Goal: Task Accomplishment & Management: Complete application form

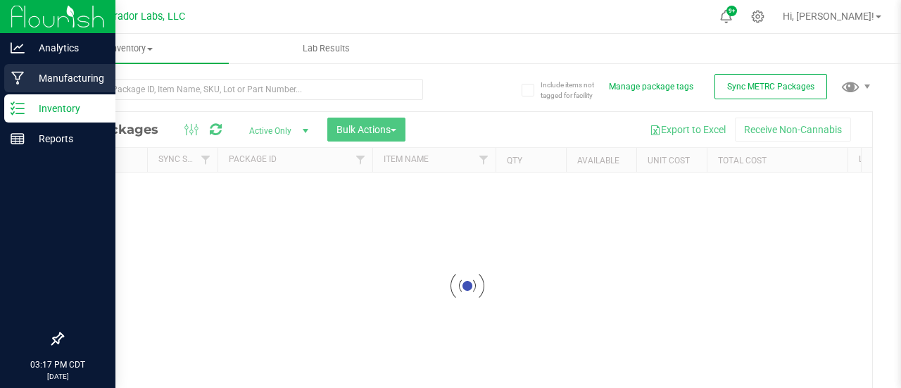
click at [23, 75] on icon at bounding box center [17, 78] width 13 height 14
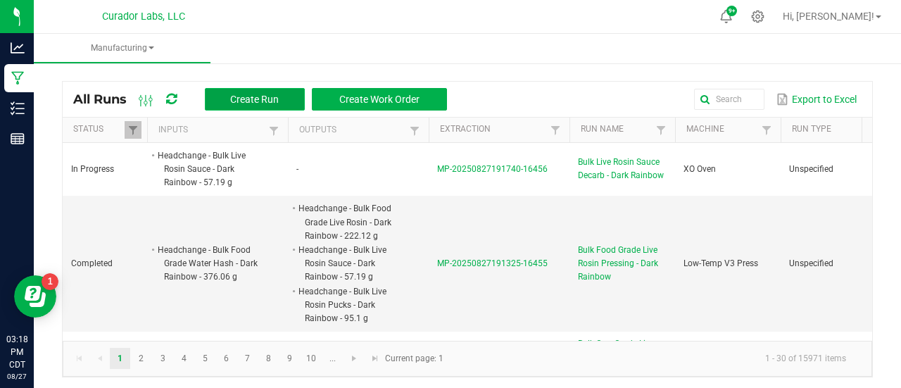
click at [265, 94] on span "Create Run" at bounding box center [254, 99] width 49 height 11
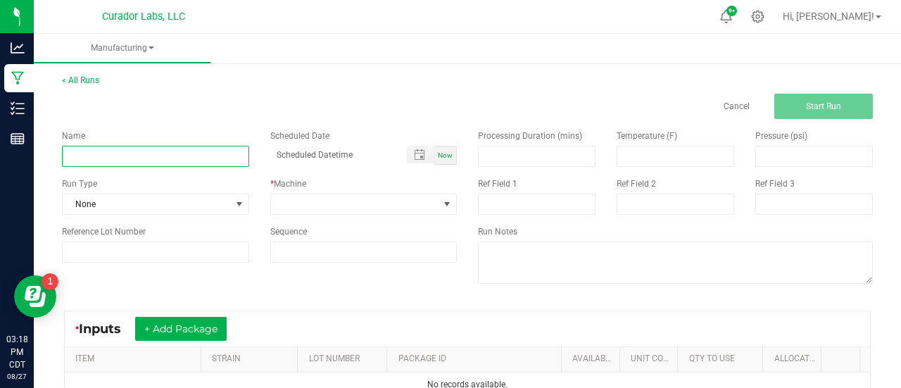
click at [172, 160] on input at bounding box center [155, 156] width 187 height 21
paste input "Headchange - Bulk Food Grade Water Hash - Compound Z #2"
click at [68, 158] on input "Headchange - Bulk Food Grade Water Hash - Compound Z #2" at bounding box center [155, 156] width 187 height 21
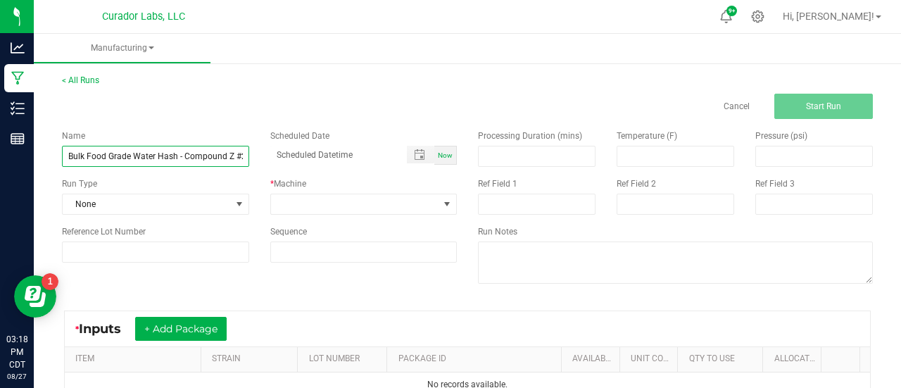
click at [179, 156] on input "HeadchangBulk Food Grade Water Hash - Compound Z #2" at bounding box center [155, 156] width 187 height 21
click at [100, 156] on input "HeadchangBulk Food Grade Live Rosin Pressing- Compound Z #2" at bounding box center [155, 156] width 187 height 21
click at [205, 161] on input "Bulk Food Grade Live Rosin Pressing- Compound Z #2" at bounding box center [155, 156] width 187 height 21
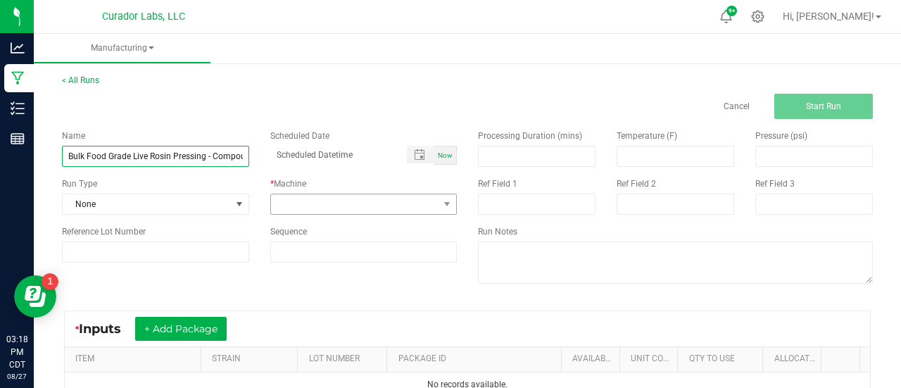
type input "Bulk Food Grade Live Rosin Pressing - Compound Z #2"
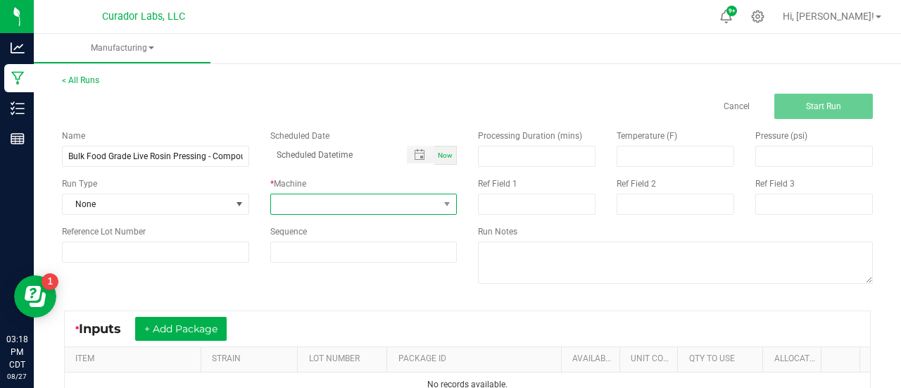
click at [302, 208] on span at bounding box center [355, 204] width 168 height 20
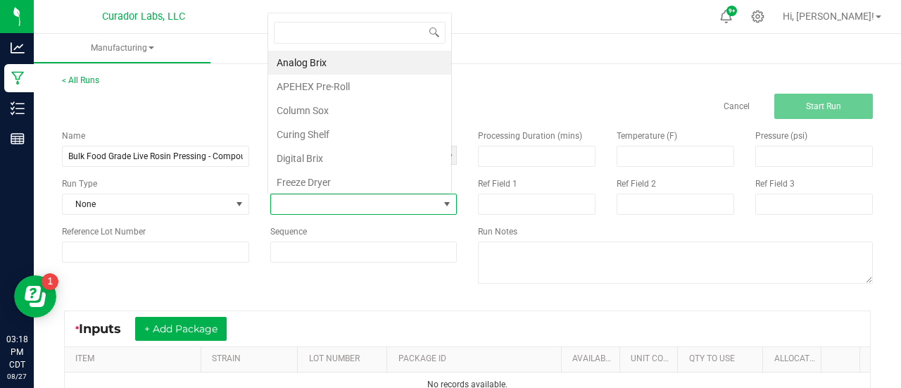
scroll to position [20, 182]
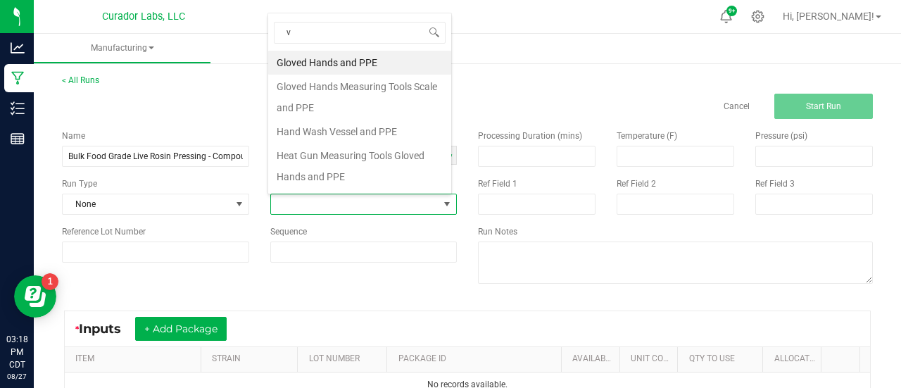
type input "v3"
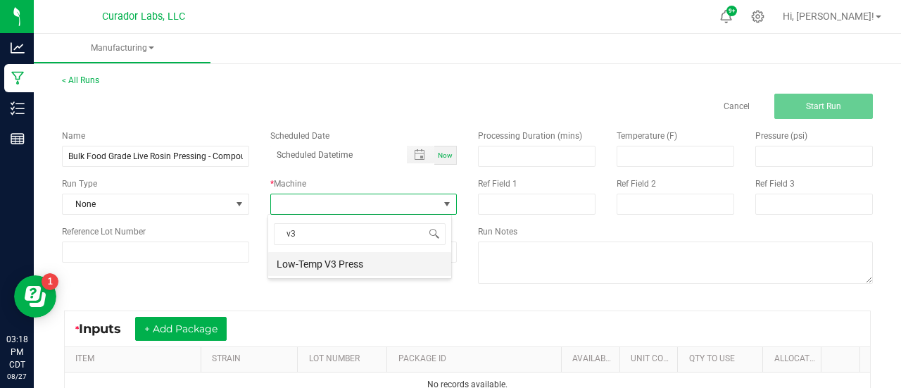
click at [308, 258] on li "Low-Temp V3 Press" at bounding box center [359, 264] width 183 height 24
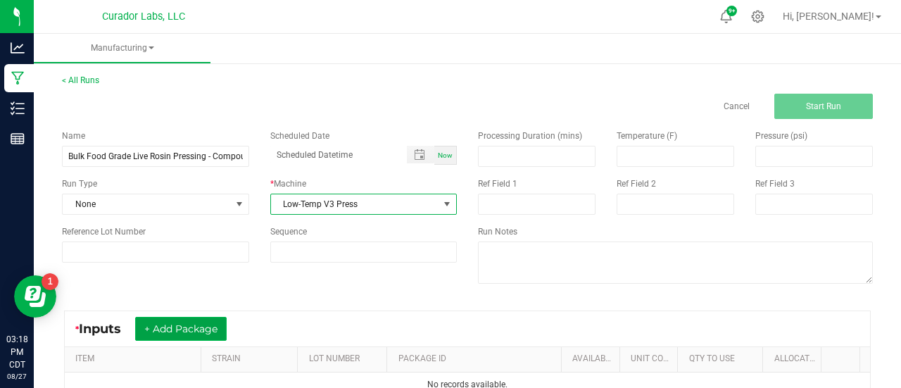
click at [217, 323] on button "+ Add Package" at bounding box center [181, 329] width 92 height 24
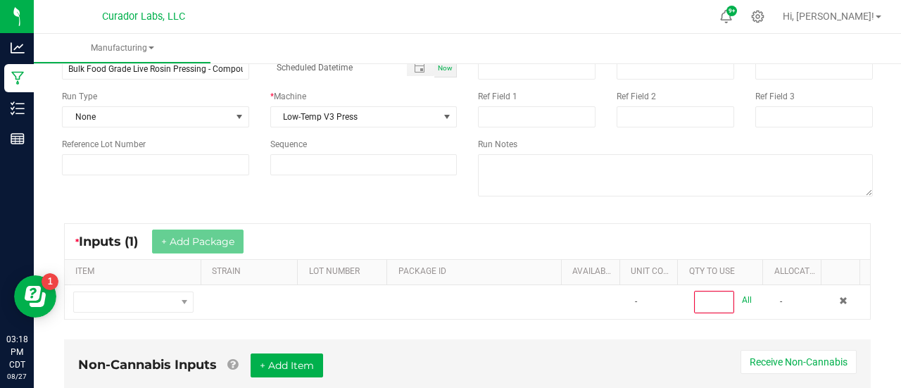
scroll to position [88, 0]
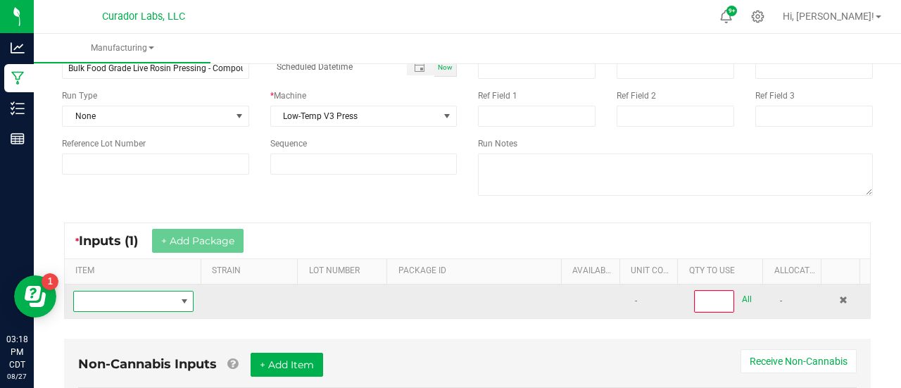
click at [163, 292] on span "NO DATA FOUND" at bounding box center [124, 302] width 101 height 20
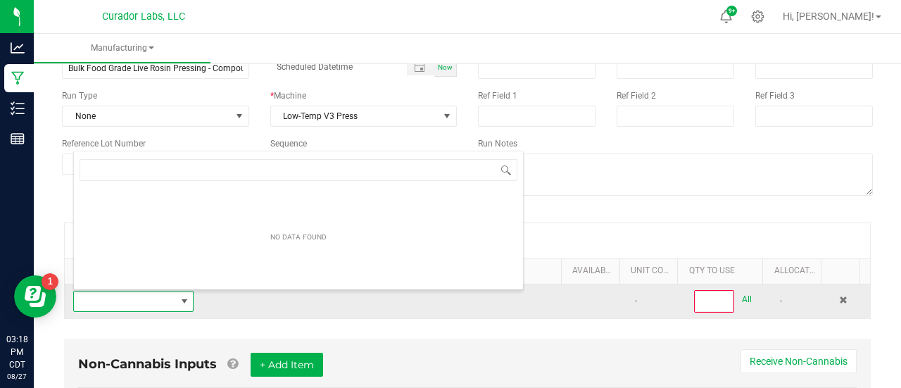
scroll to position [20, 115]
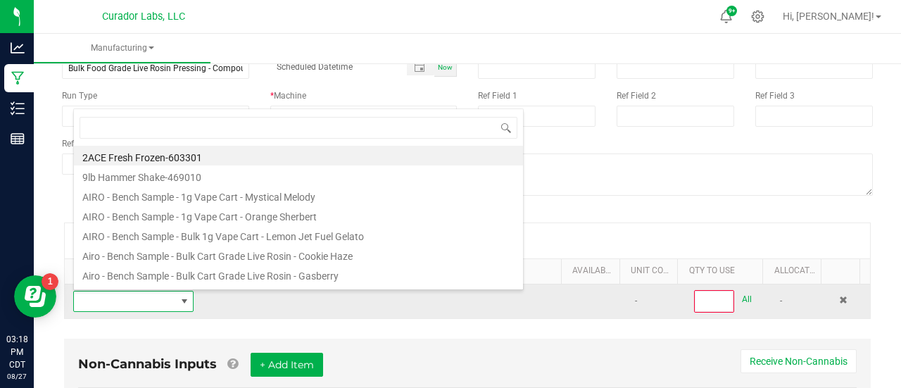
type input "Headchange - Bulk Food Grade Water Hash - Compound Z #2"
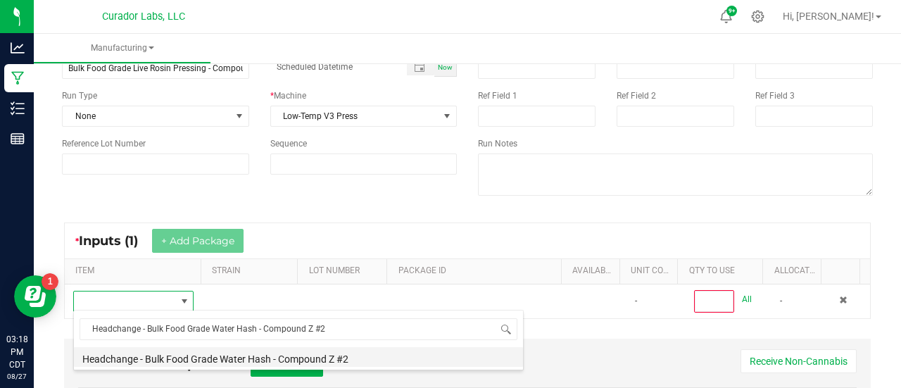
click at [179, 354] on li "Headchange - Bulk Food Grade Water Hash - Compound Z #2" at bounding box center [298, 357] width 449 height 20
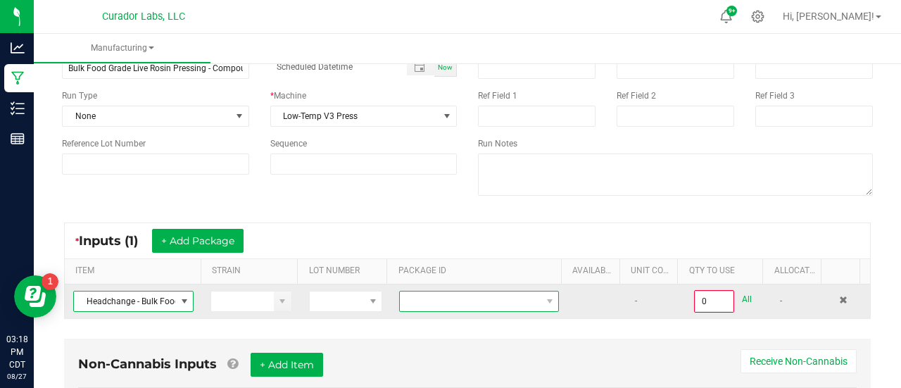
click at [401, 295] on span at bounding box center [470, 302] width 141 height 20
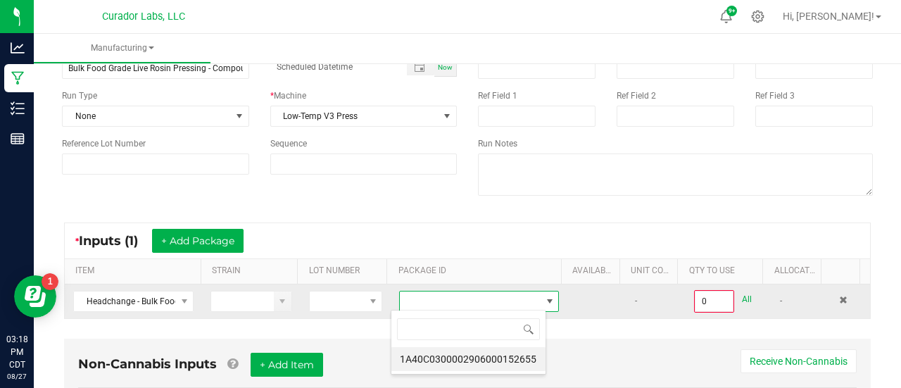
scroll to position [20, 155]
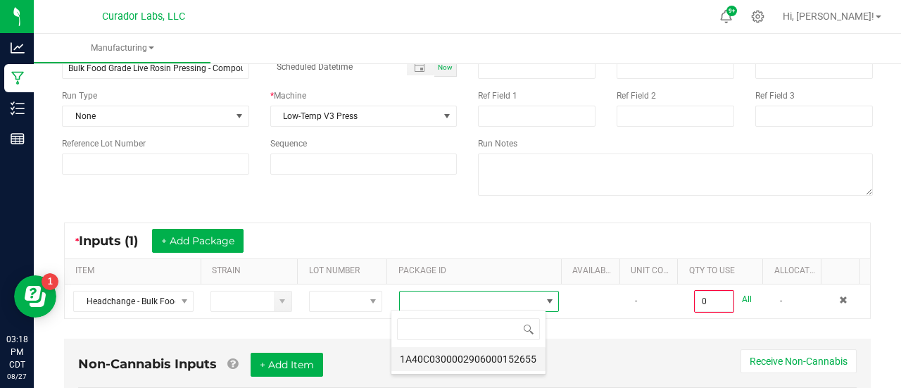
click at [434, 360] on li "1A40C0300002906000152655" at bounding box center [469, 359] width 154 height 24
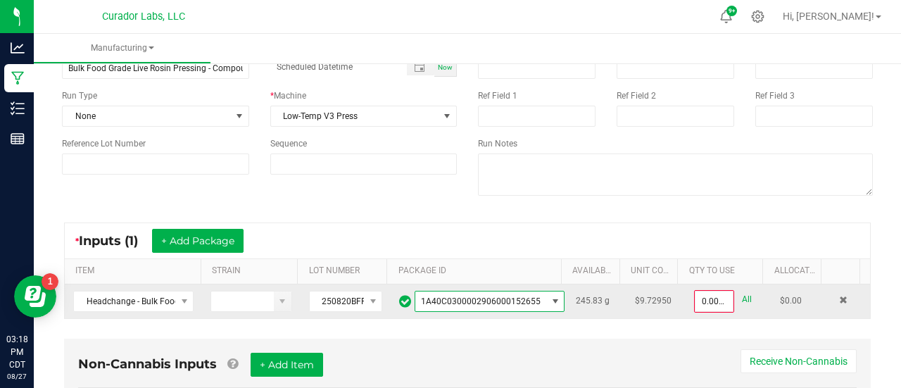
click at [742, 301] on link "All" at bounding box center [747, 299] width 10 height 19
type input "245.8300 g"
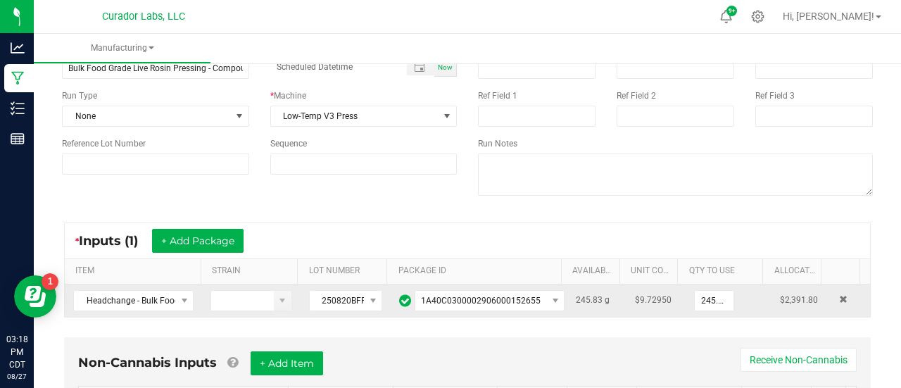
scroll to position [0, 0]
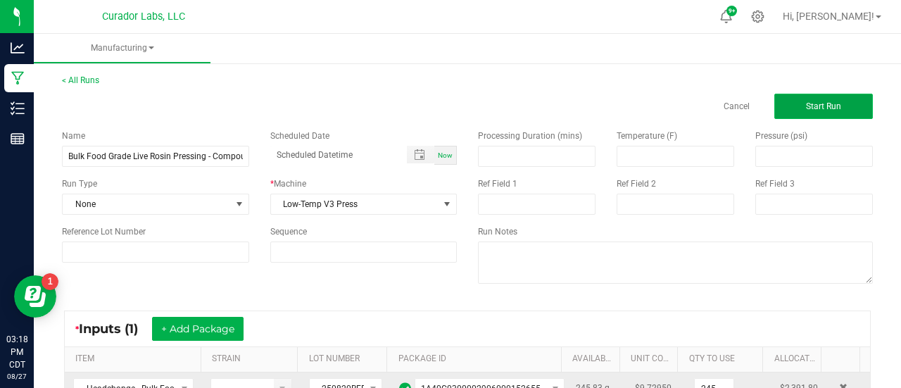
click at [811, 115] on button "Start Run" at bounding box center [824, 106] width 99 height 25
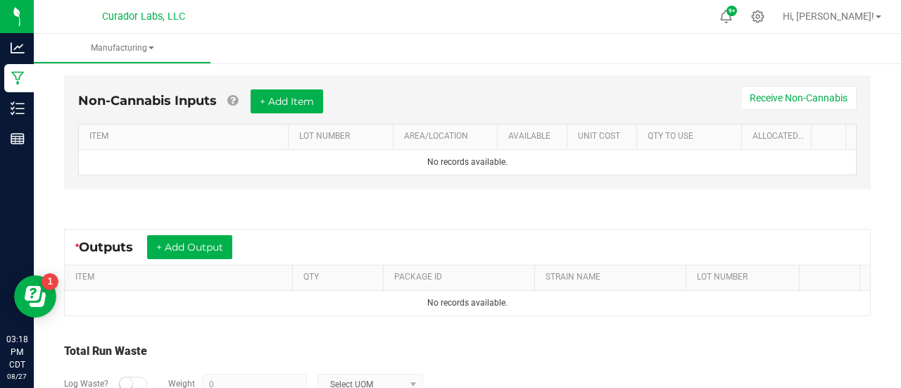
scroll to position [386, 0]
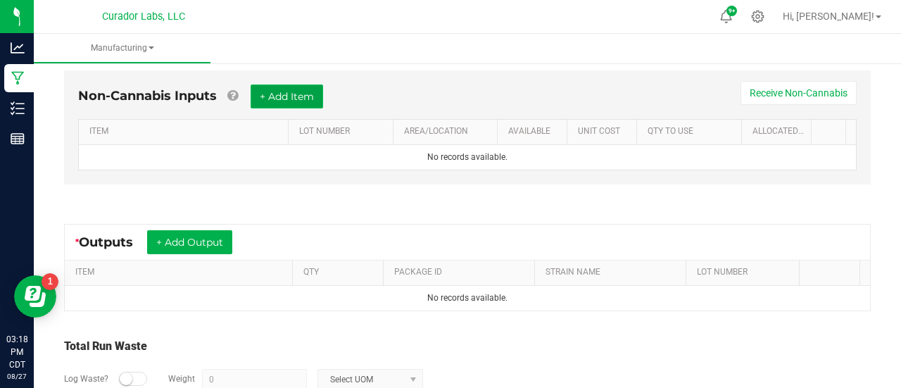
click at [289, 99] on button "+ Add Item" at bounding box center [287, 97] width 73 height 24
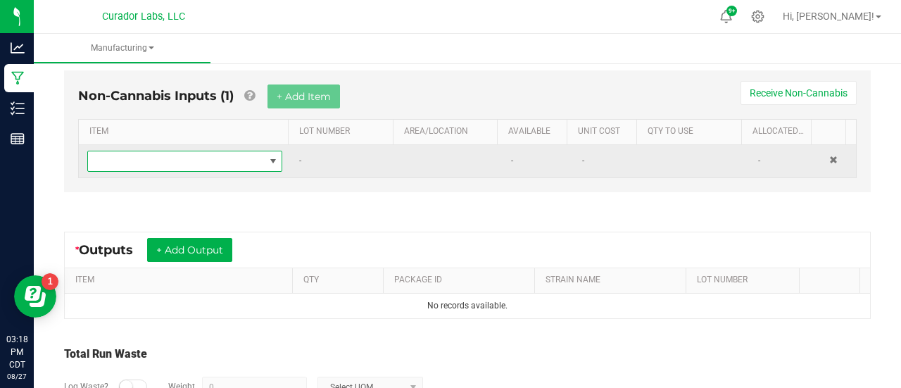
click at [215, 165] on span "NO DATA FOUND" at bounding box center [176, 161] width 176 height 20
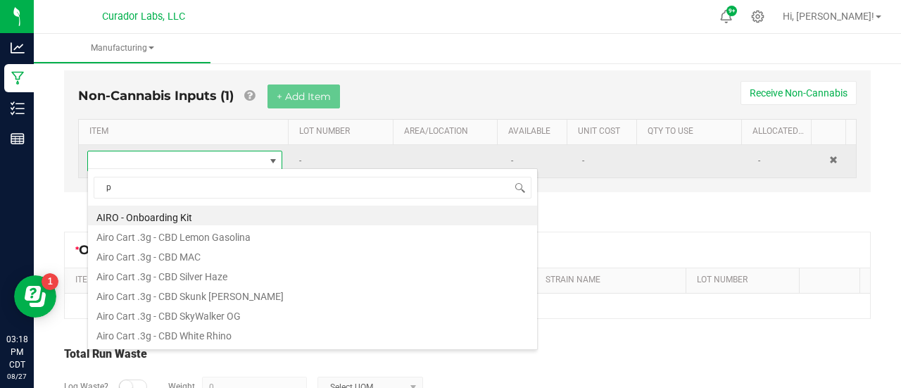
scroll to position [20, 186]
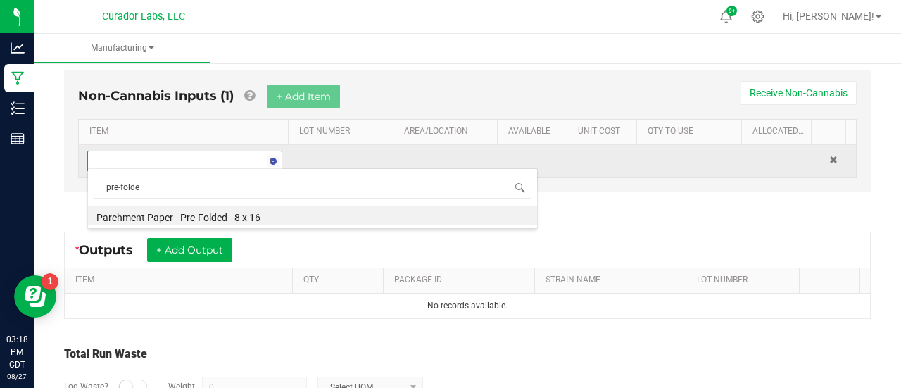
type input "pre-folded"
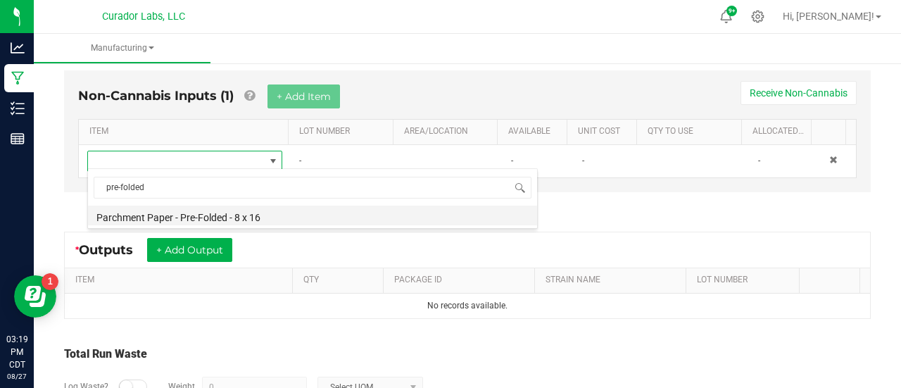
click at [207, 209] on li "Parchment Paper - Pre-Folded - 8 x 16" at bounding box center [312, 216] width 449 height 20
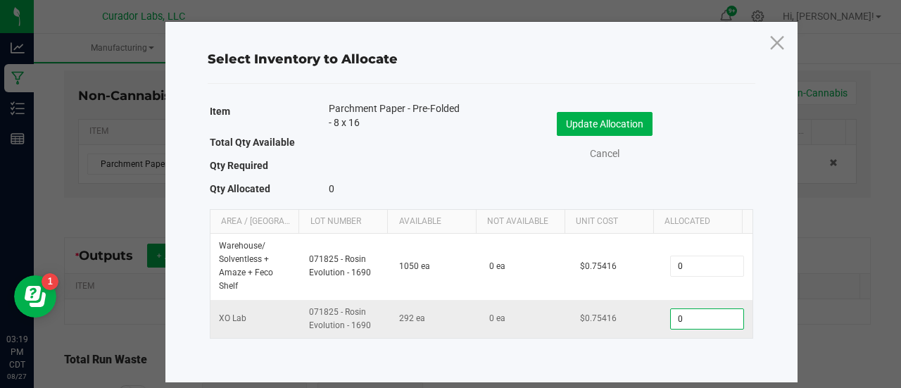
click at [689, 313] on input "0" at bounding box center [707, 319] width 72 height 20
type input "8"
click at [632, 127] on button "Update Allocation" at bounding box center [605, 124] width 96 height 24
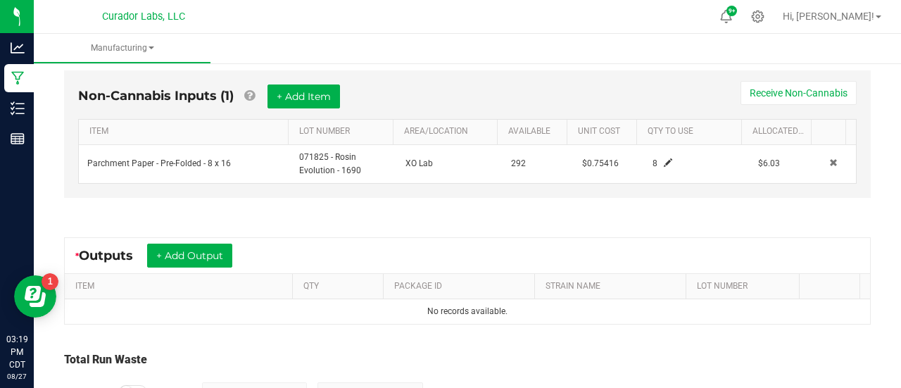
scroll to position [478, 0]
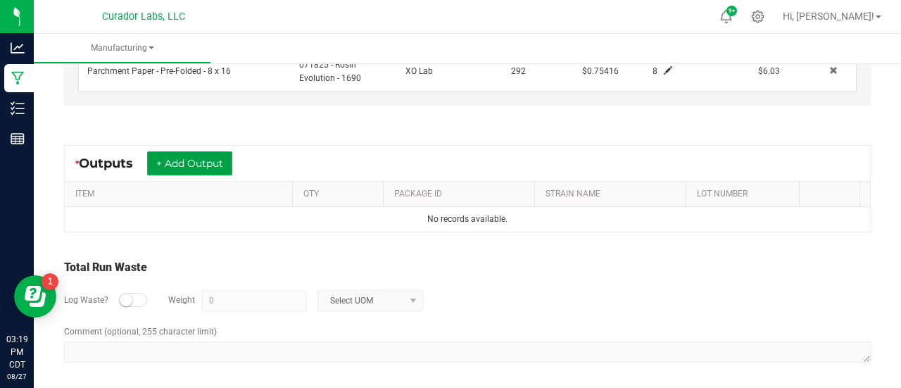
click at [194, 171] on button "+ Add Output" at bounding box center [189, 163] width 85 height 24
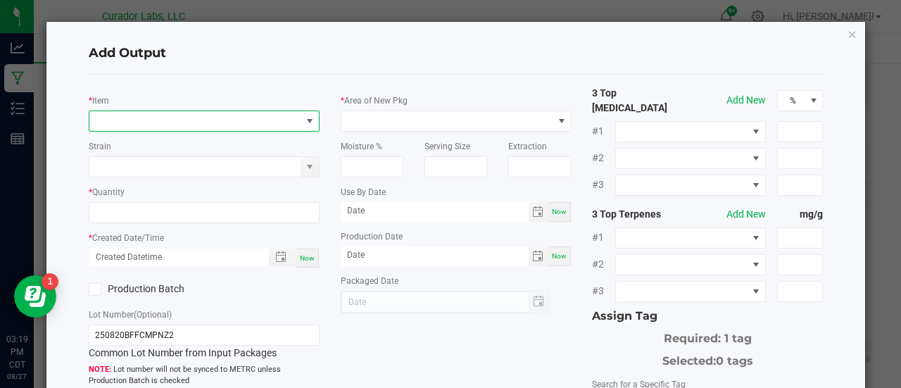
click at [175, 122] on span "NO DATA FOUND" at bounding box center [195, 121] width 212 height 20
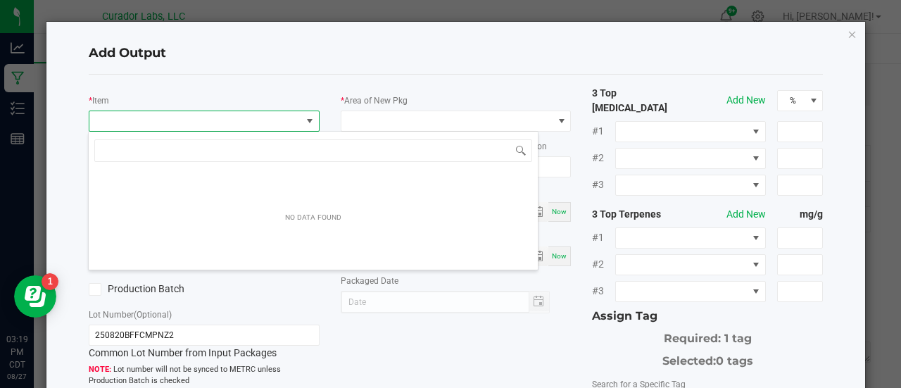
scroll to position [20, 227]
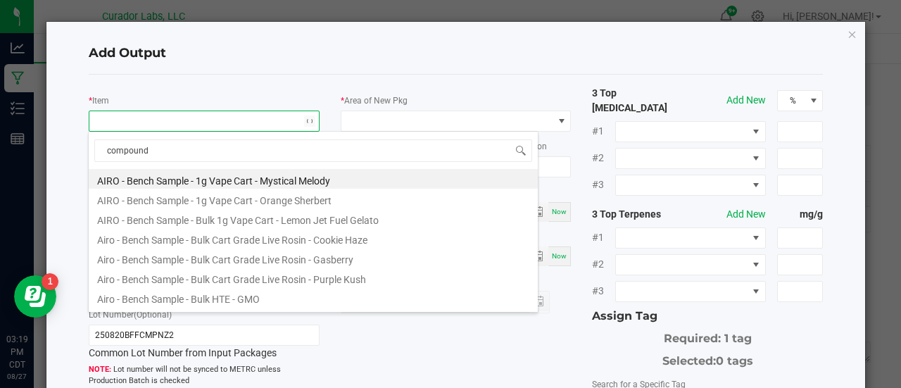
type input "compound z"
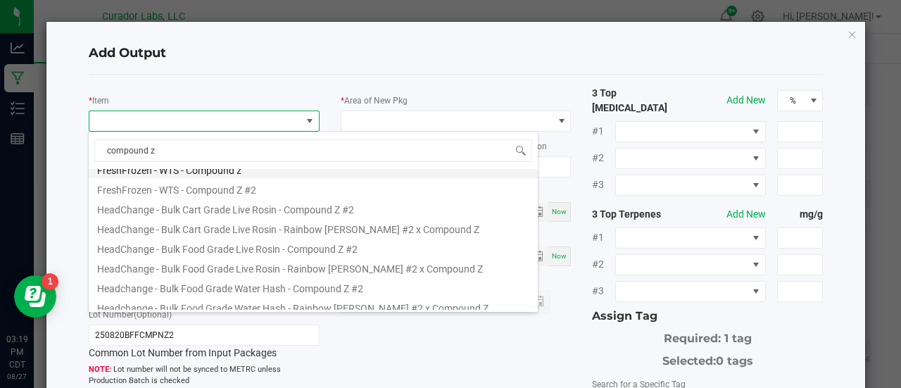
scroll to position [110, 0]
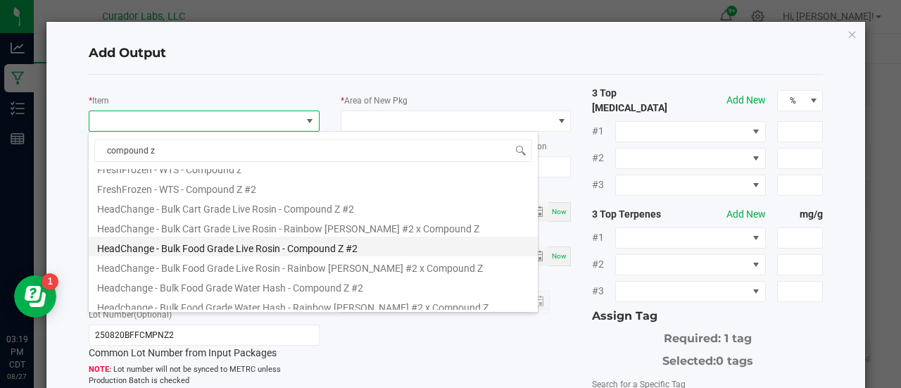
click at [272, 248] on li "HeadChange - Bulk Food Grade Live Rosin - Compound Z #2" at bounding box center [313, 247] width 449 height 20
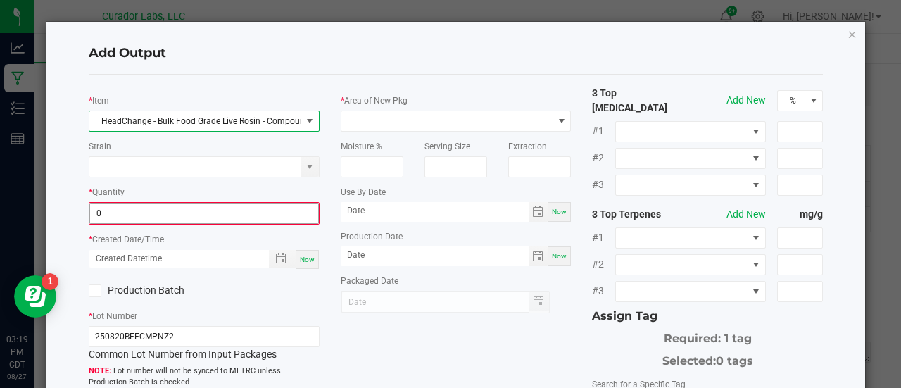
click at [217, 214] on input "0" at bounding box center [204, 214] width 228 height 20
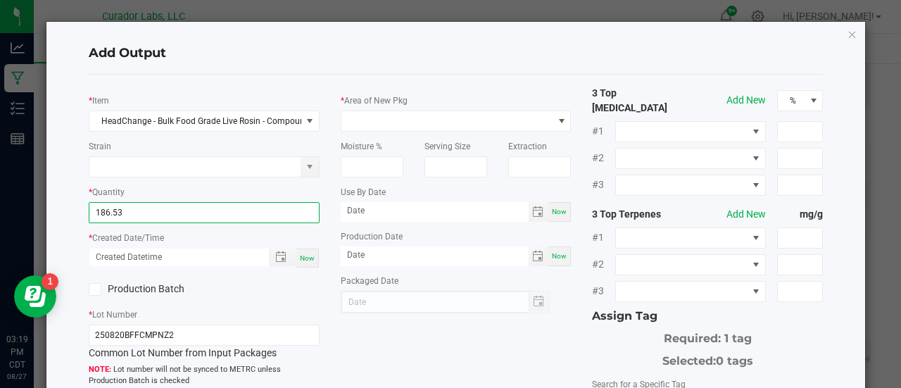
type input "186.5300 g"
click at [306, 251] on div "Now" at bounding box center [307, 258] width 23 height 19
type input "08/27/2025 3:19 PM"
type input "[DATE]"
click at [165, 285] on label "Production Batch" at bounding box center [141, 289] width 105 height 15
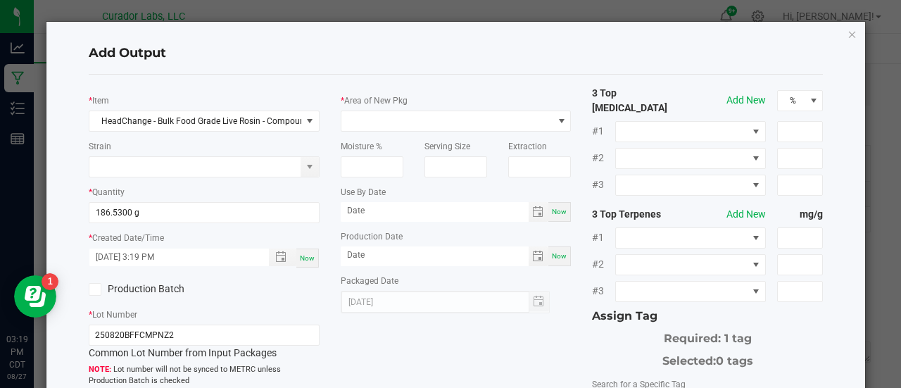
click at [0, 0] on input "Production Batch" at bounding box center [0, 0] width 0 height 0
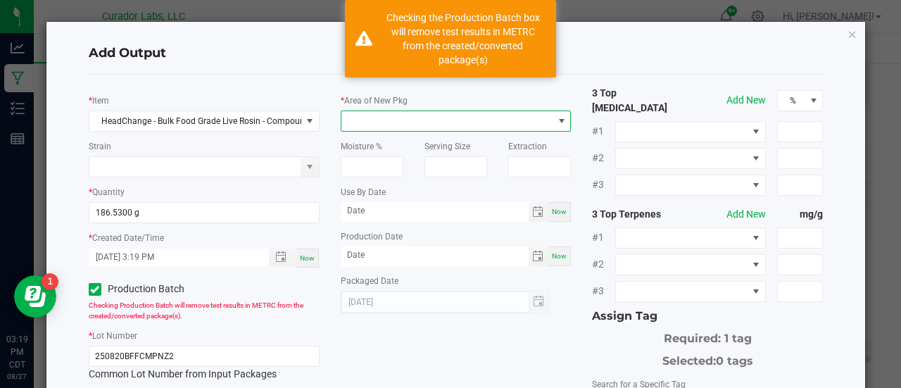
click at [351, 118] on span at bounding box center [448, 121] width 212 height 20
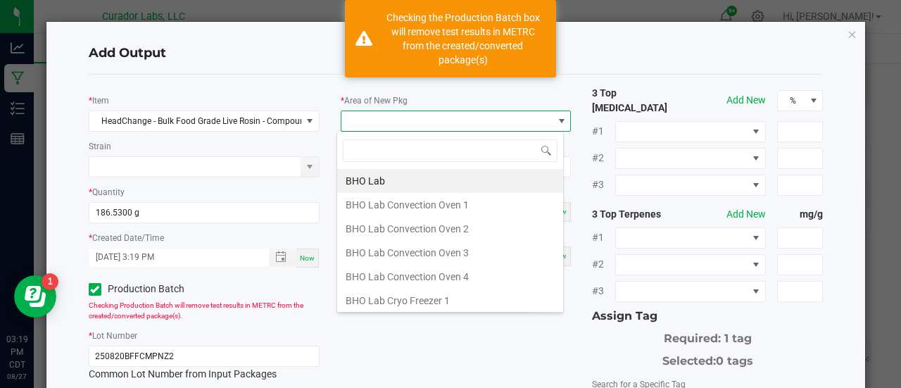
scroll to position [20, 227]
type input "xo"
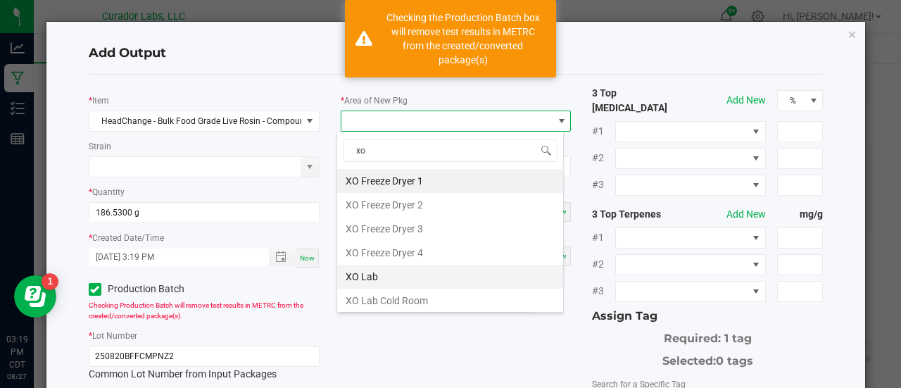
click at [369, 281] on li "XO Lab" at bounding box center [450, 277] width 226 height 24
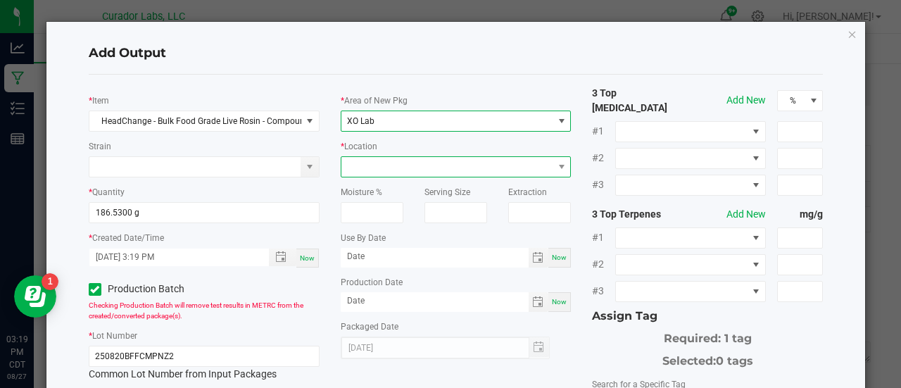
click at [361, 165] on span at bounding box center [448, 167] width 212 height 20
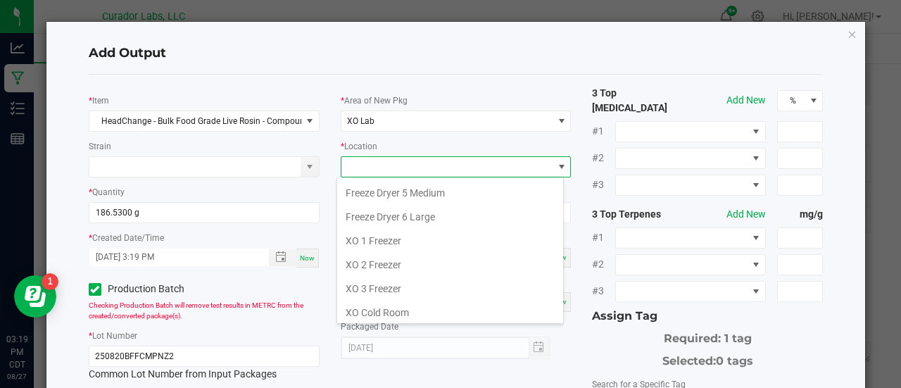
scroll to position [164, 0]
click at [378, 314] on li "XO Oven" at bounding box center [450, 315] width 226 height 24
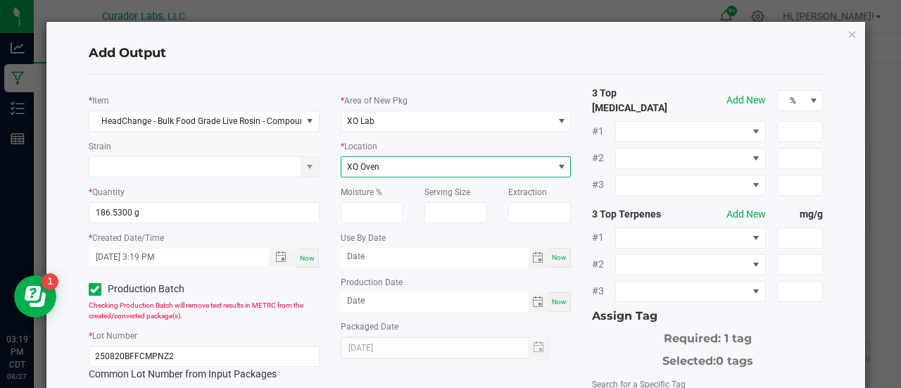
click at [556, 259] on span "Now" at bounding box center [559, 258] width 15 height 8
click at [379, 258] on input "[DATE]" at bounding box center [435, 257] width 188 height 18
type input "08/27/2026"
click at [556, 306] on div "Now" at bounding box center [560, 302] width 23 height 20
type input "[DATE]"
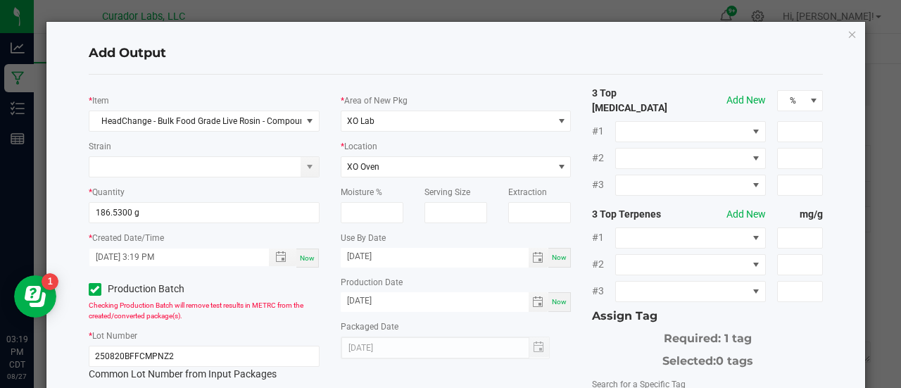
click at [558, 317] on div "* Area of New Pkg XO Lab * Location XO Oven Moisture % Serving Size Extraction …" at bounding box center [456, 222] width 252 height 273
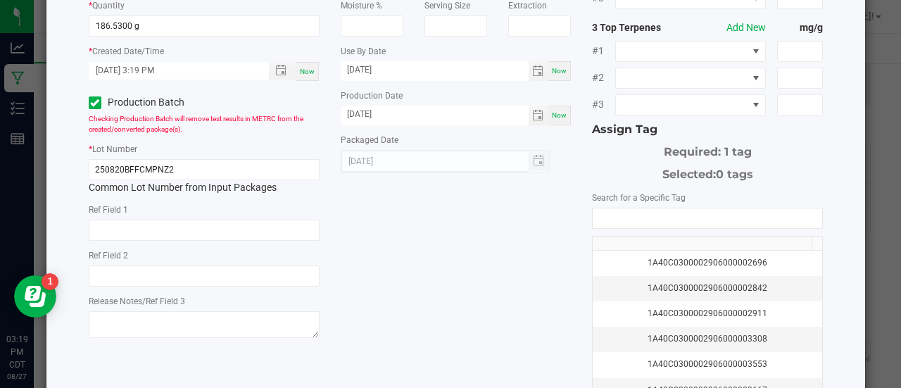
scroll to position [195, 0]
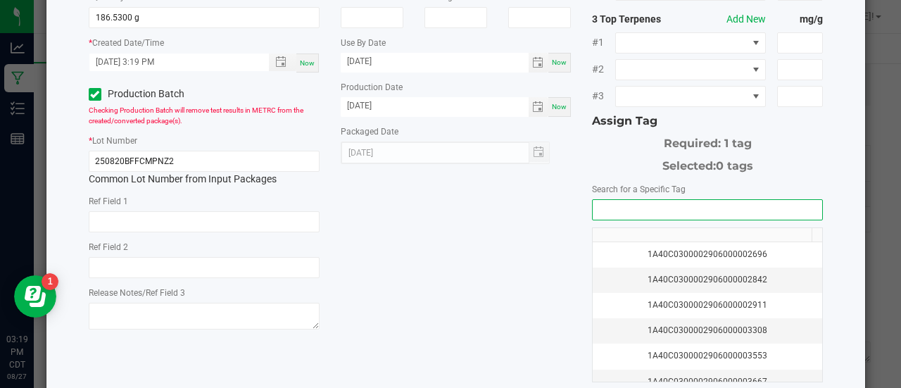
click at [610, 200] on input "NO DATA FOUND" at bounding box center [708, 210] width 230 height 20
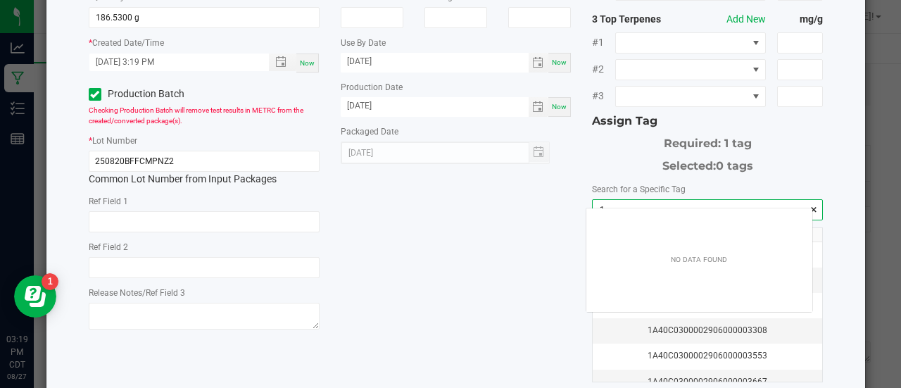
scroll to position [20, 227]
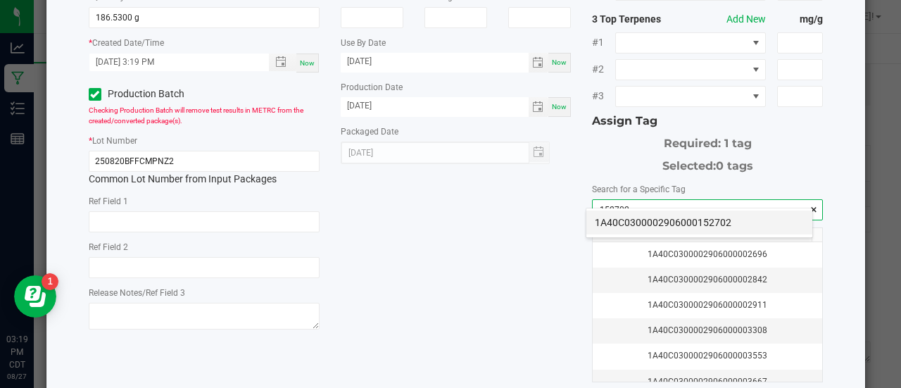
click at [612, 211] on li "1A40C0300002906000152702" at bounding box center [700, 223] width 226 height 24
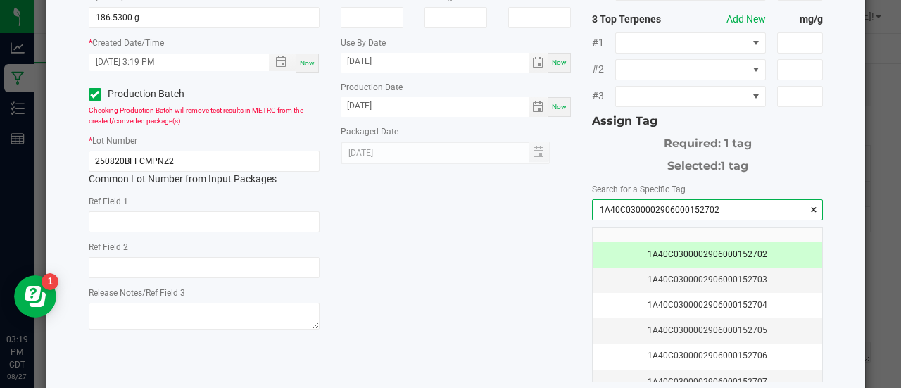
type input "1A40C0300002906000152702"
click at [439, 281] on div "* Item HeadChange - Bulk Food Grade Live Rosin - Compound Z #2 Strain * Quantit…" at bounding box center [456, 147] width 756 height 513
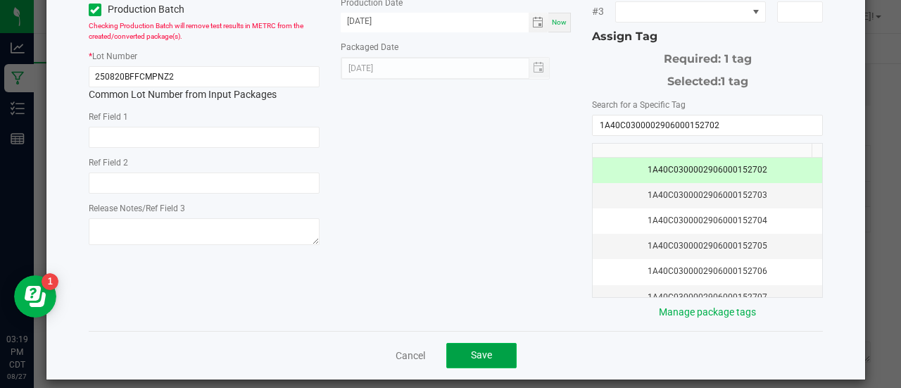
click at [476, 349] on span "Save" at bounding box center [481, 354] width 21 height 11
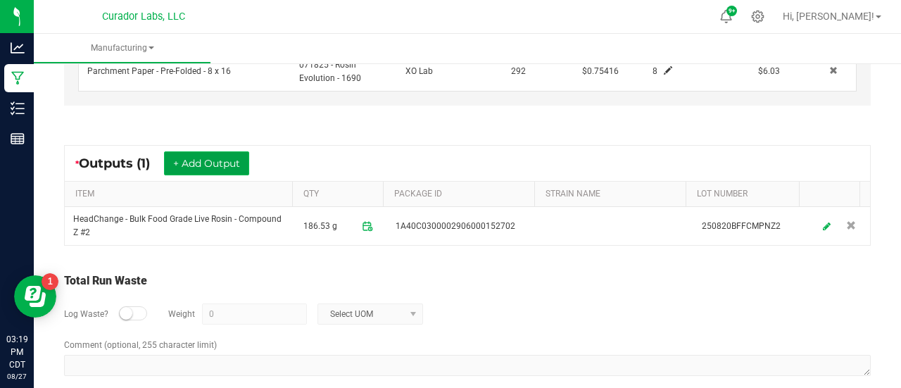
click at [235, 154] on button "+ Add Output" at bounding box center [206, 163] width 85 height 24
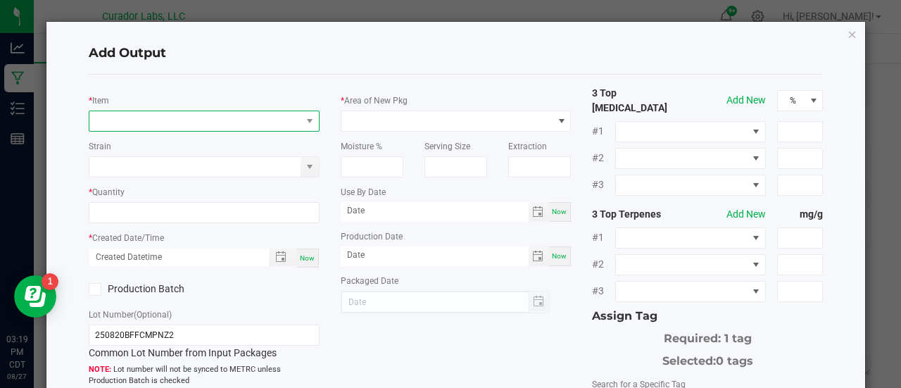
click at [204, 123] on span "NO DATA FOUND" at bounding box center [195, 121] width 212 height 20
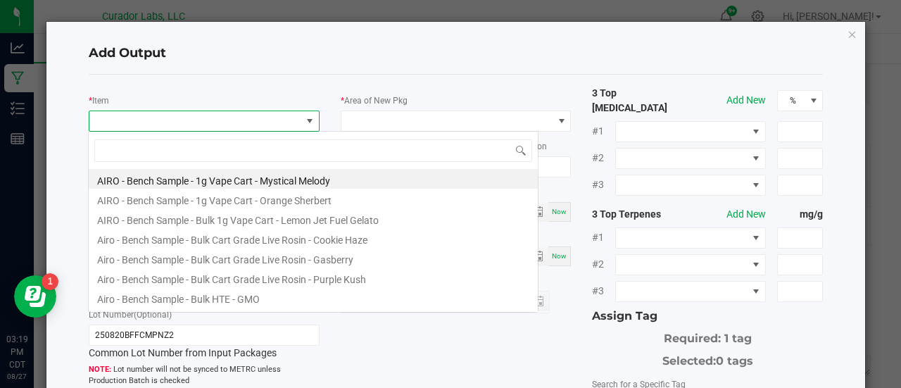
scroll to position [20, 227]
type input "compound z"
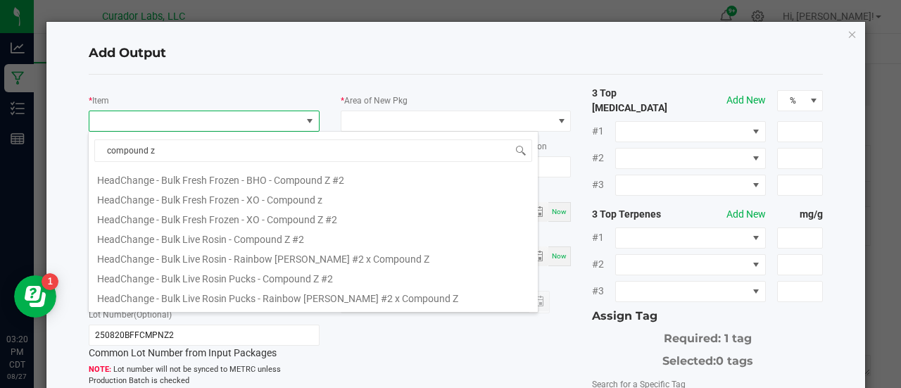
scroll to position [289, 0]
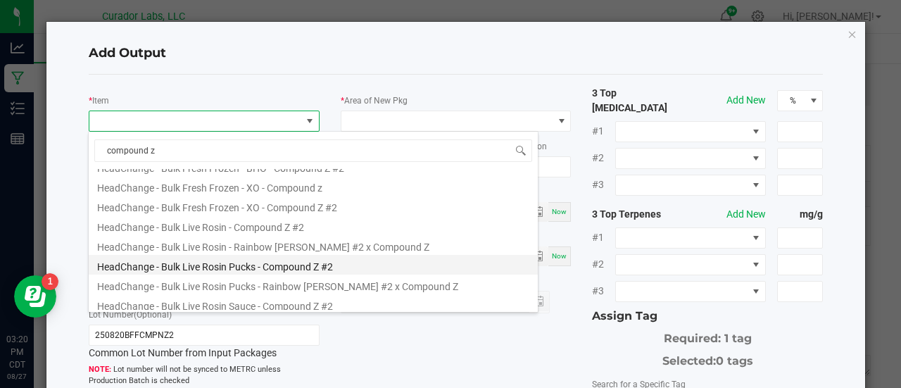
click at [291, 263] on li "HeadChange - Bulk Live Rosin Pucks - Compound Z #2" at bounding box center [313, 265] width 449 height 20
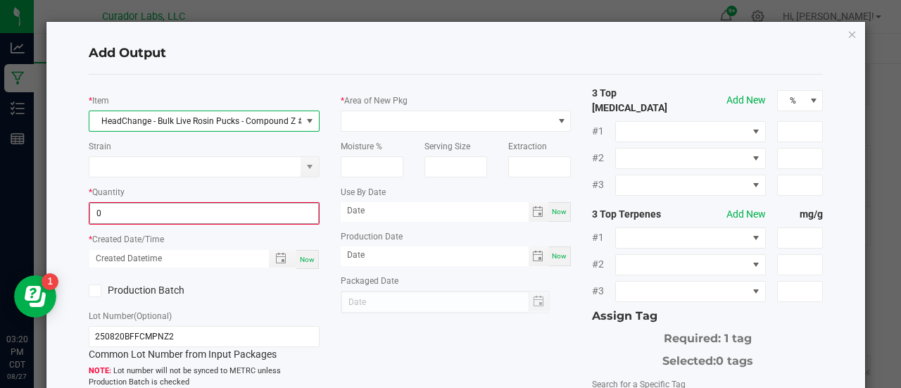
click at [215, 211] on input "0" at bounding box center [204, 214] width 228 height 20
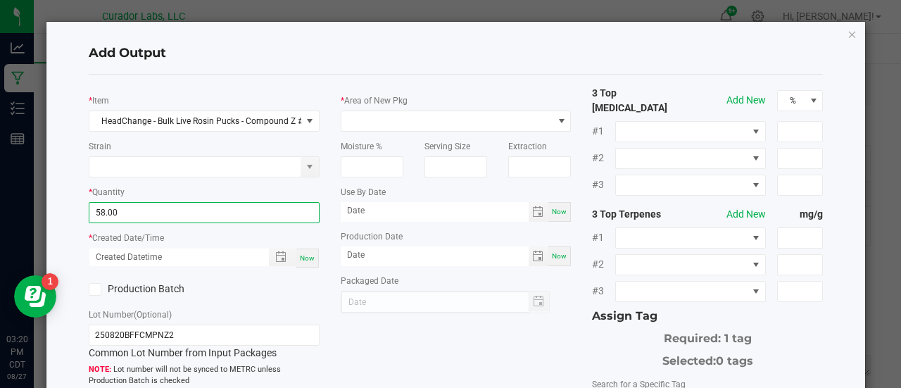
type input "58.0000 g"
click at [307, 259] on span "Now" at bounding box center [307, 258] width 15 height 8
type input "08/27/2025 3:20 PM"
type input "[DATE]"
click at [276, 271] on div "* Item HeadChange - Bulk Live Rosin Pucks - Compound Z #2 Strain * Quantity 58.…" at bounding box center [204, 310] width 252 height 449
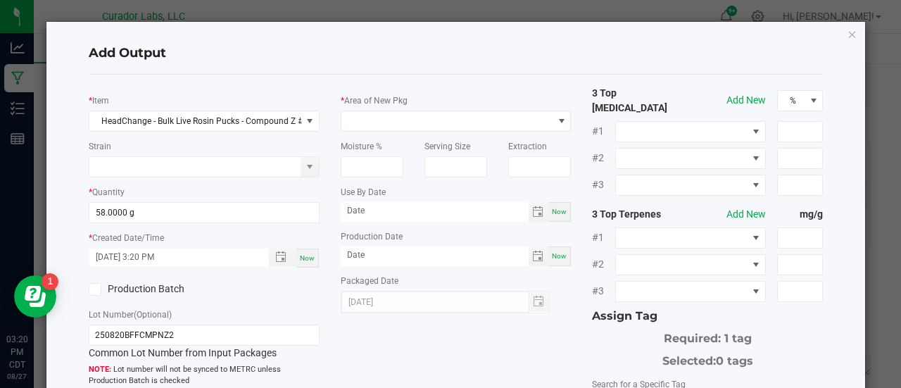
click at [169, 289] on label "Production Batch" at bounding box center [141, 289] width 105 height 15
click at [0, 0] on input "Production Batch" at bounding box center [0, 0] width 0 height 0
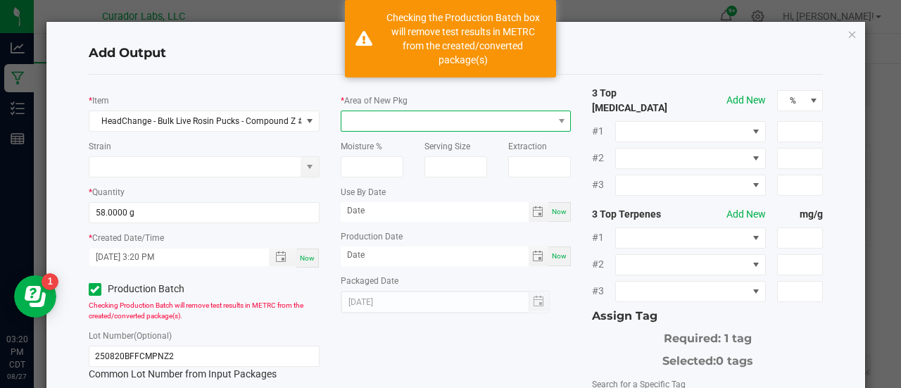
click at [377, 128] on span at bounding box center [448, 121] width 212 height 20
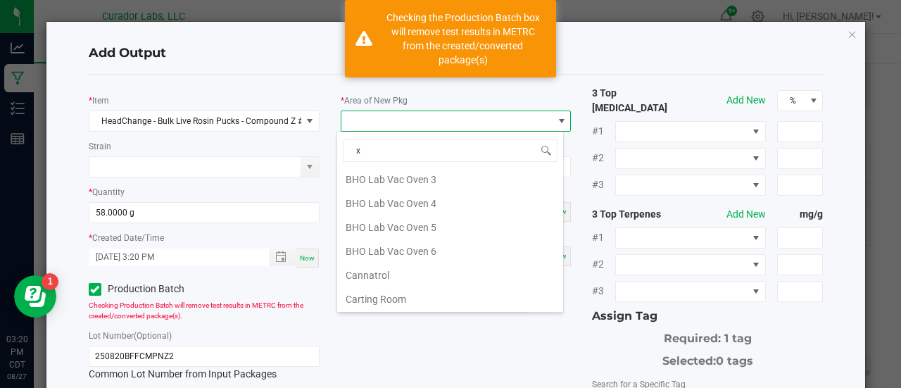
scroll to position [0, 0]
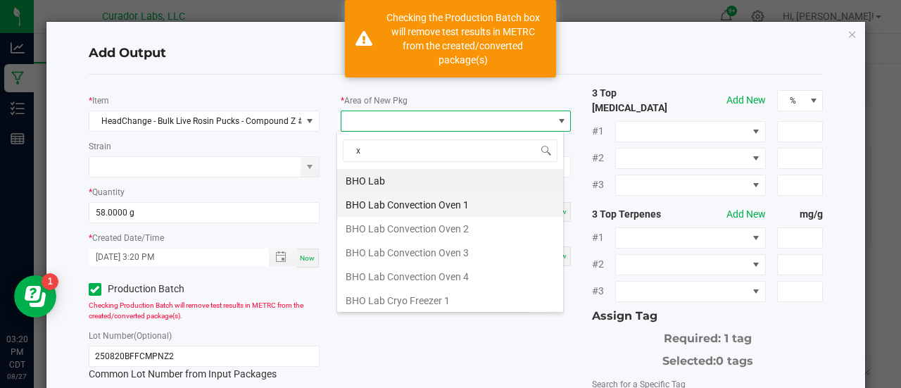
type input "xo"
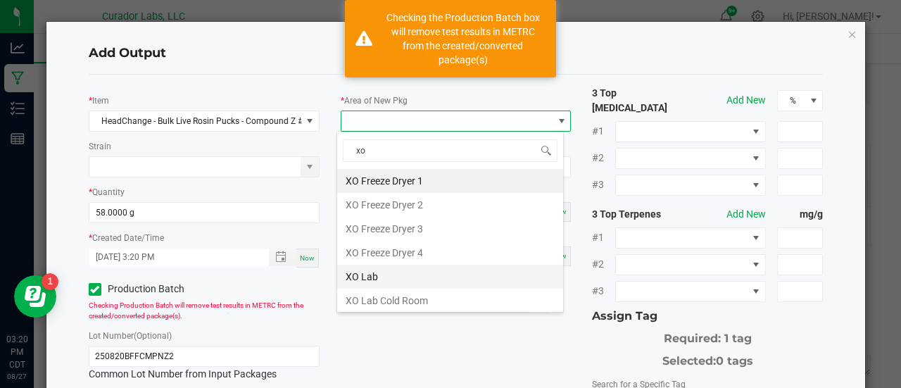
click at [375, 265] on li "XO Lab" at bounding box center [450, 277] width 226 height 24
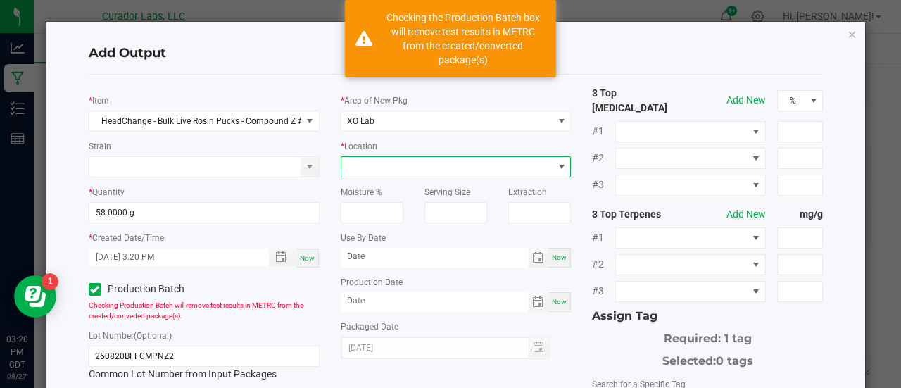
click at [364, 160] on span at bounding box center [448, 167] width 212 height 20
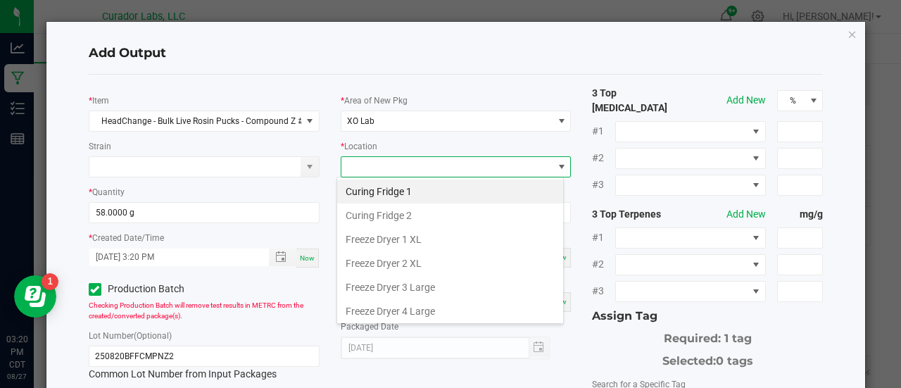
scroll to position [164, 0]
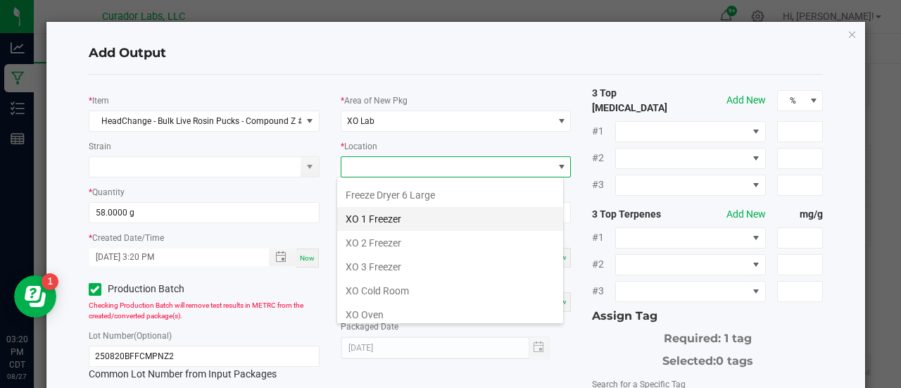
click at [375, 222] on li "XO 1 Freezer" at bounding box center [450, 219] width 226 height 24
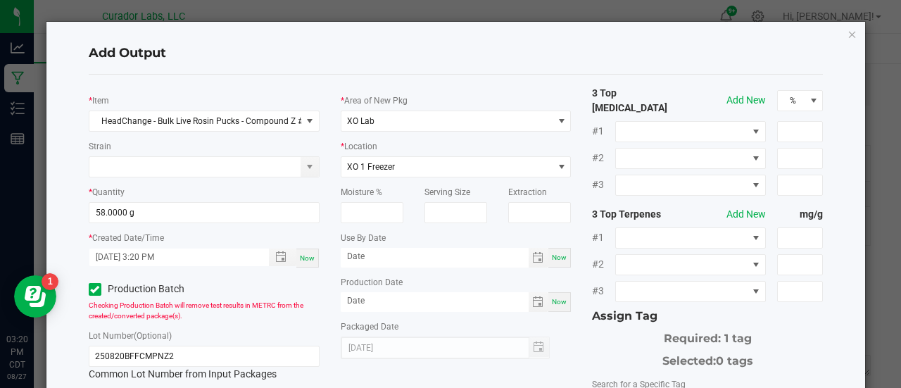
click at [562, 257] on div "Now" at bounding box center [560, 258] width 23 height 20
click at [383, 258] on input "[DATE]" at bounding box center [435, 257] width 188 height 18
type input "08/27/2026"
click at [554, 304] on span "Now" at bounding box center [559, 302] width 15 height 8
type input "[DATE]"
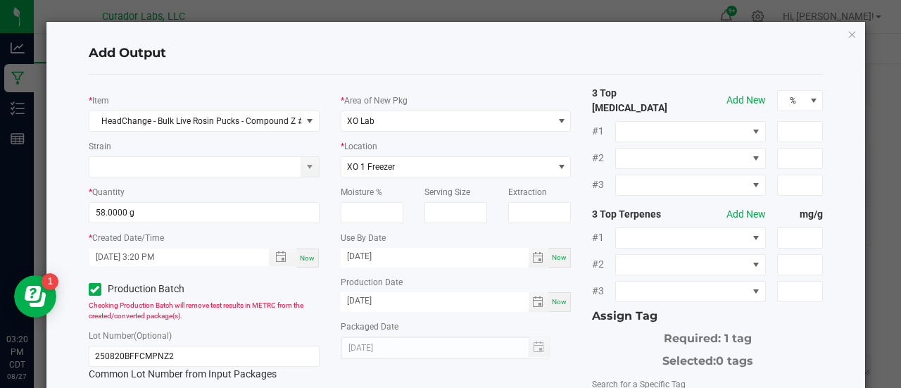
click at [562, 330] on div "Packaged Date 08/27/2025" at bounding box center [456, 339] width 231 height 40
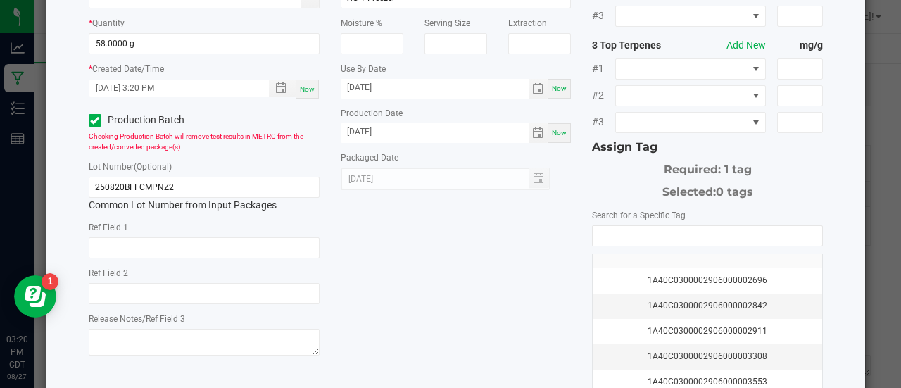
scroll to position [175, 0]
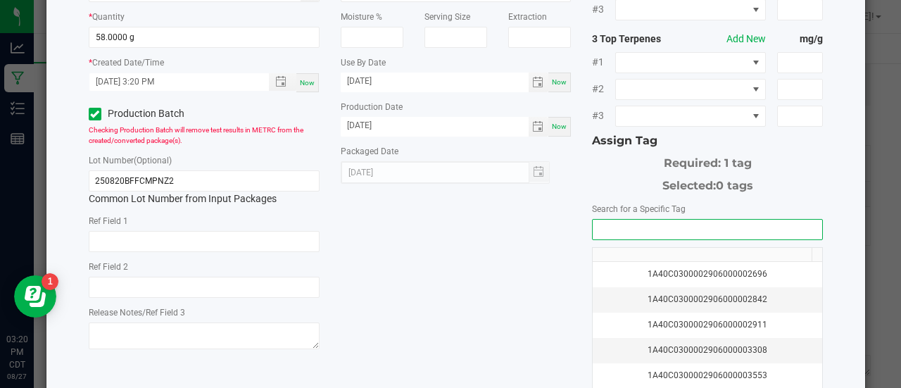
click at [621, 220] on input "NO DATA FOUND" at bounding box center [708, 230] width 230 height 20
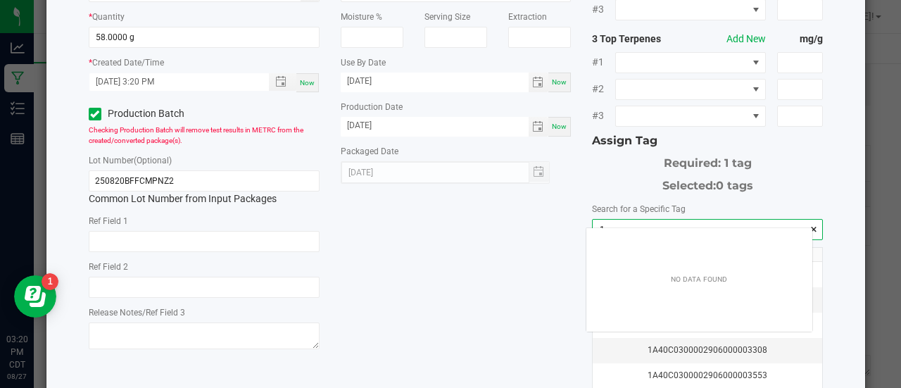
scroll to position [20, 227]
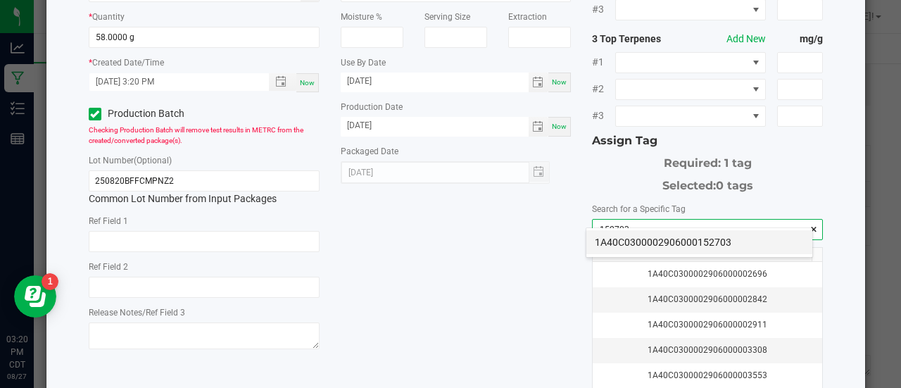
click at [631, 244] on li "1A40C0300002906000152703" at bounding box center [700, 242] width 226 height 24
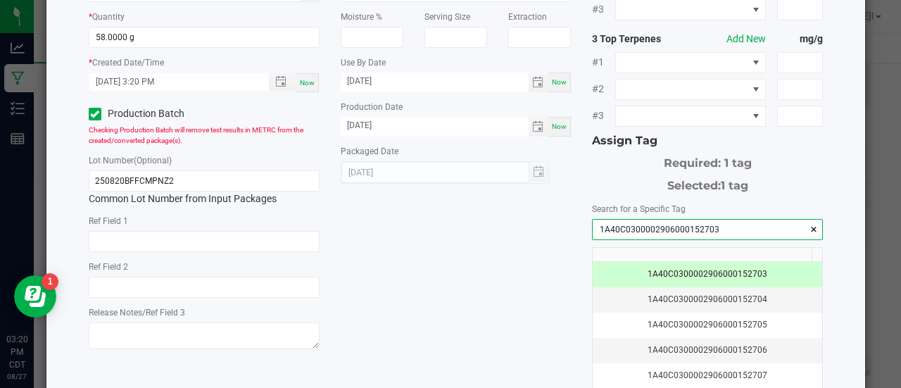
type input "1A40C0300002906000152703"
click at [512, 263] on div "* Item HeadChange - Bulk Live Rosin Pucks - Compound Z #2 Strain * Quantity 58.…" at bounding box center [456, 167] width 756 height 513
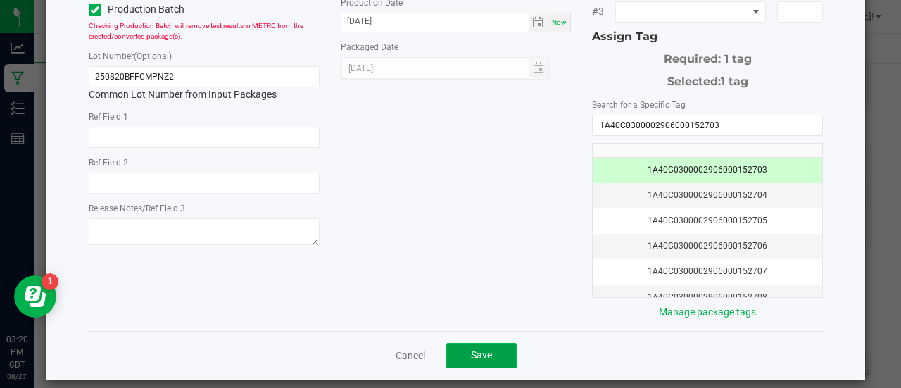
click at [477, 355] on button "Save" at bounding box center [481, 355] width 70 height 25
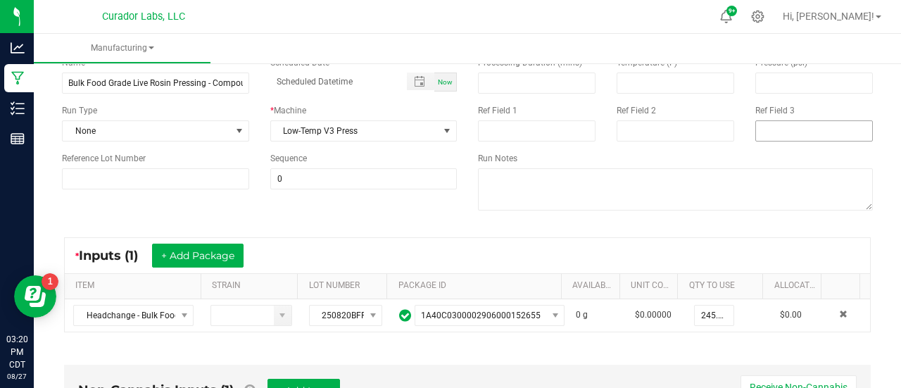
scroll to position [0, 0]
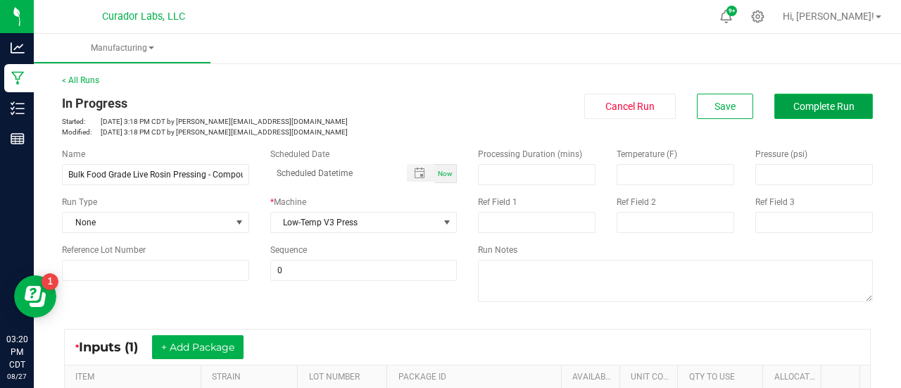
click at [788, 113] on button "Complete Run" at bounding box center [824, 106] width 99 height 25
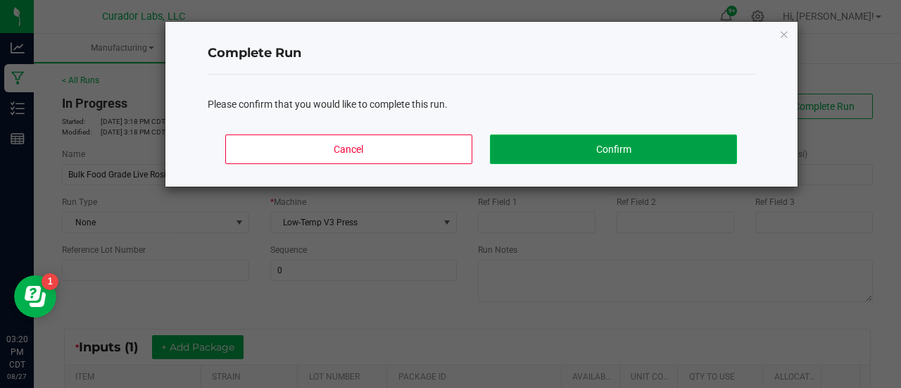
click at [637, 139] on button "Confirm" at bounding box center [613, 150] width 246 height 30
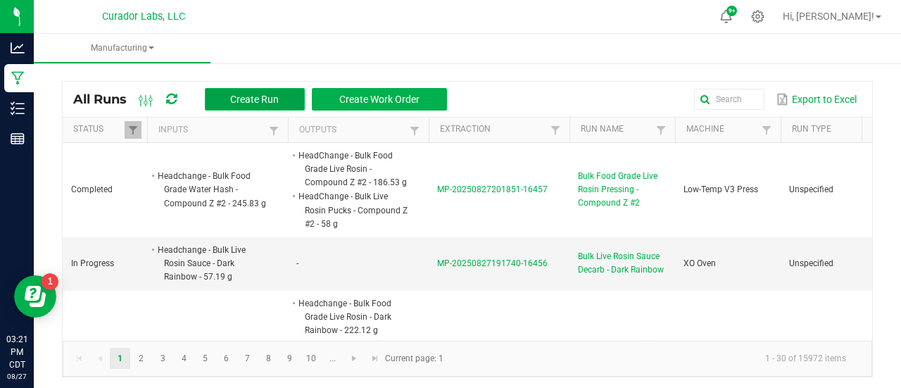
click at [252, 94] on span "Create Run" at bounding box center [254, 99] width 49 height 11
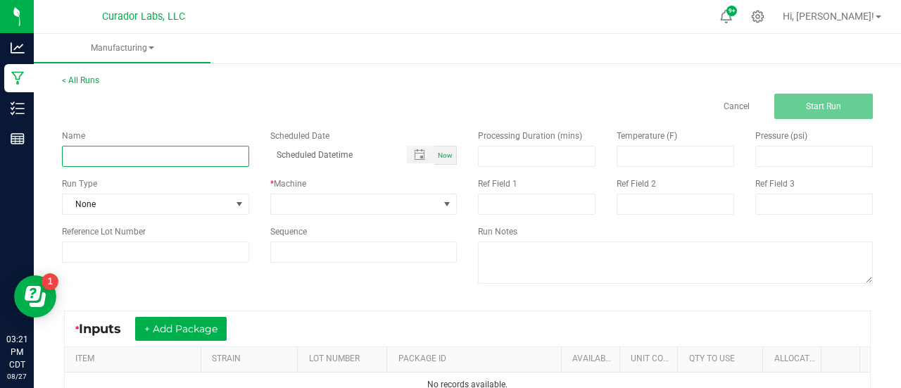
click at [199, 165] on input at bounding box center [155, 156] width 187 height 21
paste input "HeadChange - Bulk Food Grade Live Rosin - Compound Z #2"
click at [73, 156] on input "HeadChange - Bulk Food Grade Live Rosin - Compound Z #2" at bounding box center [155, 156] width 187 height 21
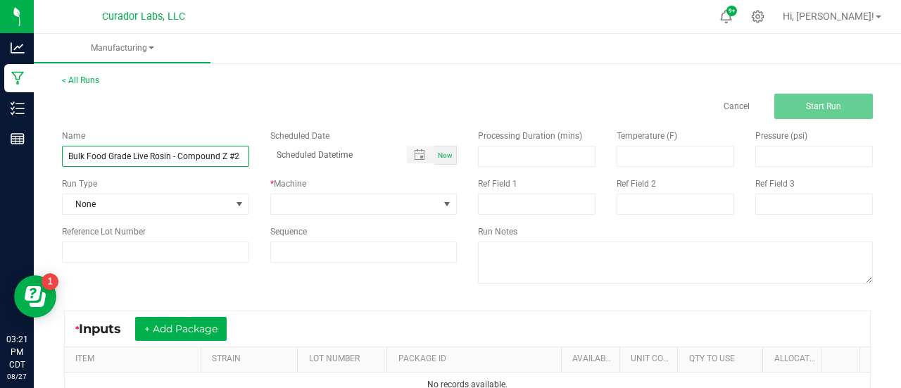
click at [169, 156] on input "Bulk Food Grade Live Rosin - Compound Z #2" at bounding box center [155, 156] width 187 height 21
type input "Bulk Food Grade Live Rosin Decarb - Compound Z #2"
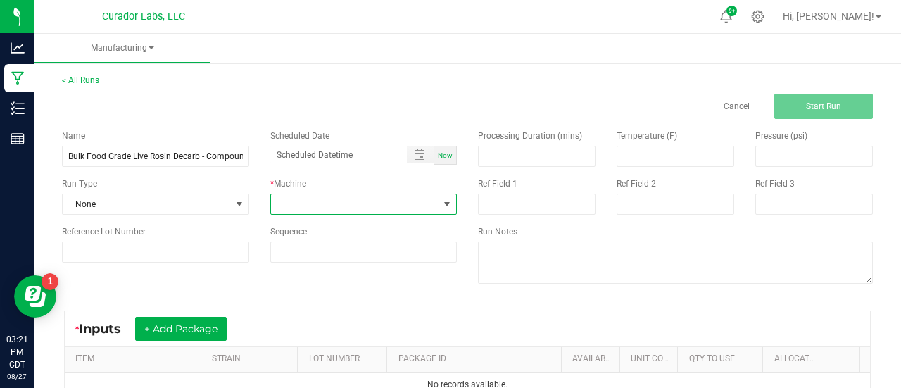
click at [304, 210] on span at bounding box center [355, 204] width 168 height 20
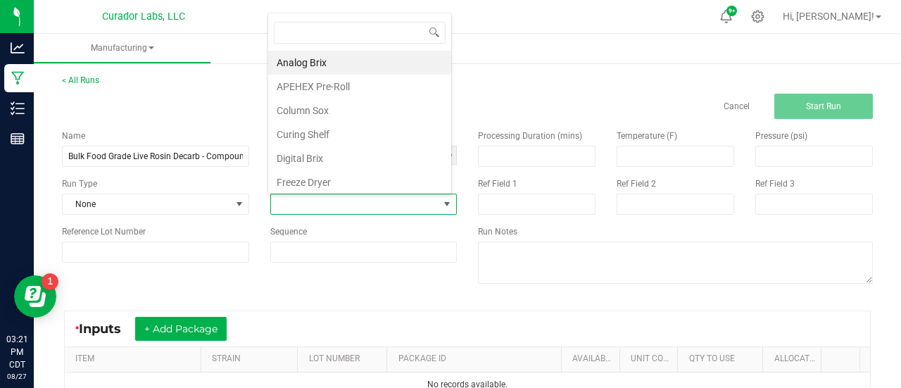
scroll to position [20, 182]
type input "xo"
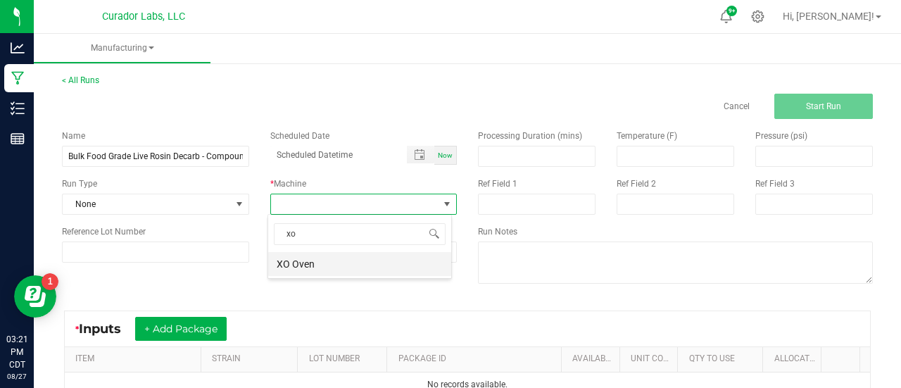
click at [300, 260] on li "XO Oven" at bounding box center [359, 264] width 183 height 24
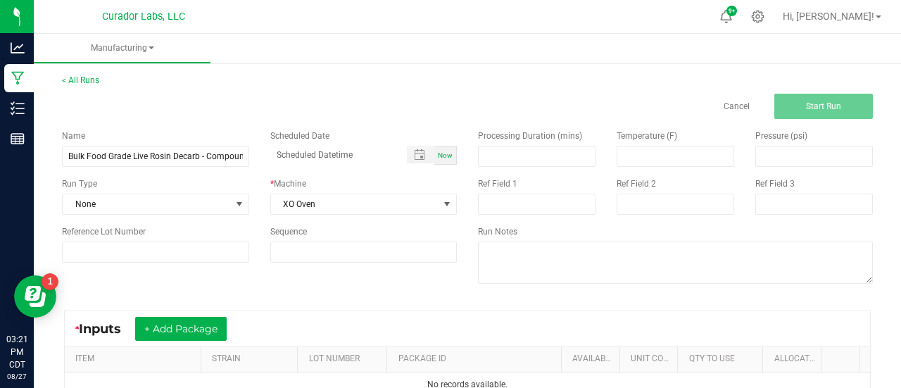
click at [298, 309] on div "* Inputs + Add Package ITEM STRAIN LOT NUMBER PACKAGE ID AVAILABLE Unit Cost QT…" at bounding box center [467, 354] width 832 height 113
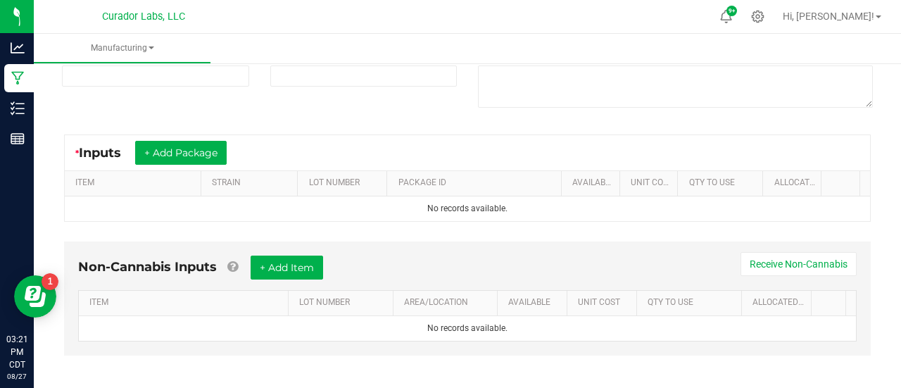
scroll to position [177, 0]
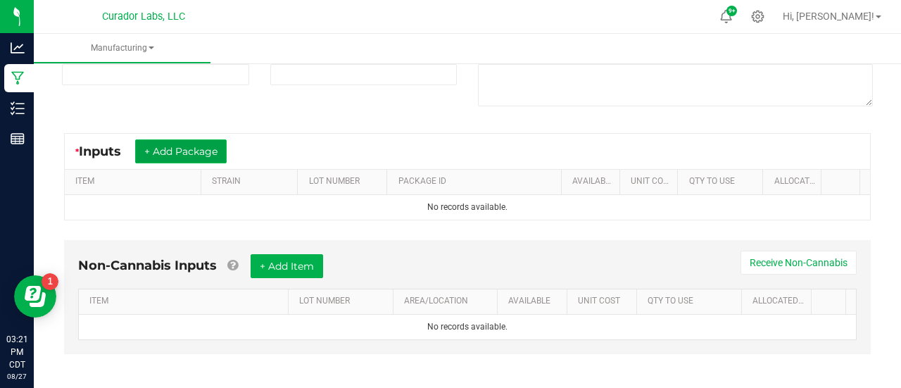
click at [205, 153] on button "+ Add Package" at bounding box center [181, 151] width 92 height 24
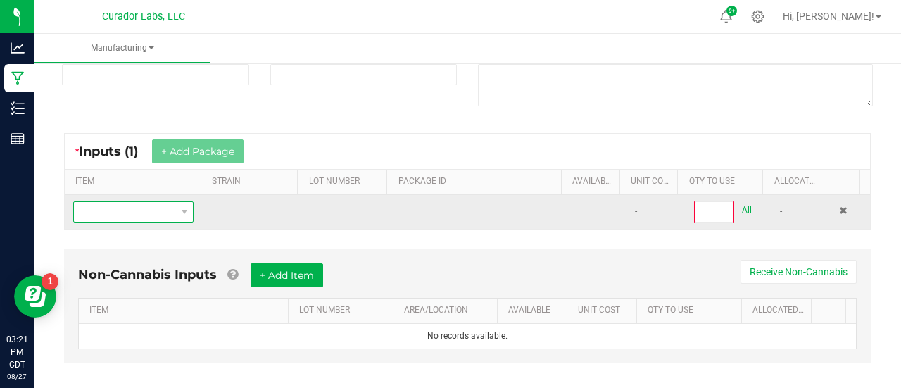
click at [181, 218] on span "NO DATA FOUND" at bounding box center [184, 212] width 18 height 20
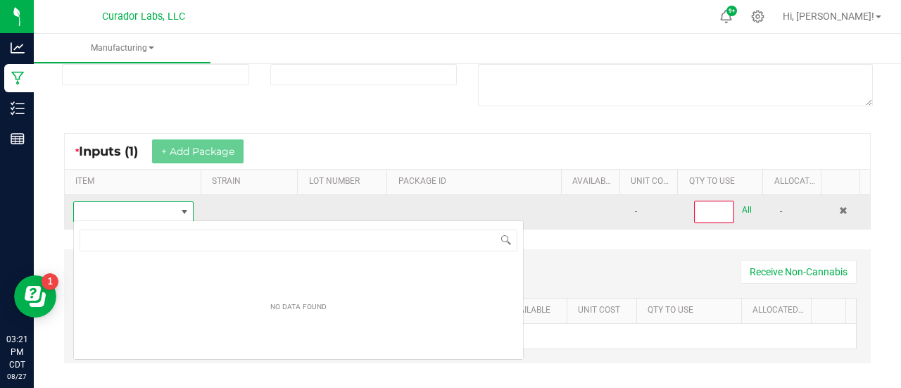
scroll to position [20, 117]
type input "HeadChange - Bulk Food Grade Live Rosin - Compound Z #2"
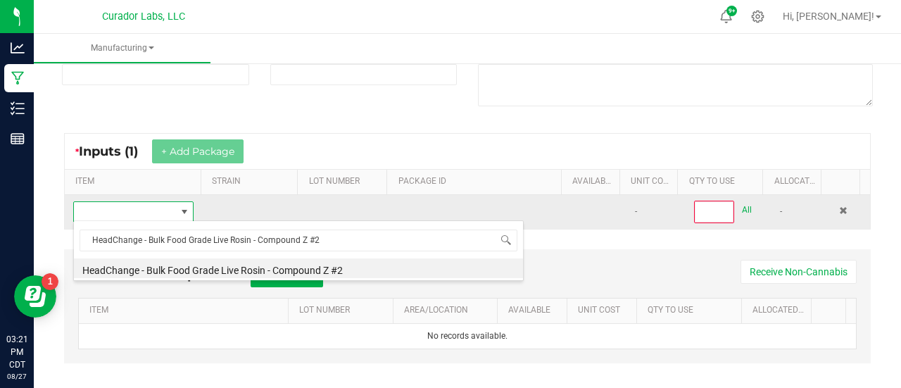
scroll to position [20, 115]
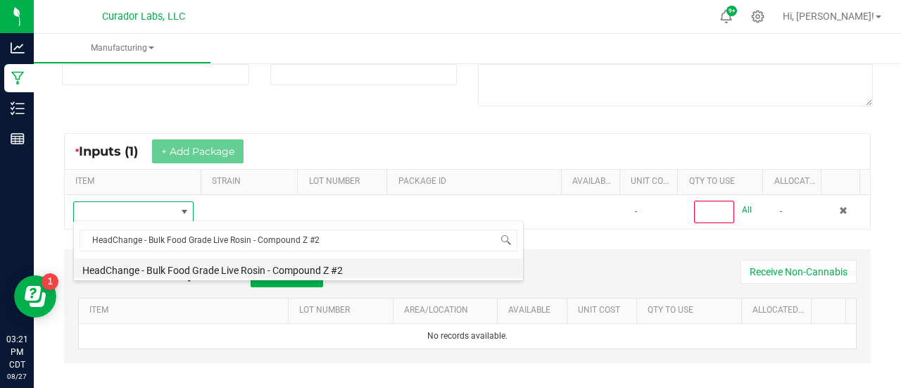
click at [233, 270] on li "HeadChange - Bulk Food Grade Live Rosin - Compound Z #2" at bounding box center [298, 268] width 449 height 20
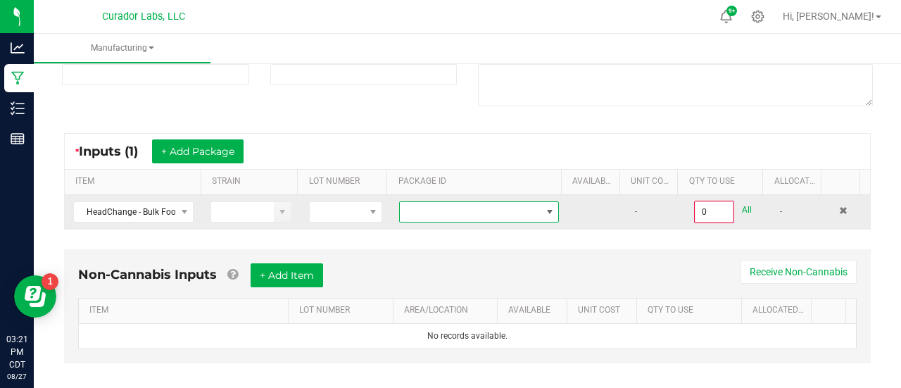
click at [461, 212] on span at bounding box center [470, 212] width 141 height 20
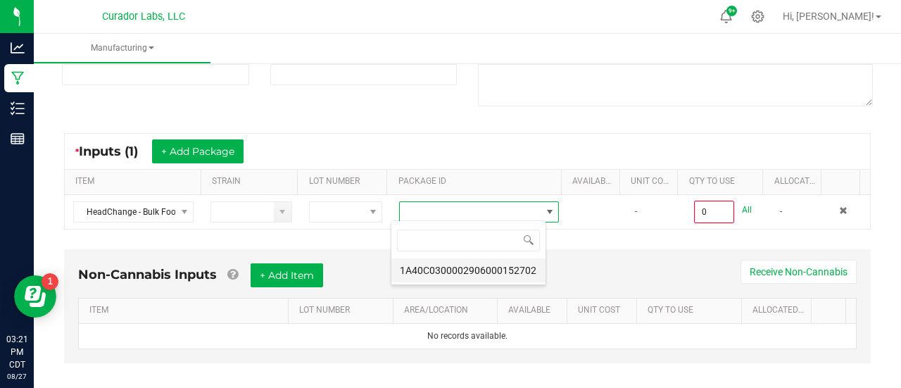
click at [482, 268] on li "1A40C0300002906000152702" at bounding box center [469, 270] width 154 height 24
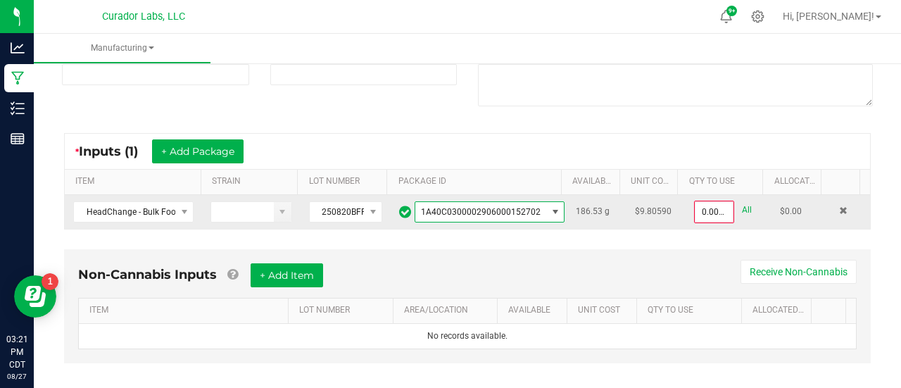
click at [734, 211] on div "0.0000 g All" at bounding box center [729, 212] width 70 height 23
click at [742, 208] on link "All" at bounding box center [747, 210] width 10 height 19
type input "186.5300 g"
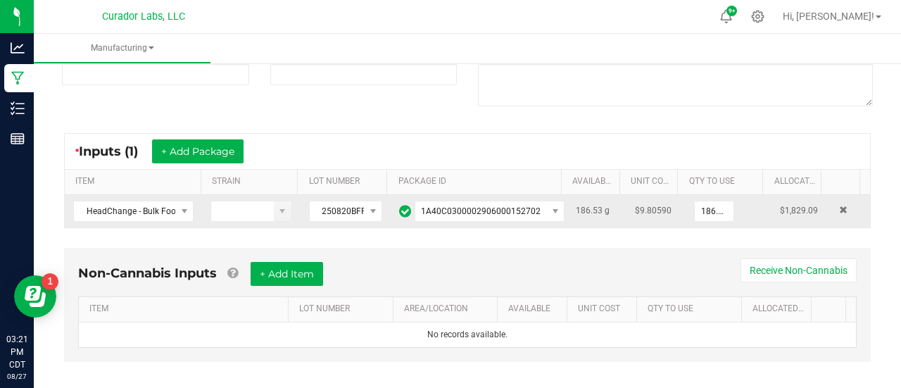
scroll to position [0, 0]
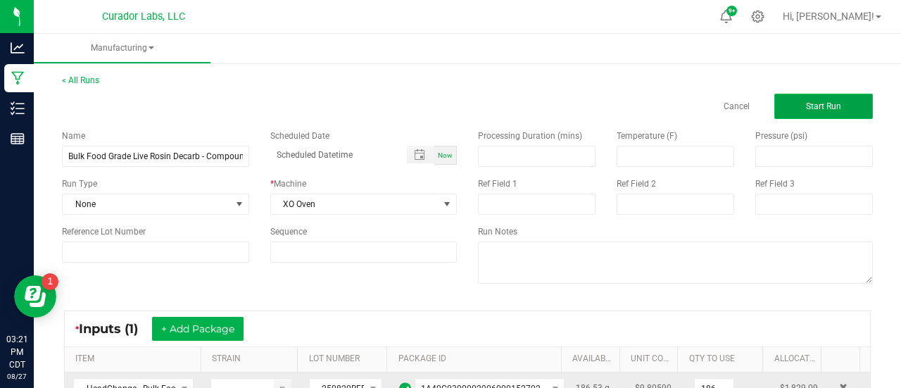
click at [806, 110] on span "Start Run" at bounding box center [823, 106] width 35 height 10
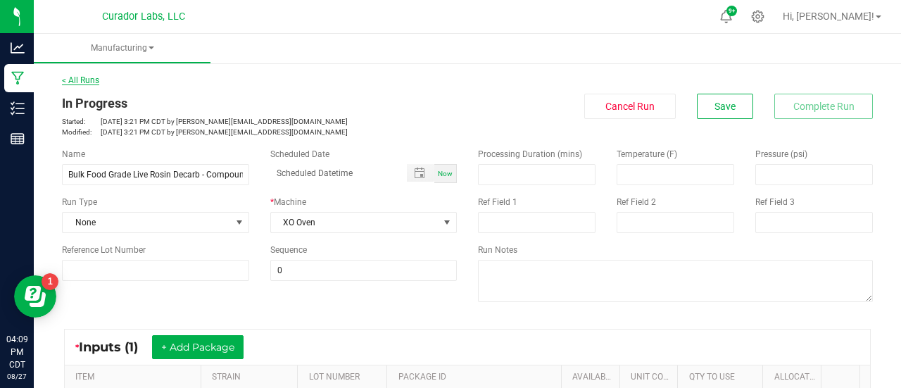
click at [93, 81] on link "< All Runs" at bounding box center [80, 80] width 37 height 10
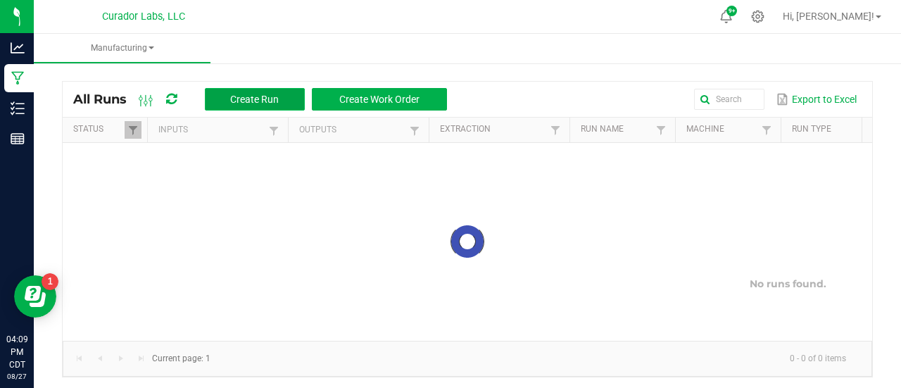
click at [225, 97] on button "Create Run" at bounding box center [255, 99] width 100 height 23
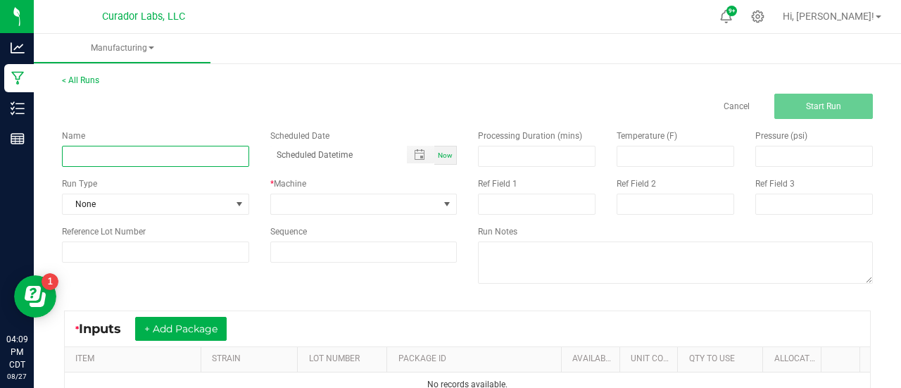
click at [205, 161] on input at bounding box center [155, 156] width 187 height 21
paste input "Headchange - Bulk Food Grade Water Hash - Trop Cherry"
click at [84, 155] on input "Headchange - Bulk Food Grade Water Hash - Trop Cherry" at bounding box center [155, 156] width 187 height 21
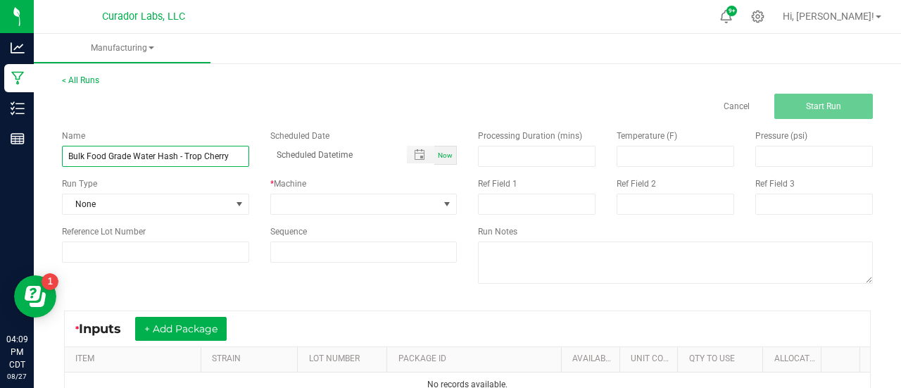
click at [176, 157] on input "Bulk Food Grade Water Hash - Trop Cherry" at bounding box center [155, 156] width 187 height 21
type input "Bulk Food Grade Live Rosin Pressing - Trop Cherry"
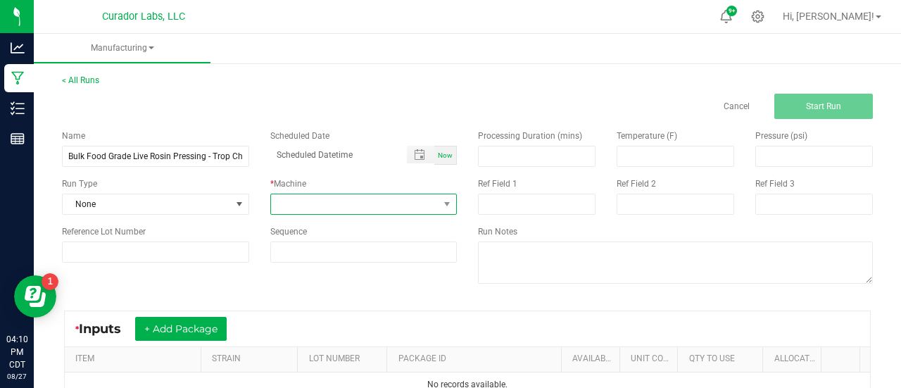
click at [319, 204] on span at bounding box center [355, 204] width 168 height 20
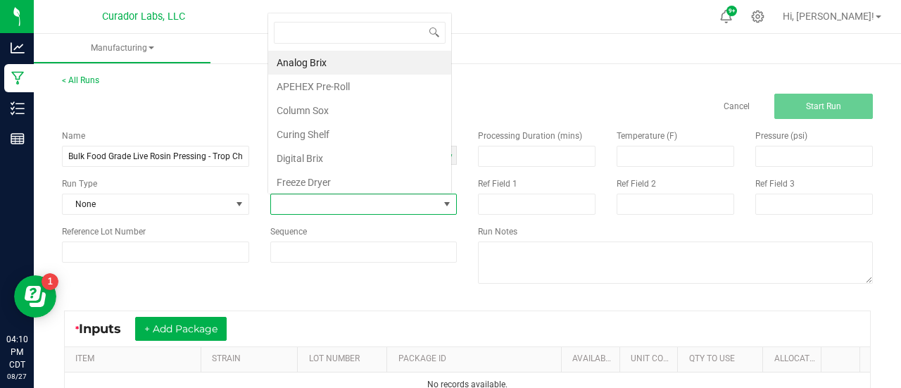
scroll to position [20, 182]
type input "v3"
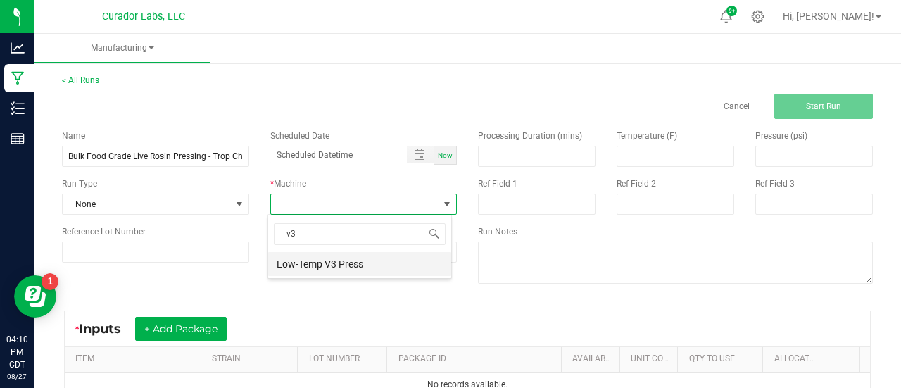
click at [325, 263] on li "Low-Temp V3 Press" at bounding box center [359, 264] width 183 height 24
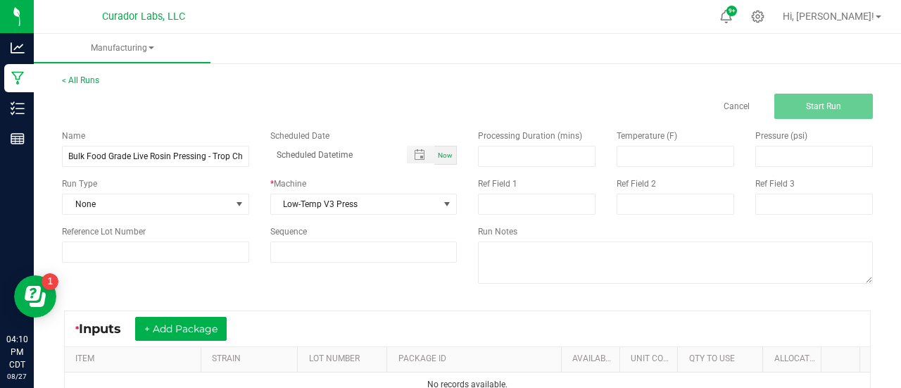
click at [303, 305] on div "* Inputs + Add Package ITEM STRAIN LOT NUMBER PACKAGE ID AVAILABLE Unit Cost QT…" at bounding box center [467, 354] width 832 height 113
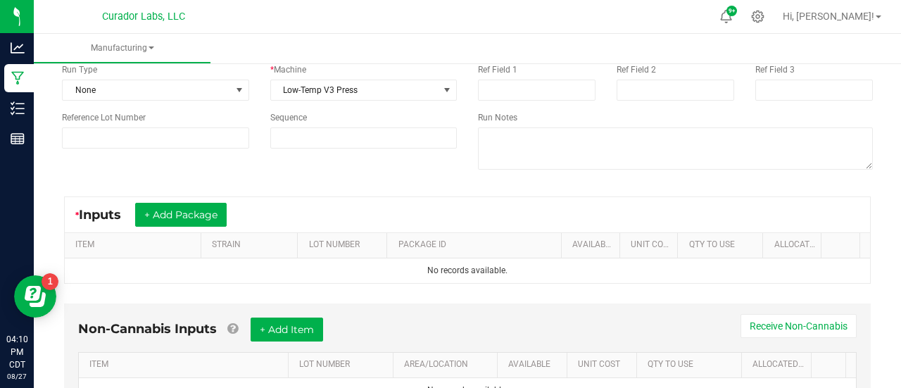
scroll to position [115, 0]
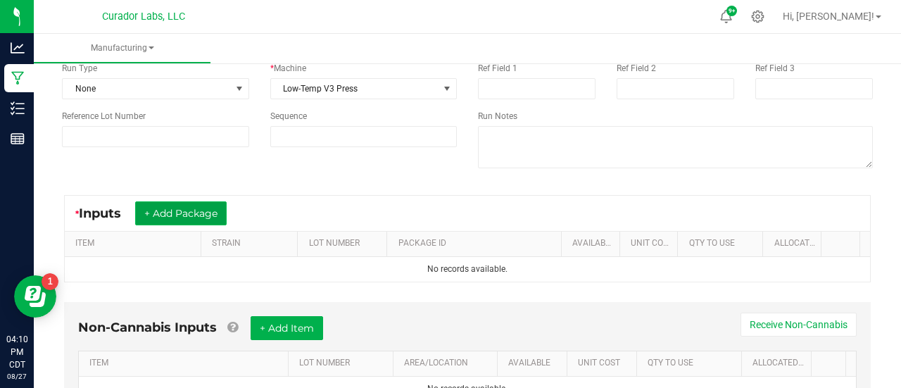
click at [215, 212] on button "+ Add Package" at bounding box center [181, 213] width 92 height 24
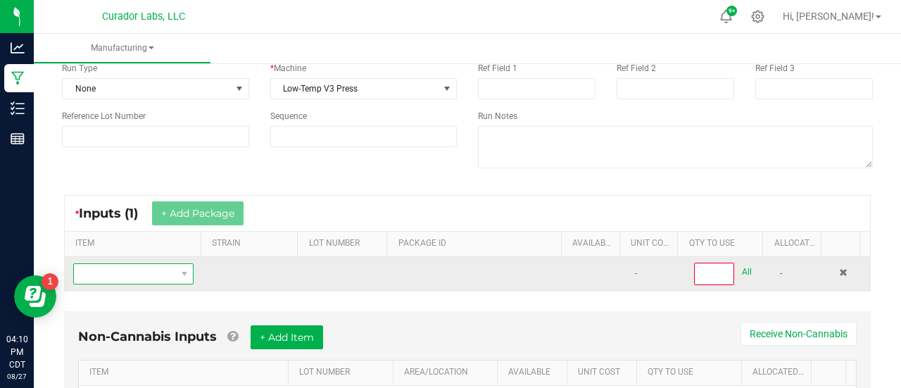
click at [165, 282] on span "NO DATA FOUND" at bounding box center [124, 274] width 101 height 20
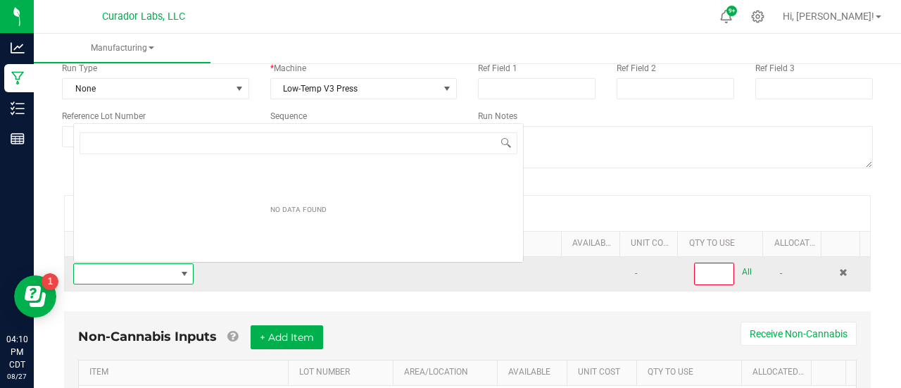
scroll to position [20, 115]
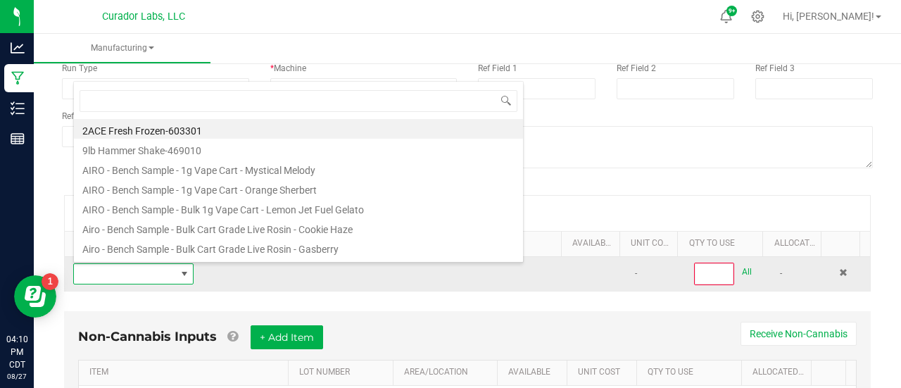
type input "Headchange - Bulk Food Grade Water Hash - Trop Cherry"
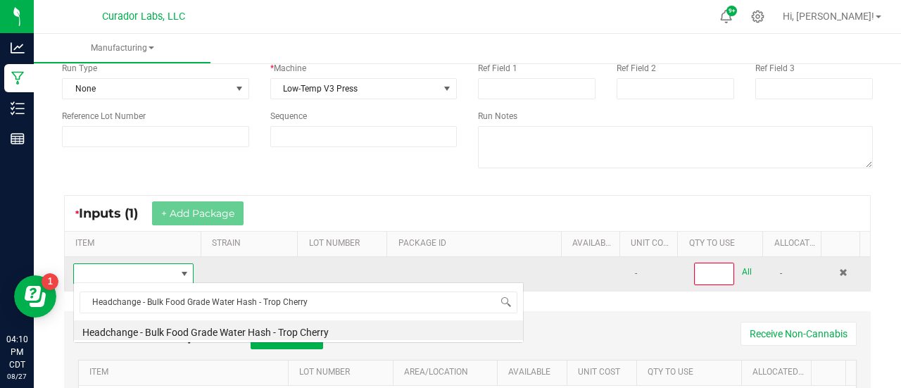
scroll to position [0, 0]
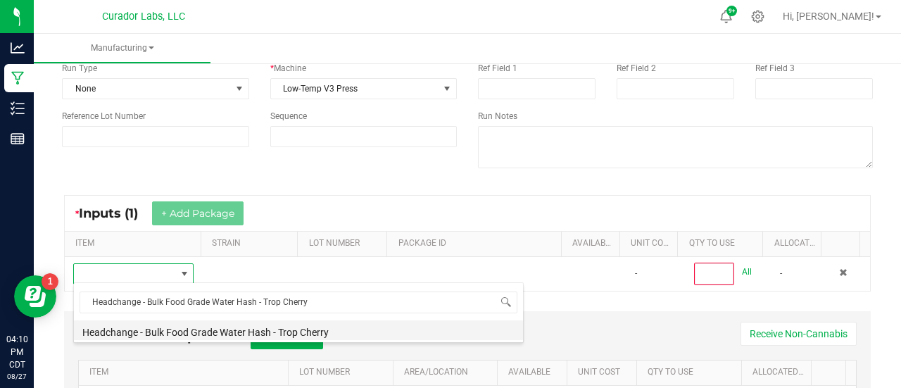
click at [177, 326] on li "Headchange - Bulk Food Grade Water Hash - Trop Cherry" at bounding box center [298, 330] width 449 height 20
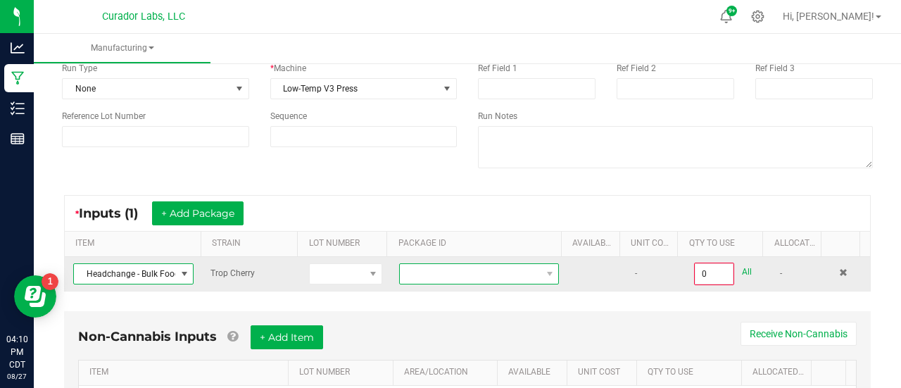
click at [439, 269] on span at bounding box center [470, 274] width 141 height 20
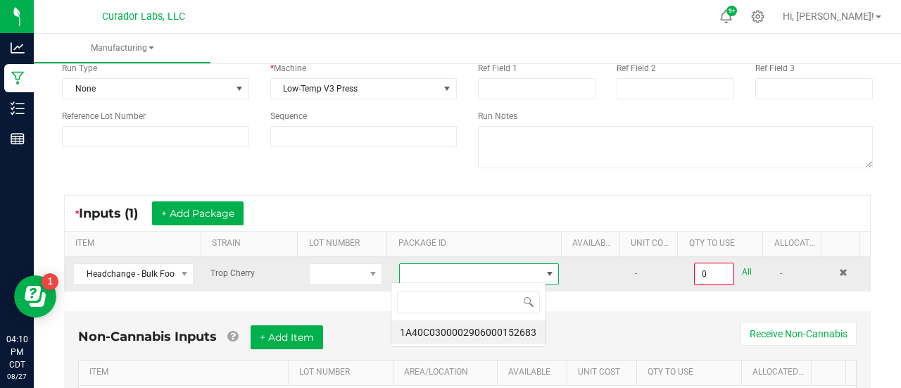
scroll to position [20, 155]
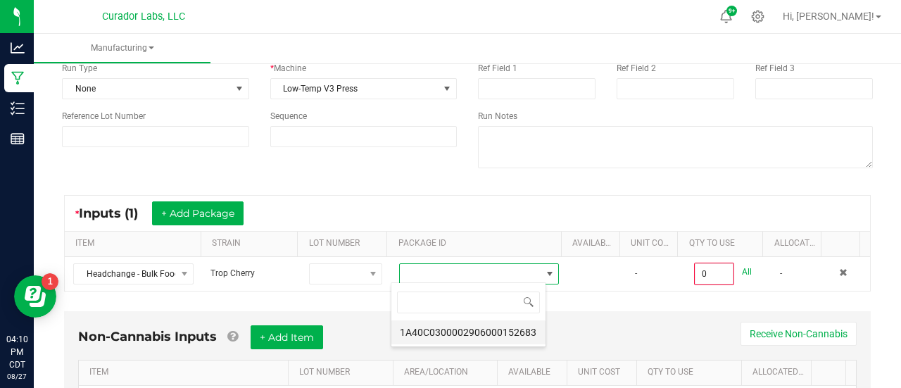
click at [456, 339] on li "1A40C0300002906000152683" at bounding box center [469, 332] width 154 height 24
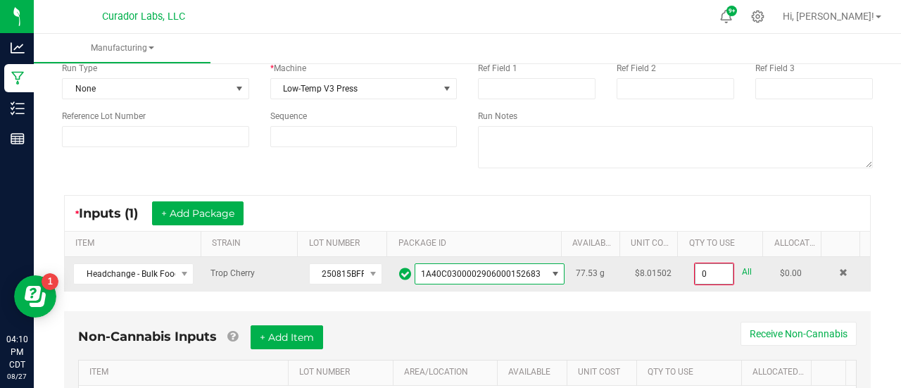
click at [696, 275] on input "0" at bounding box center [715, 274] width 38 height 20
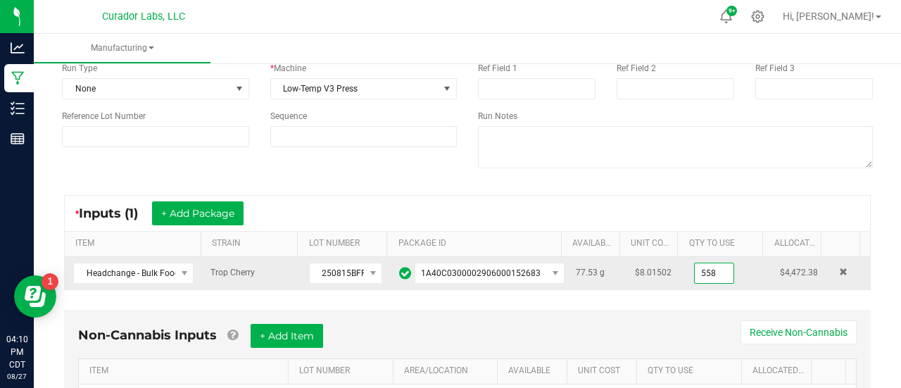
type input "77.5300 g"
click at [772, 271] on td "$4,472.38" at bounding box center [801, 273] width 59 height 32
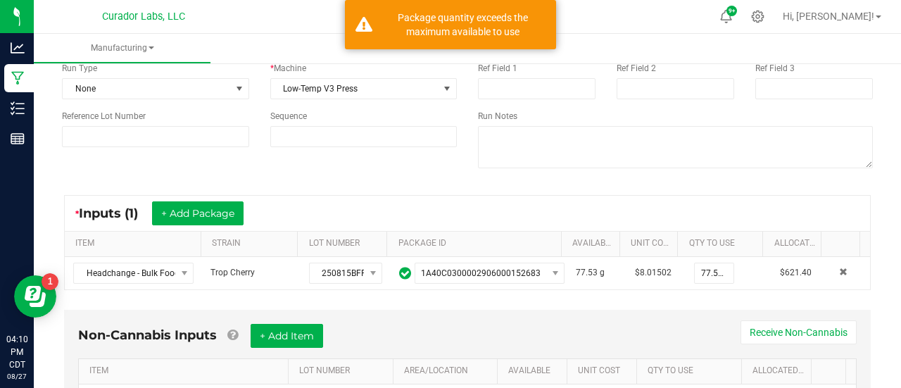
click at [699, 199] on div "* Inputs (1) + Add Package" at bounding box center [468, 213] width 806 height 35
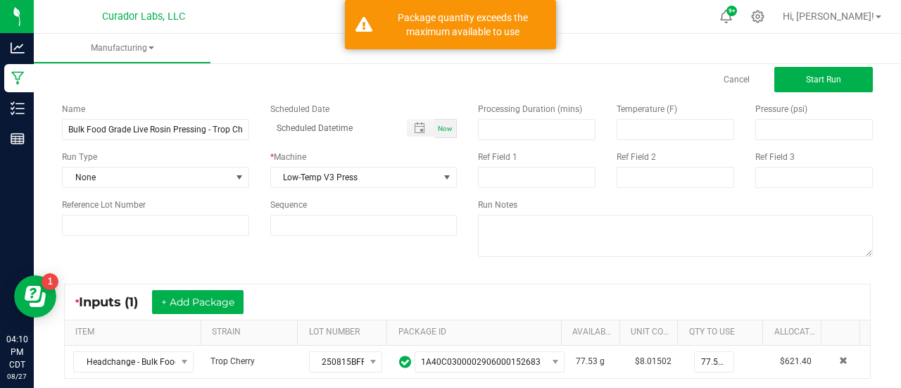
scroll to position [27, 0]
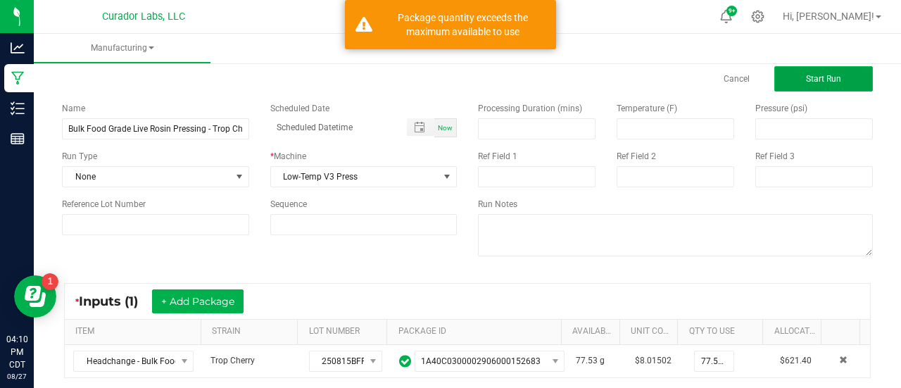
click at [787, 84] on button "Start Run" at bounding box center [824, 78] width 99 height 25
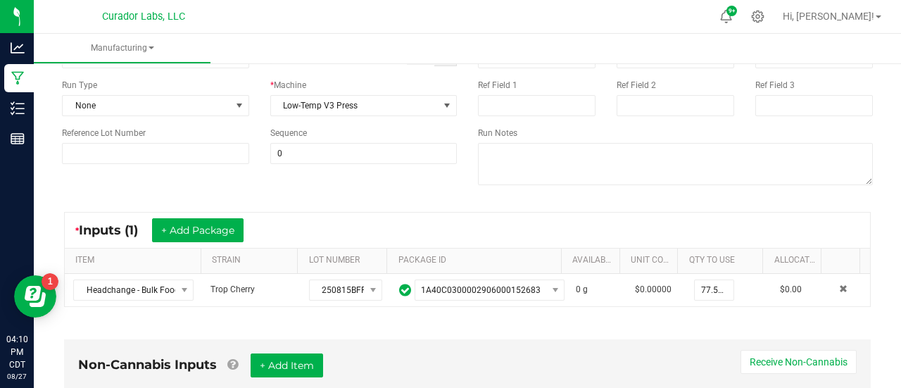
scroll to position [120, 0]
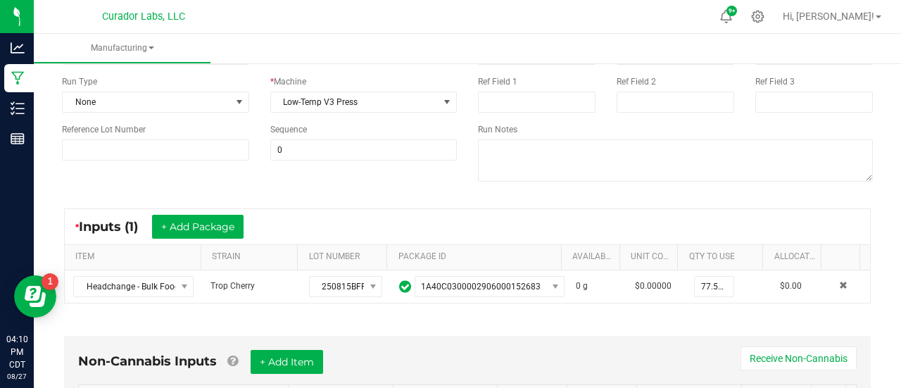
click at [511, 357] on div "Non-Cannabis Inputs + Add Item Receive Non-Cannabis" at bounding box center [467, 367] width 779 height 35
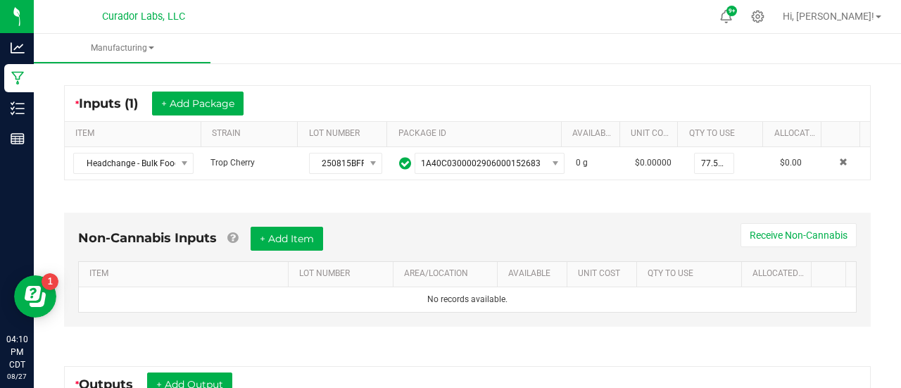
scroll to position [244, 0]
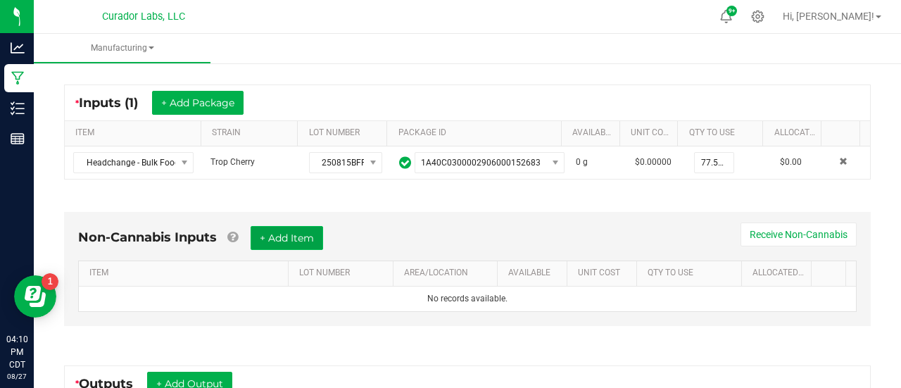
click at [321, 230] on button "+ Add Item" at bounding box center [287, 238] width 73 height 24
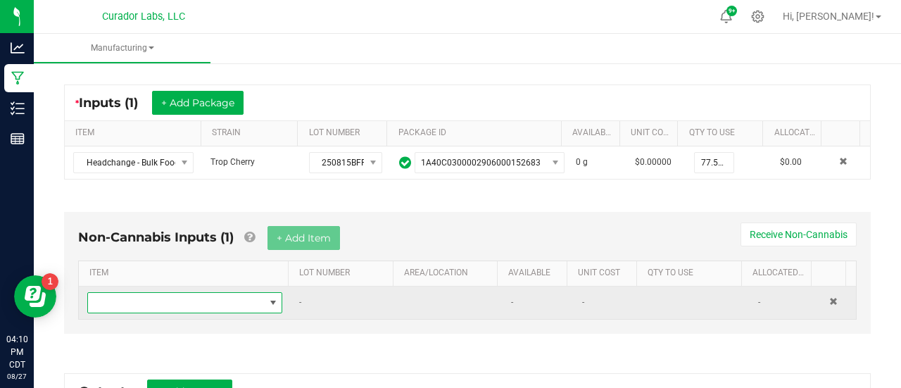
click at [268, 297] on span "NO DATA FOUND" at bounding box center [273, 302] width 11 height 11
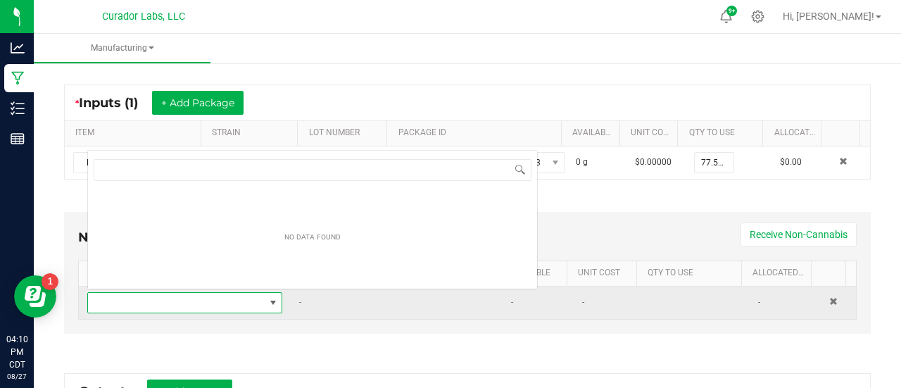
scroll to position [20, 186]
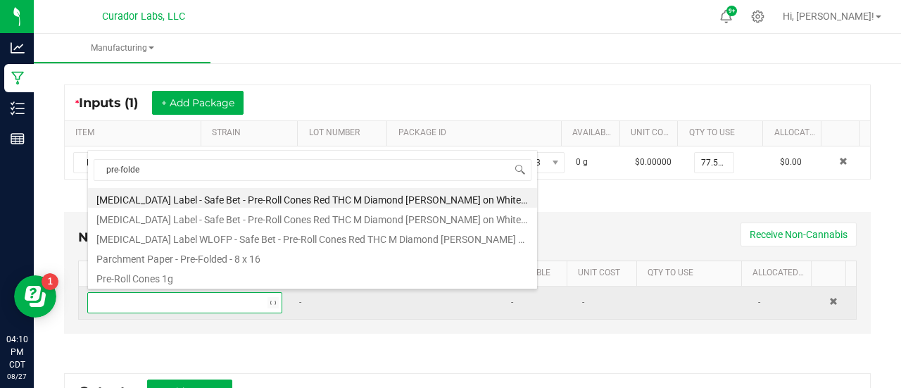
type input "pre-folded"
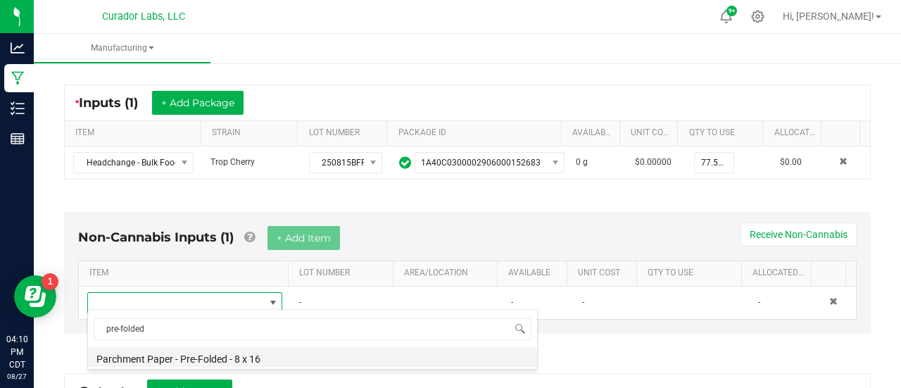
click at [230, 353] on li "Parchment Paper - Pre-Folded - 8 x 16" at bounding box center [312, 357] width 449 height 20
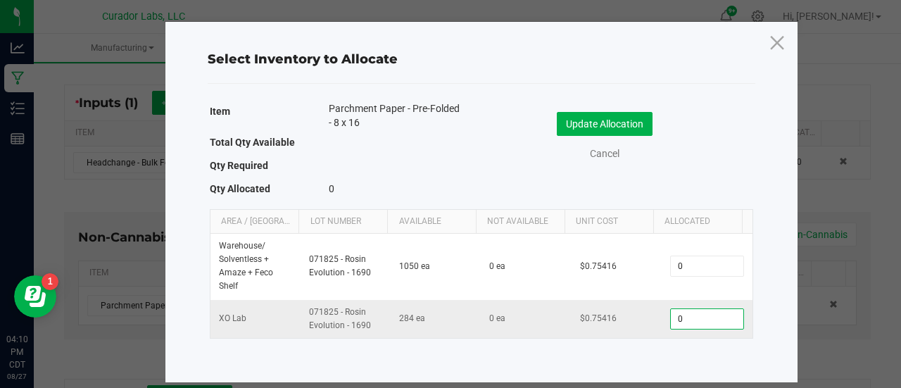
click at [726, 318] on input "0" at bounding box center [707, 319] width 72 height 20
type input "5"
click at [642, 130] on button "Update Allocation" at bounding box center [605, 124] width 96 height 24
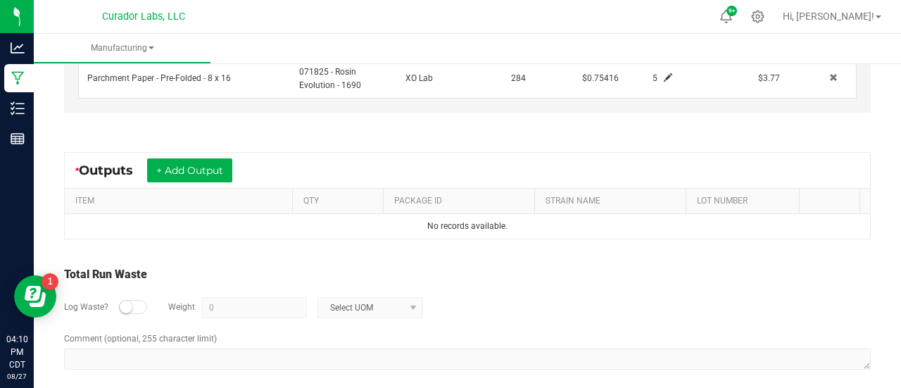
scroll to position [478, 0]
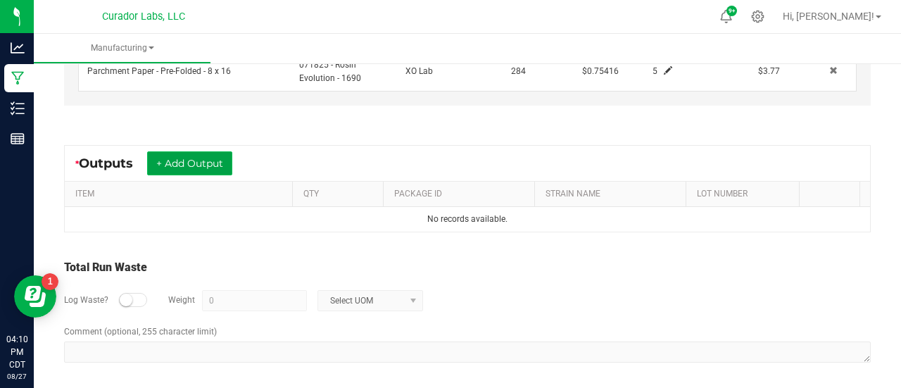
click at [228, 162] on button "+ Add Output" at bounding box center [189, 163] width 85 height 24
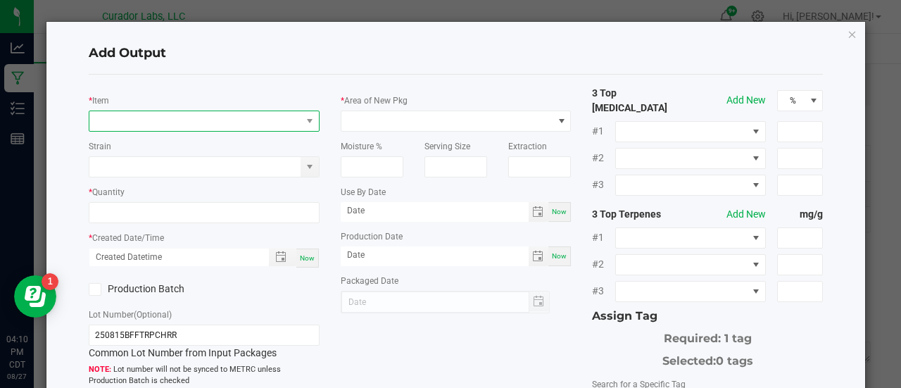
click at [187, 119] on span "NO DATA FOUND" at bounding box center [195, 121] width 212 height 20
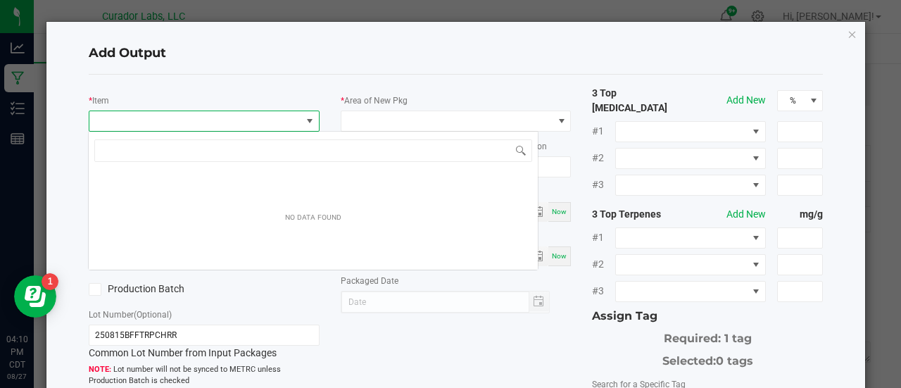
scroll to position [20, 227]
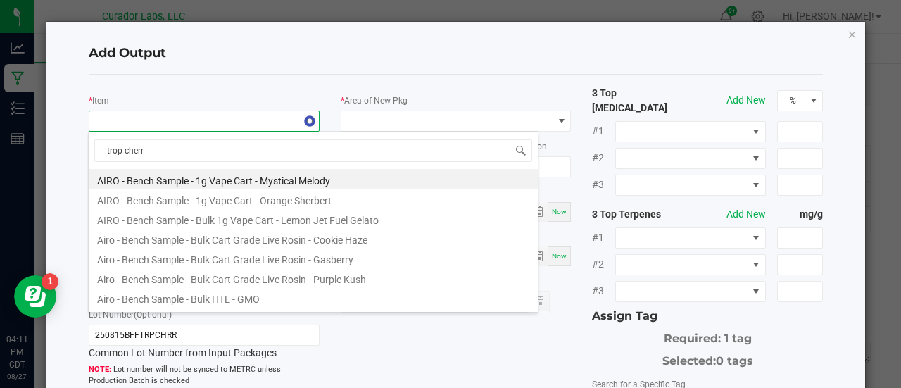
type input "trop cherry"
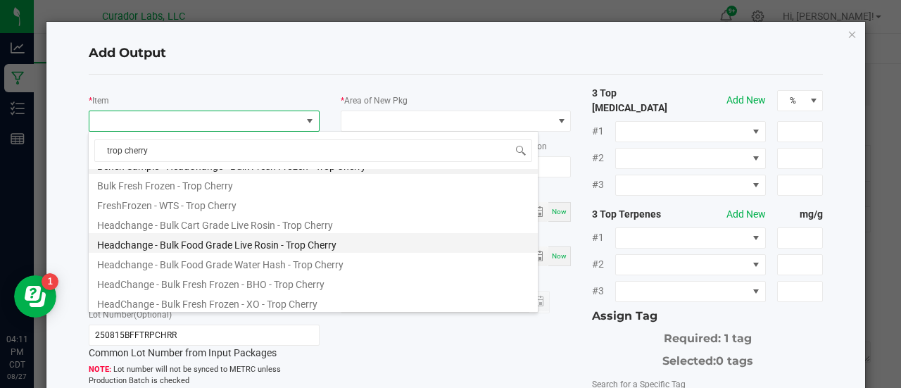
scroll to position [15, 0]
click at [261, 242] on li "Headchange - Bulk Food Grade Live Rosin - Trop Cherry" at bounding box center [313, 242] width 449 height 20
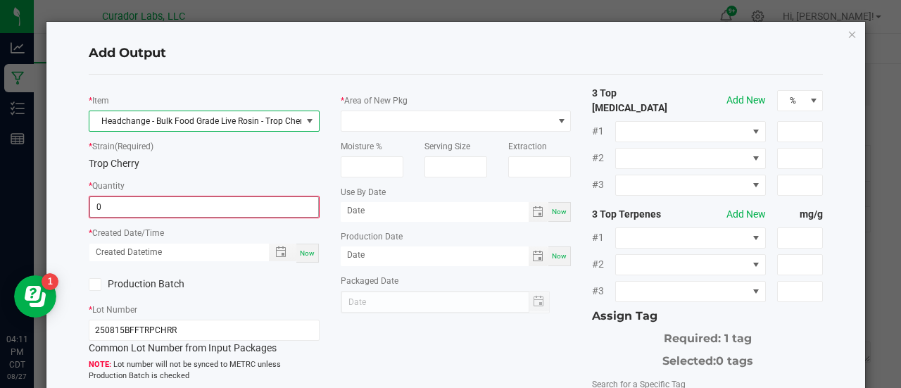
click at [206, 204] on input "0" at bounding box center [204, 207] width 228 height 20
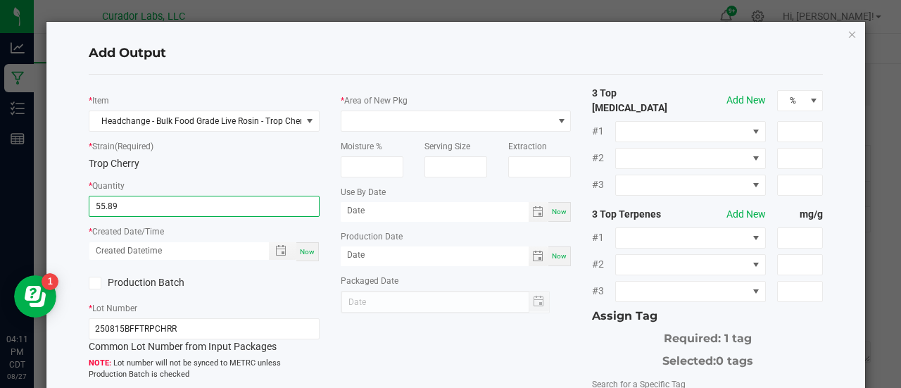
type input "55.8900 g"
click at [300, 254] on span "Now" at bounding box center [307, 252] width 15 height 8
type input "08/27/2025 4:11 PM"
type input "[DATE]"
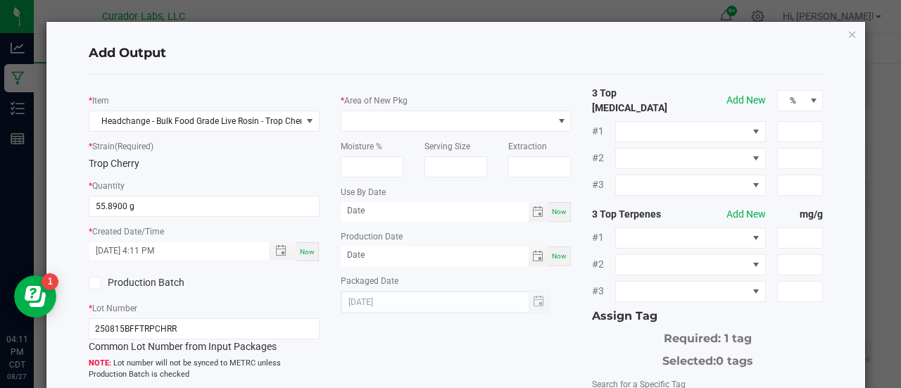
click at [171, 284] on label "Production Batch" at bounding box center [141, 282] width 105 height 15
click at [0, 0] on input "Production Batch" at bounding box center [0, 0] width 0 height 0
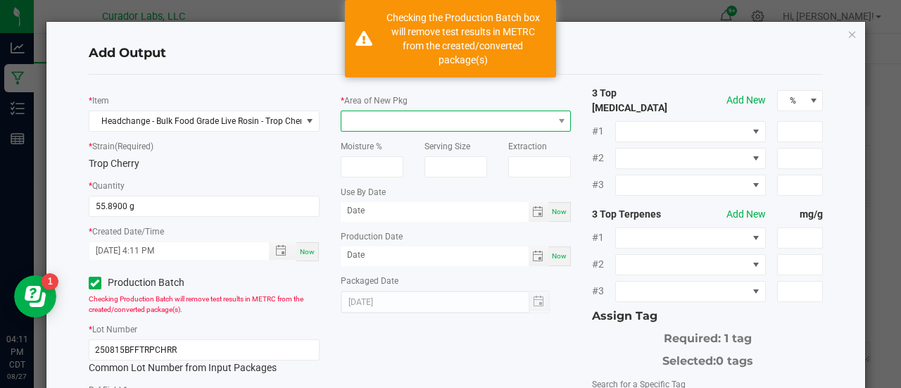
click at [454, 112] on span at bounding box center [448, 121] width 212 height 20
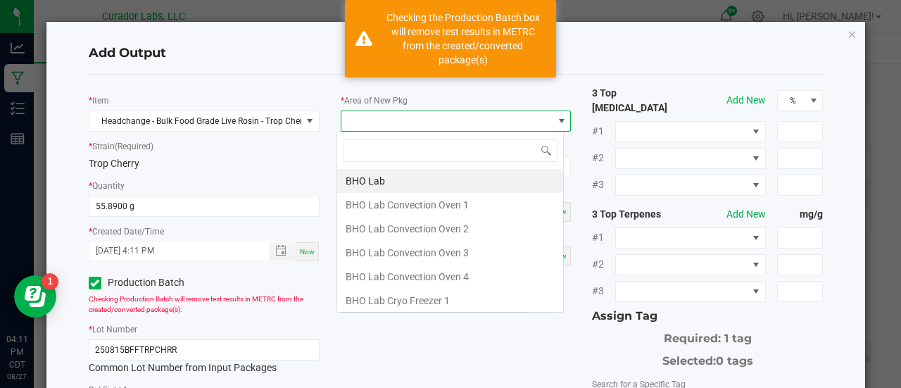
scroll to position [20, 227]
type input "xo"
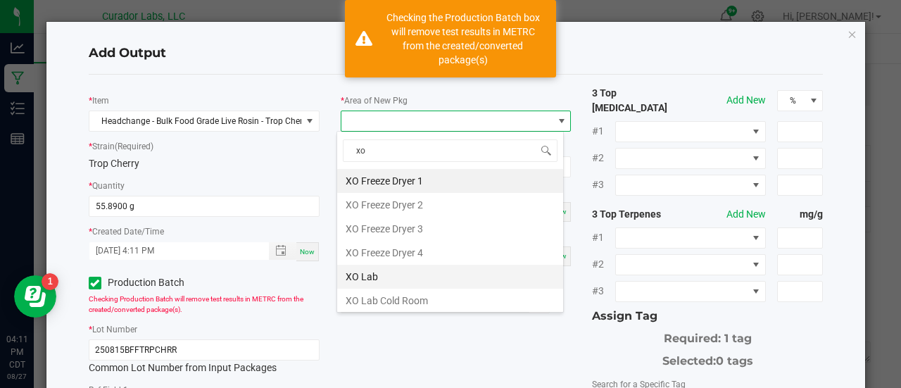
click at [368, 277] on li "XO Lab" at bounding box center [450, 277] width 226 height 24
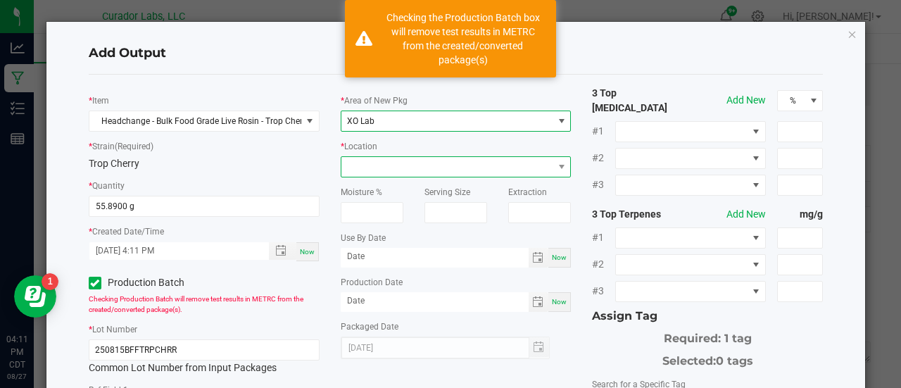
click at [369, 171] on span at bounding box center [448, 167] width 212 height 20
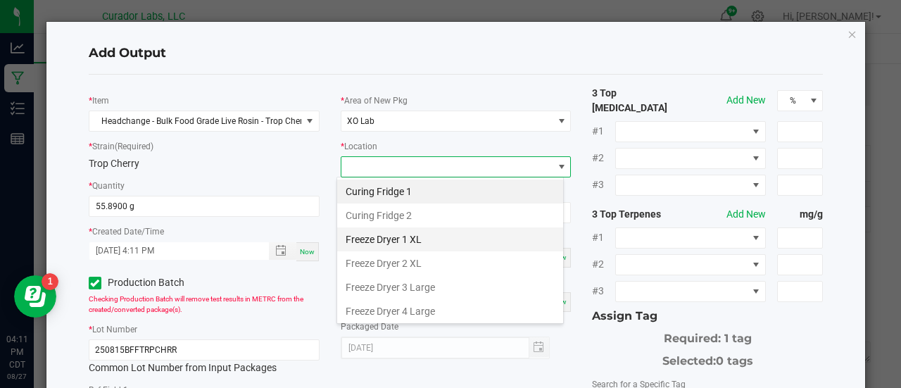
scroll to position [164, 0]
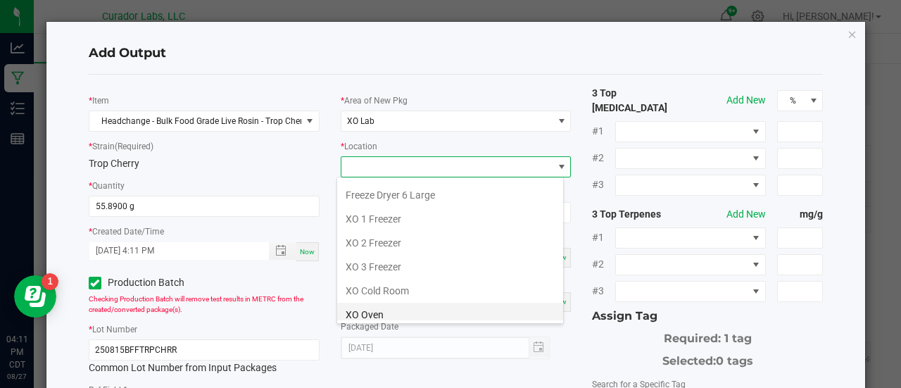
click at [375, 315] on li "XO Oven" at bounding box center [450, 315] width 226 height 24
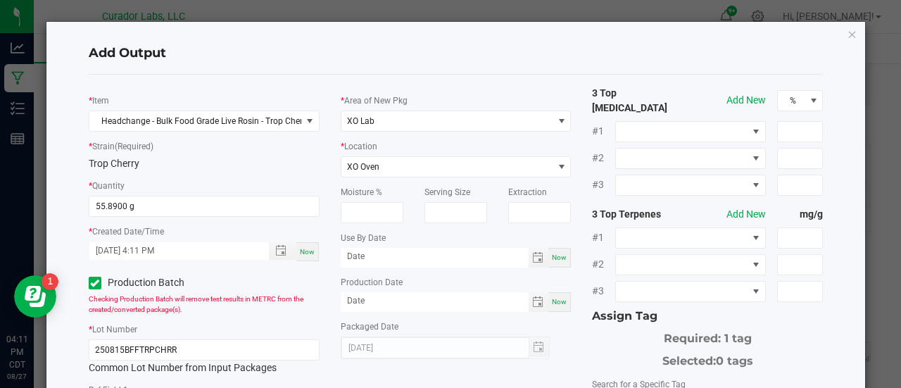
click at [554, 256] on span "Now" at bounding box center [559, 258] width 15 height 8
click at [384, 256] on input "[DATE]" at bounding box center [435, 257] width 188 height 18
type input "08/27/2026"
click at [552, 302] on span "Now" at bounding box center [559, 302] width 15 height 8
type input "[DATE]"
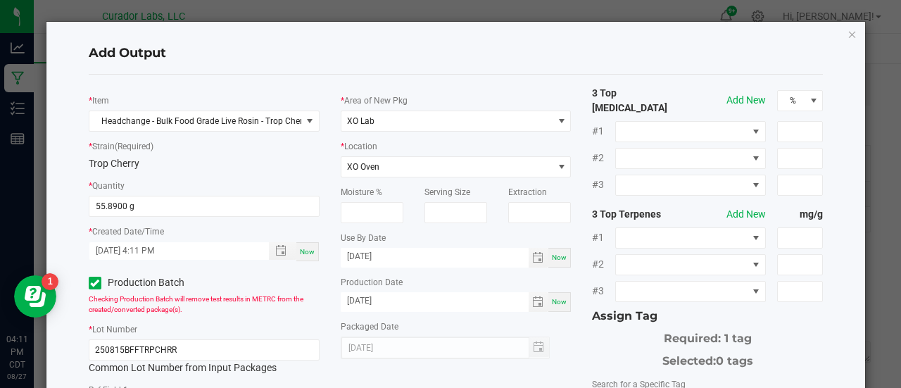
click at [582, 334] on div "3 Top Cannabinoids Add New % #1 #2 #3 3 Top Terpenes Add New mg/g #1 #2 #3 Assi…" at bounding box center [708, 342] width 252 height 513
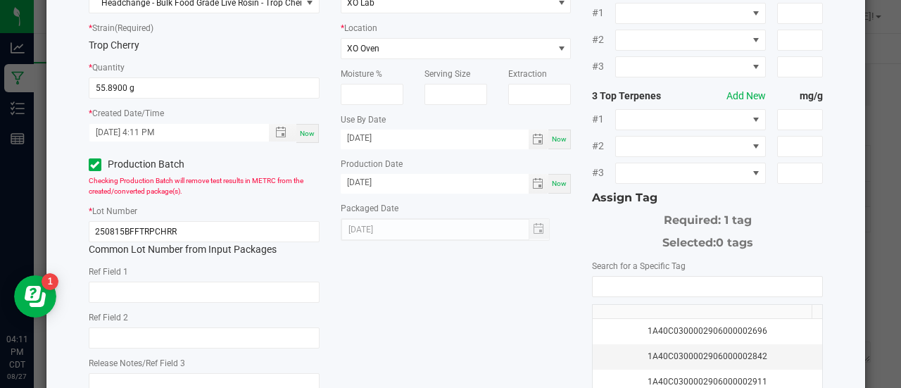
scroll to position [123, 0]
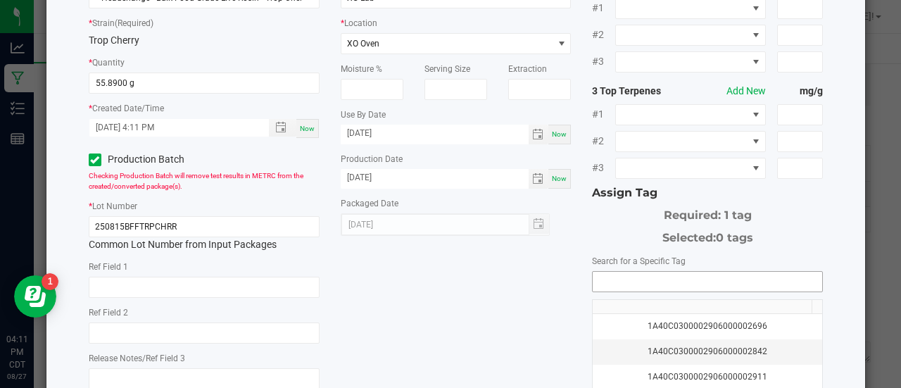
click at [608, 272] on input "NO DATA FOUND" at bounding box center [708, 282] width 230 height 20
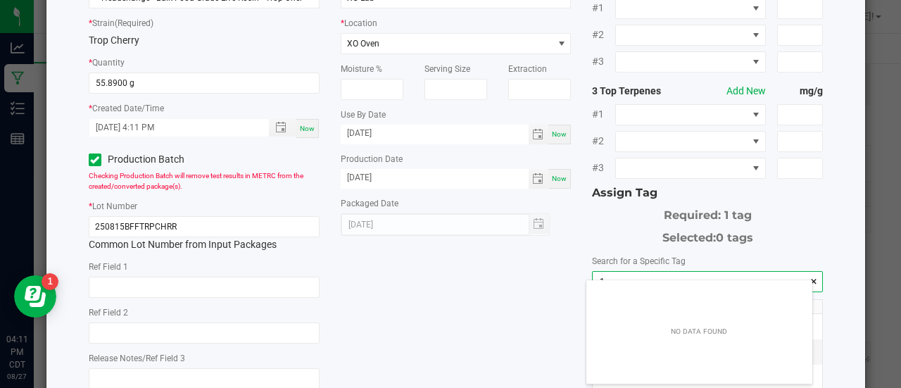
scroll to position [20, 227]
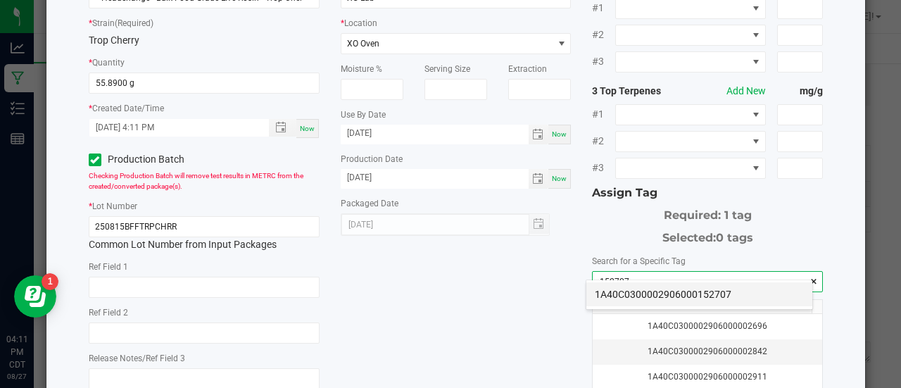
click at [621, 289] on li "1A40C0300002906000152707" at bounding box center [700, 294] width 226 height 24
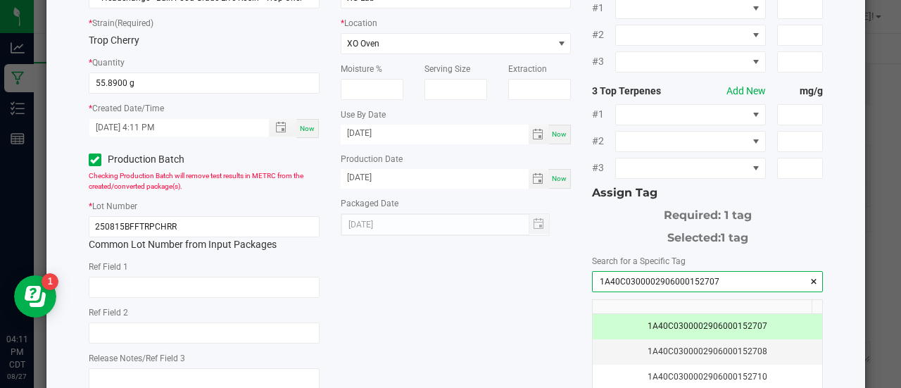
type input "1A40C0300002906000152707"
click at [525, 288] on div "* Item Headchange - Bulk Food Grade Live Rosin - Trop Cherry * Strain (Required…" at bounding box center [456, 219] width 756 height 513
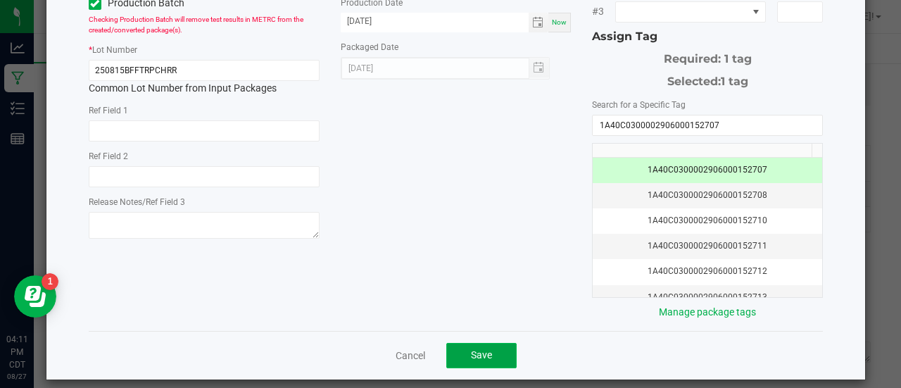
click at [487, 343] on button "Save" at bounding box center [481, 355] width 70 height 25
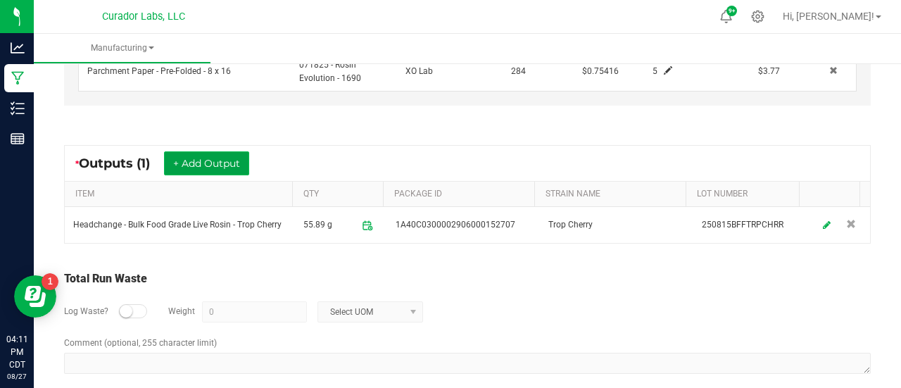
click at [232, 159] on button "+ Add Output" at bounding box center [206, 163] width 85 height 24
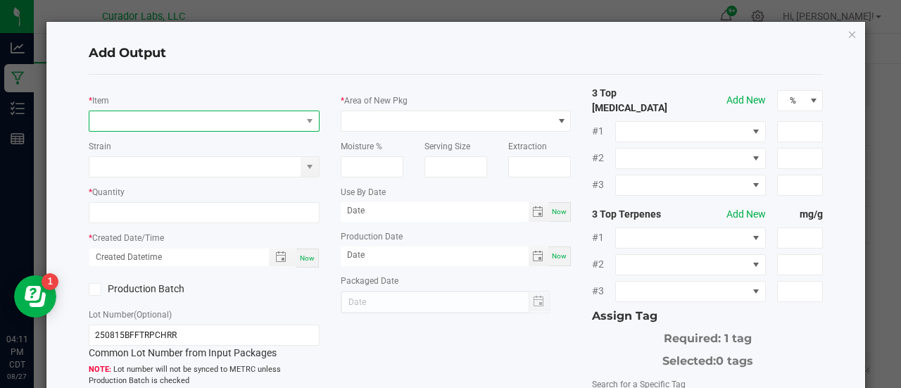
click at [230, 122] on span "NO DATA FOUND" at bounding box center [195, 121] width 212 height 20
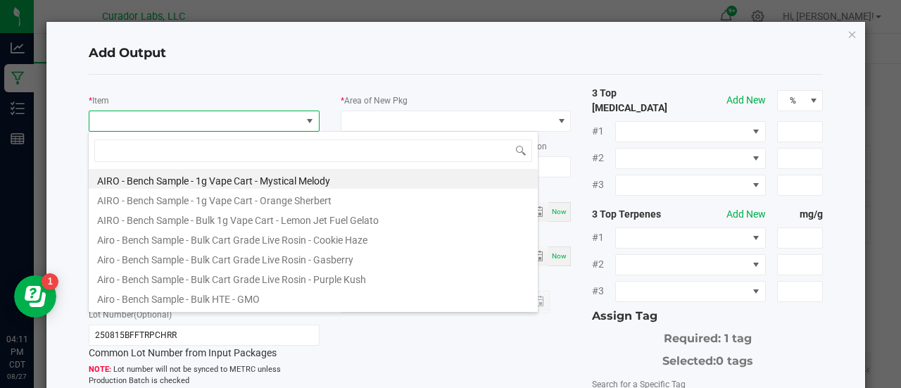
scroll to position [20, 227]
type input "trop cherry"
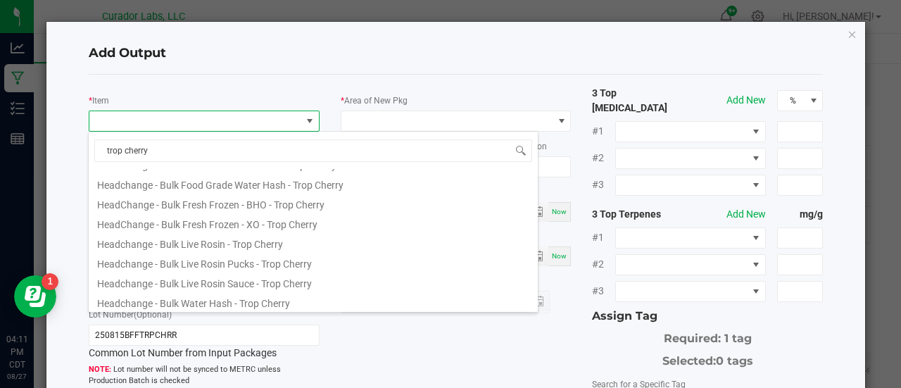
scroll to position [100, 0]
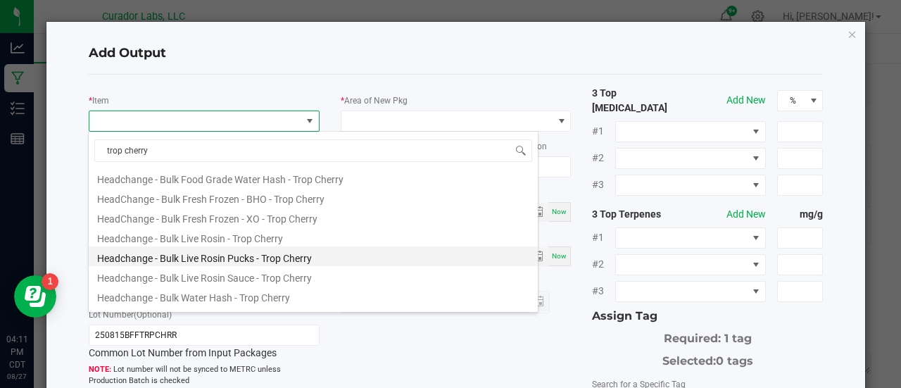
click at [299, 258] on li "Headchange - Bulk Live Rosin Pucks - Trop Cherry" at bounding box center [313, 256] width 449 height 20
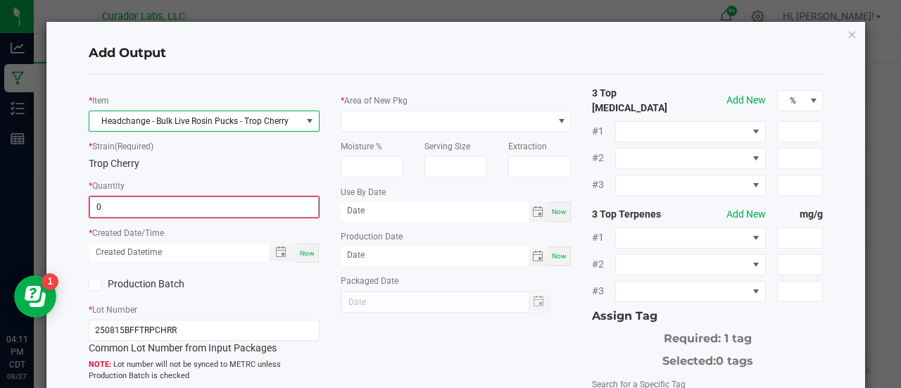
click at [206, 209] on input "0" at bounding box center [204, 207] width 228 height 20
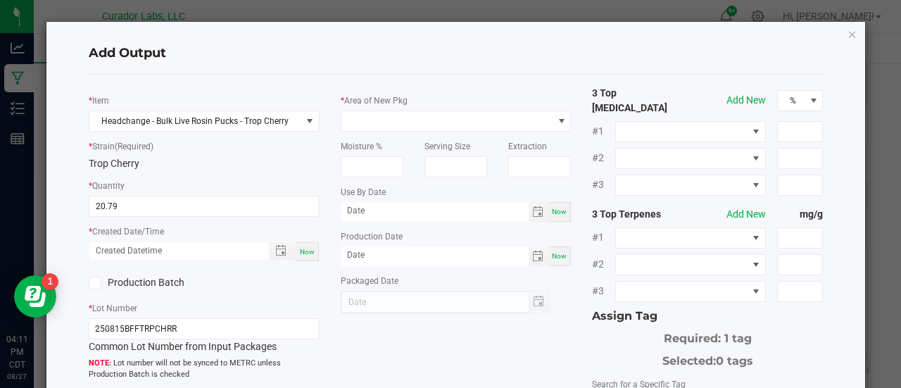
type input "20.7900 g"
click at [311, 255] on div "Now" at bounding box center [307, 251] width 23 height 19
type input "08/27/2025 4:11 PM"
type input "[DATE]"
click at [175, 283] on label "Production Batch" at bounding box center [141, 282] width 105 height 15
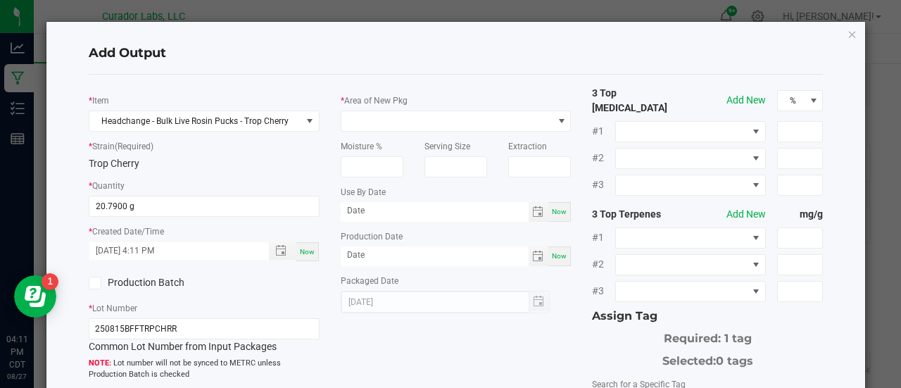
click at [0, 0] on input "Production Batch" at bounding box center [0, 0] width 0 height 0
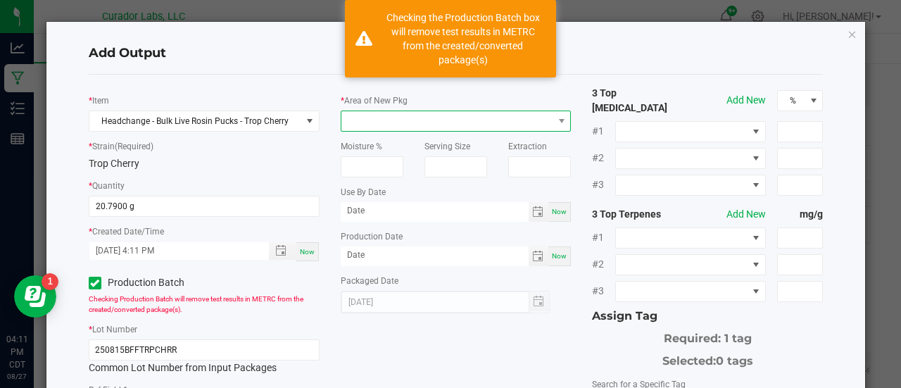
click at [430, 116] on span at bounding box center [448, 121] width 212 height 20
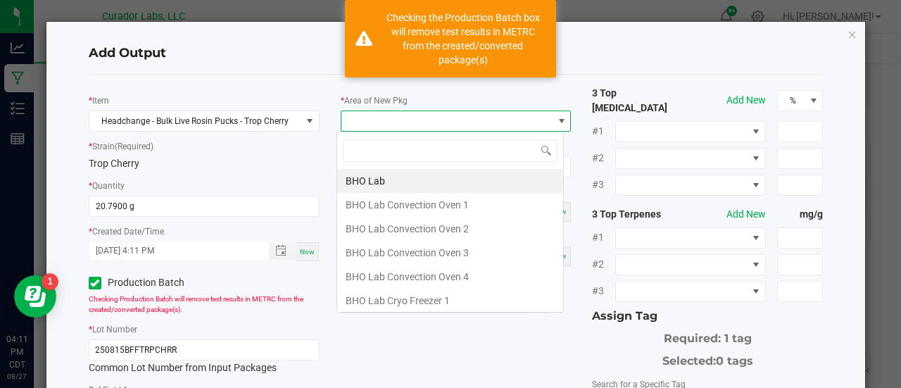
scroll to position [20, 227]
type input "xo"
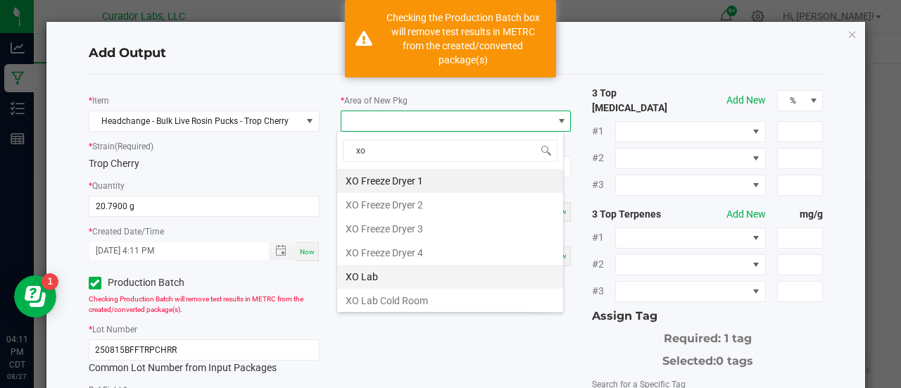
click at [385, 278] on li "XO Lab" at bounding box center [450, 277] width 226 height 24
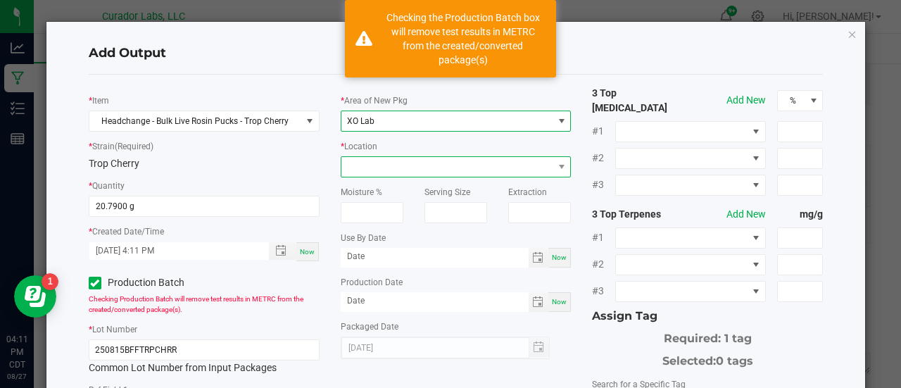
click at [386, 166] on span at bounding box center [448, 167] width 212 height 20
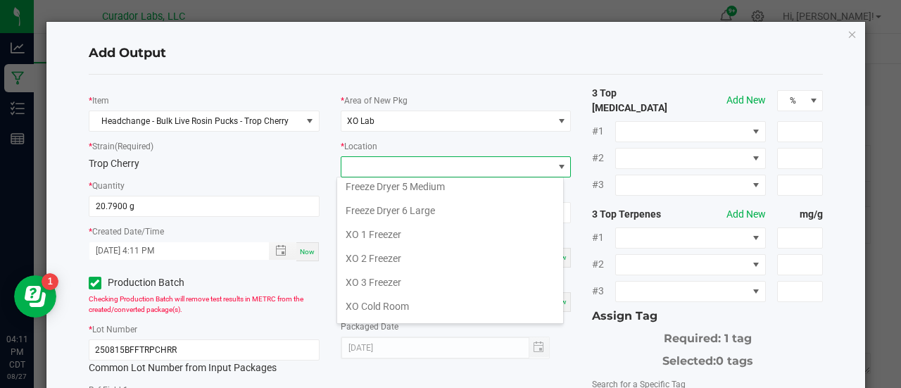
scroll to position [149, 0]
click at [386, 223] on li "XO 1 Freezer" at bounding box center [450, 234] width 226 height 24
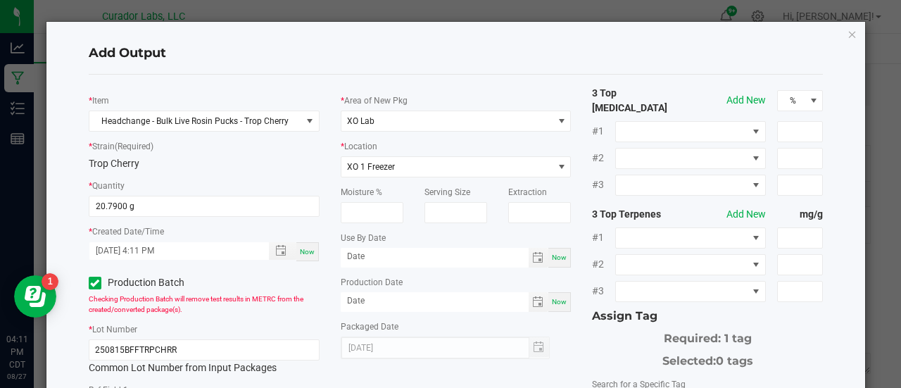
click at [561, 256] on div "Now" at bounding box center [560, 258] width 23 height 20
click at [385, 251] on input "[DATE]" at bounding box center [435, 257] width 188 height 18
type input "08/27/2026"
click at [558, 301] on span "Now" at bounding box center [559, 302] width 15 height 8
type input "[DATE]"
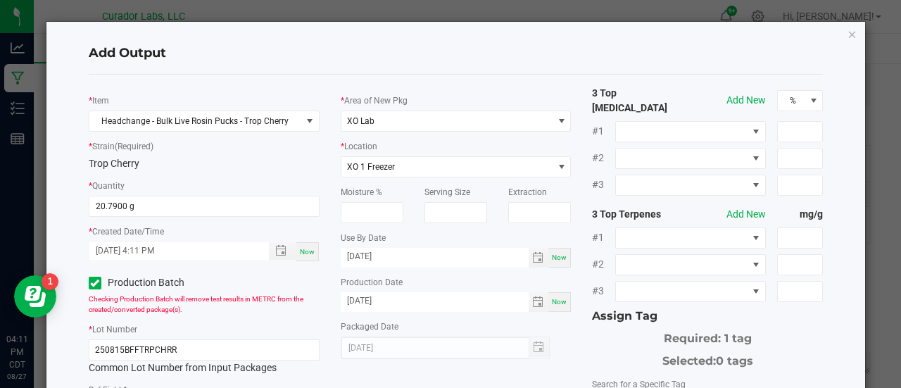
click at [563, 322] on div "Packaged Date 08/27/2025" at bounding box center [456, 339] width 231 height 40
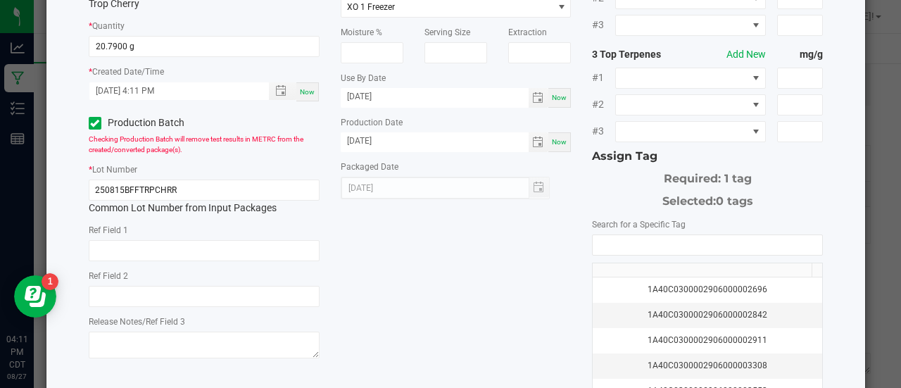
scroll to position [165, 0]
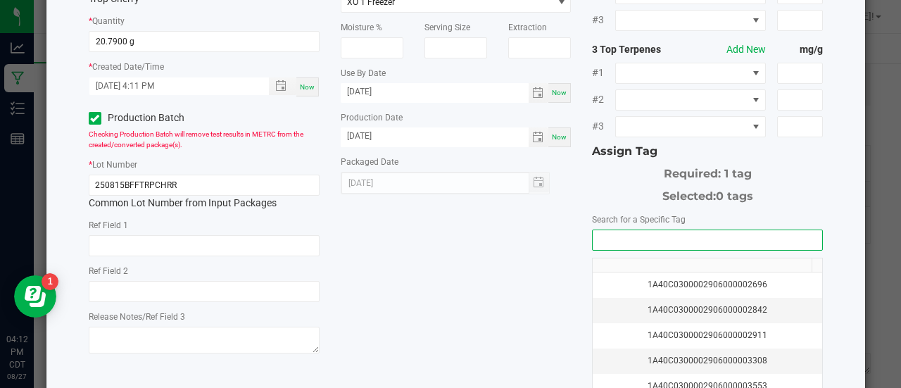
click at [594, 230] on input "NO DATA FOUND" at bounding box center [708, 240] width 230 height 20
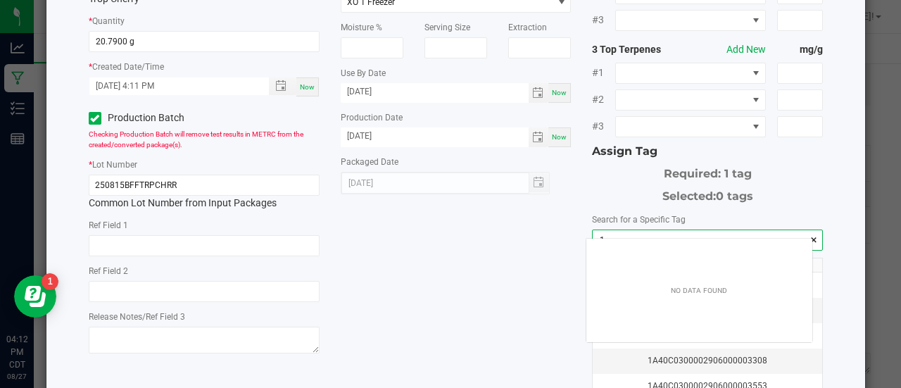
scroll to position [20, 227]
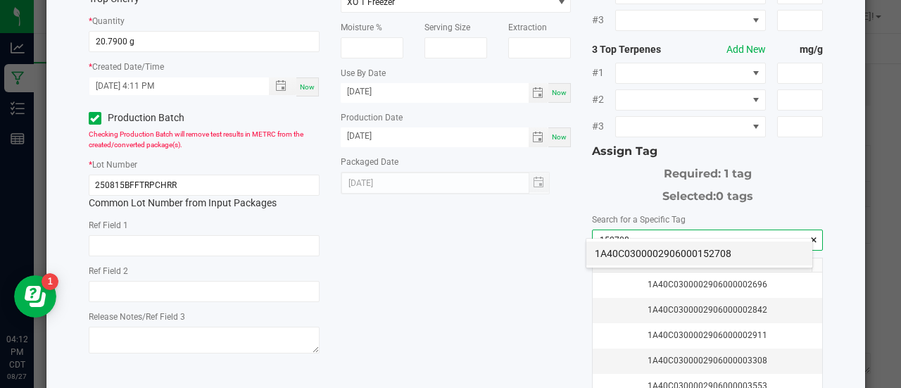
click at [617, 251] on li "1A40C0300002906000152708" at bounding box center [700, 254] width 226 height 24
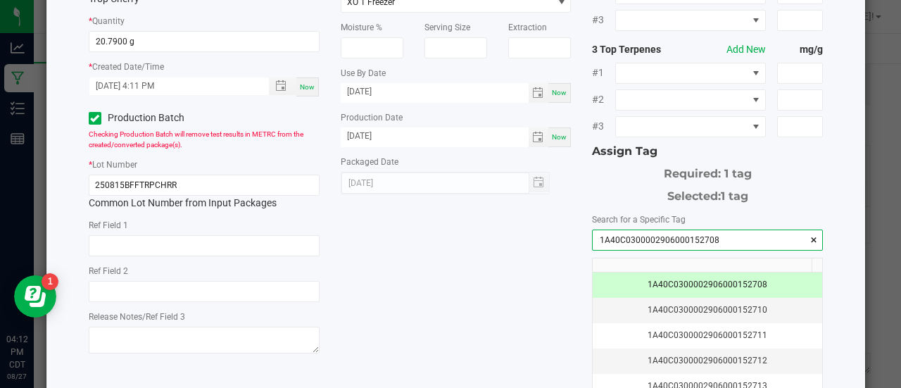
type input "1A40C0300002906000152708"
click at [541, 257] on div "* Item Headchange - Bulk Live Rosin Pucks - Trop Cherry * Strain (Required) Tro…" at bounding box center [456, 177] width 756 height 513
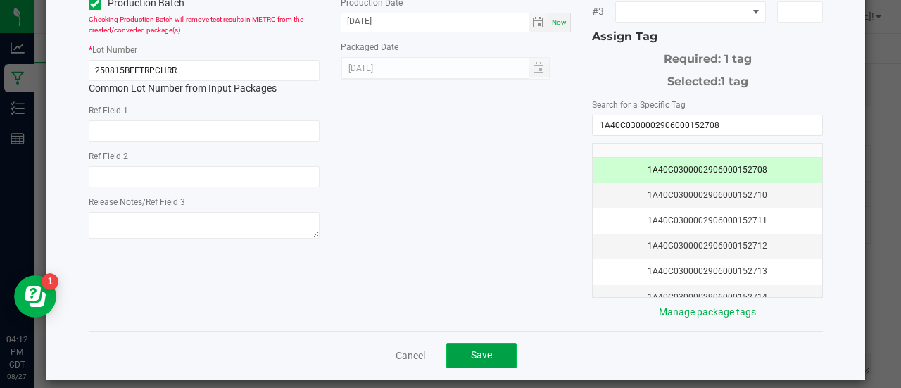
click at [489, 343] on button "Save" at bounding box center [481, 355] width 70 height 25
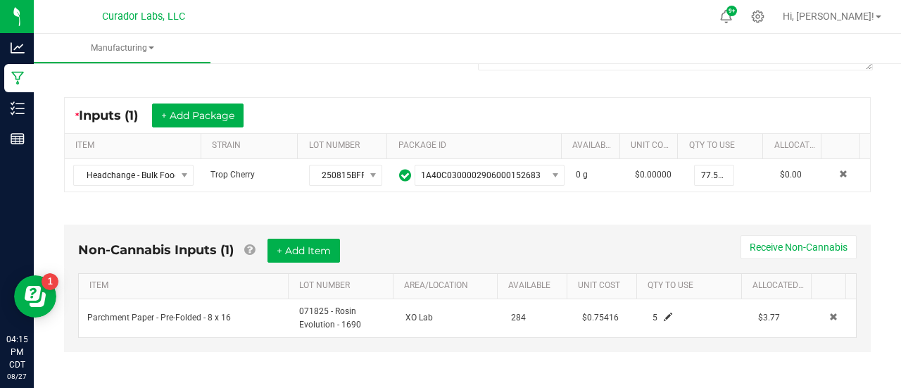
scroll to position [0, 0]
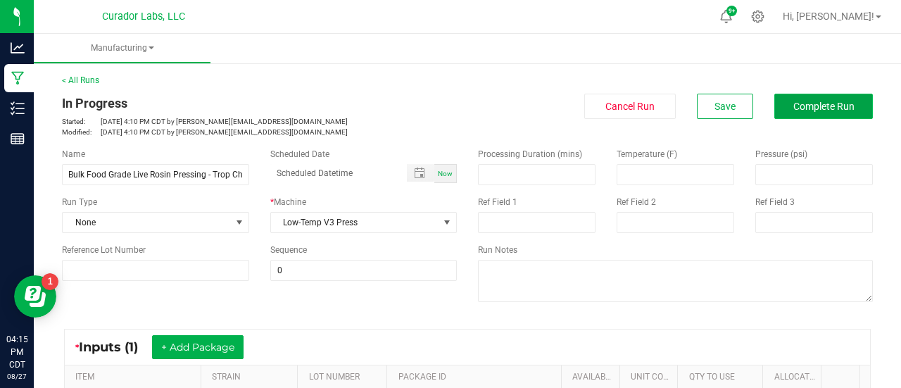
click at [794, 103] on span "Complete Run" at bounding box center [824, 106] width 61 height 11
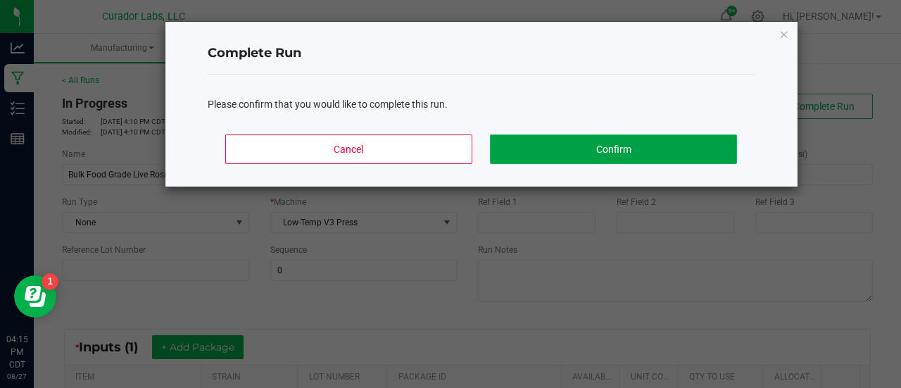
click at [689, 158] on button "Confirm" at bounding box center [613, 150] width 246 height 30
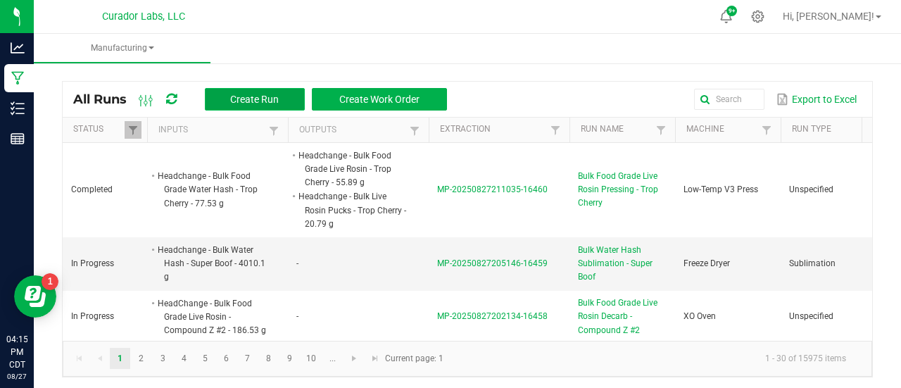
click at [259, 102] on span "Create Run" at bounding box center [254, 99] width 49 height 11
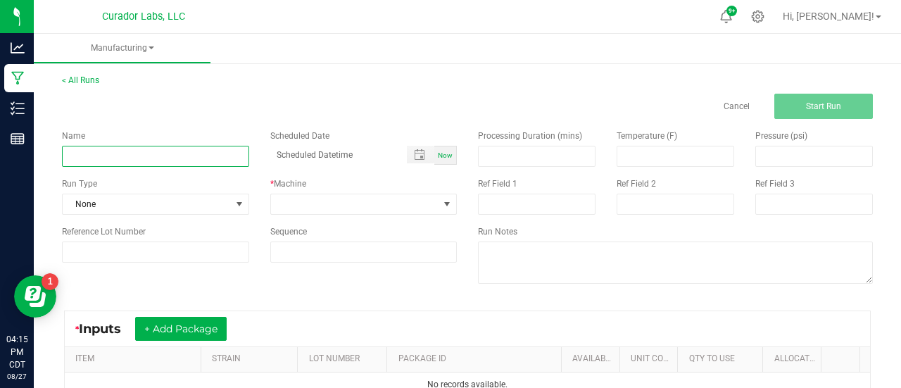
click at [177, 157] on input at bounding box center [155, 156] width 187 height 21
paste input "Headchange - Bulk Food Grade Live Rosin - Trop Cherry"
click at [87, 154] on input "Headchange - Bulk Food Grade Live Rosin - Trop Cherry" at bounding box center [155, 156] width 187 height 21
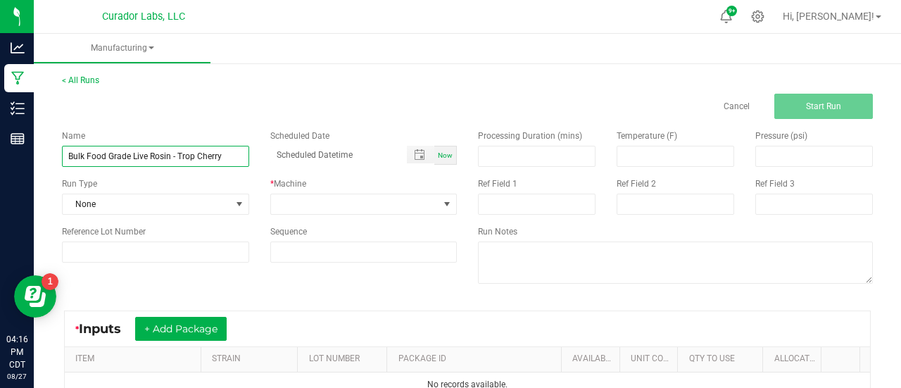
click at [171, 161] on input "Bulk Food Grade Live Rosin - Trop Cherry" at bounding box center [155, 156] width 187 height 21
type input "Bulk Food Grade Live Rosin Decarb - Trop Cherry"
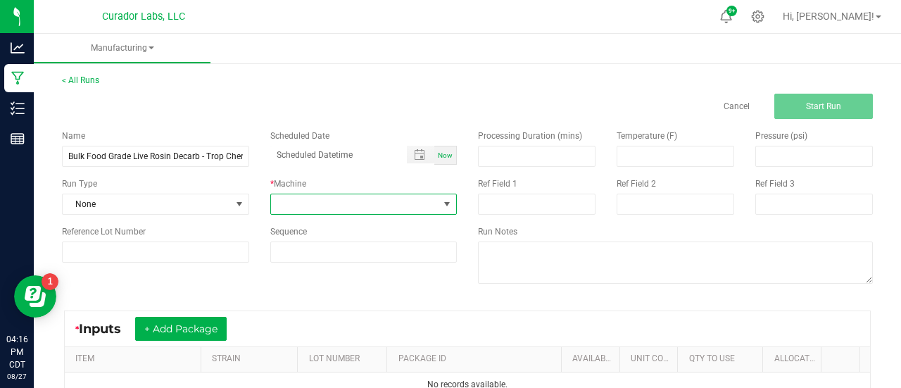
click at [308, 199] on span at bounding box center [355, 204] width 168 height 20
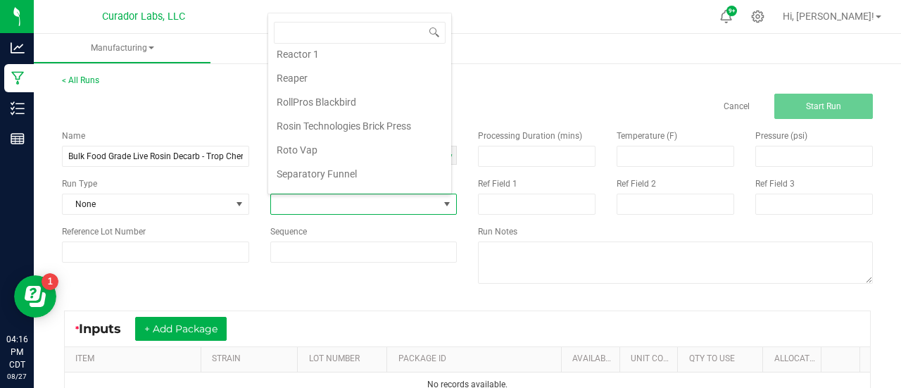
scroll to position [676, 0]
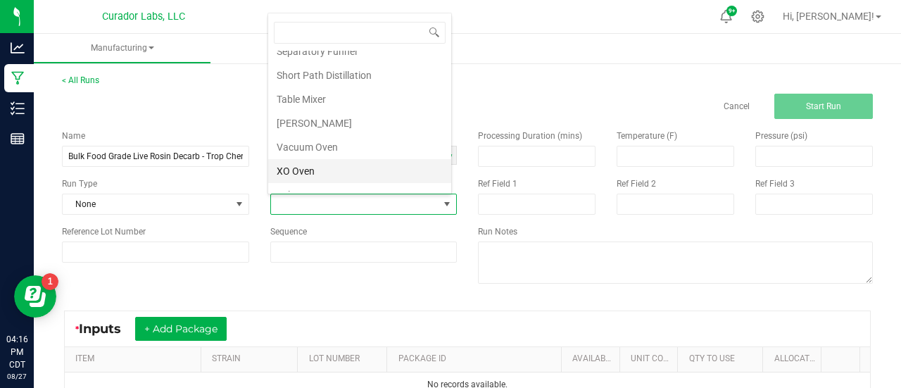
click at [334, 159] on li "XO Oven" at bounding box center [359, 171] width 183 height 24
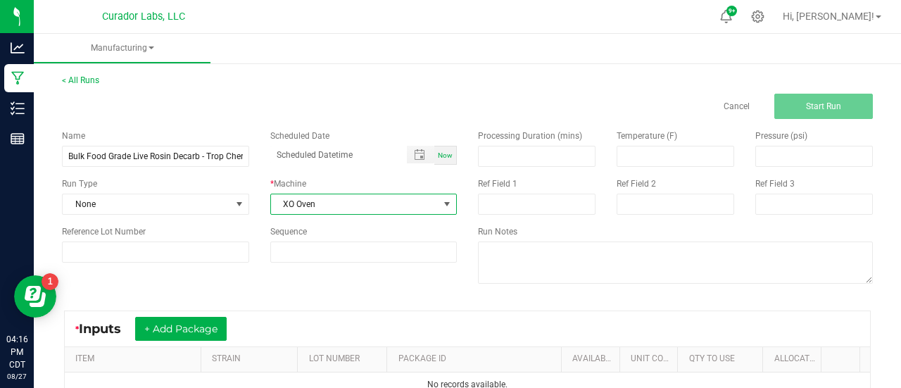
click at [220, 316] on div "* Inputs + Add Package" at bounding box center [468, 328] width 806 height 35
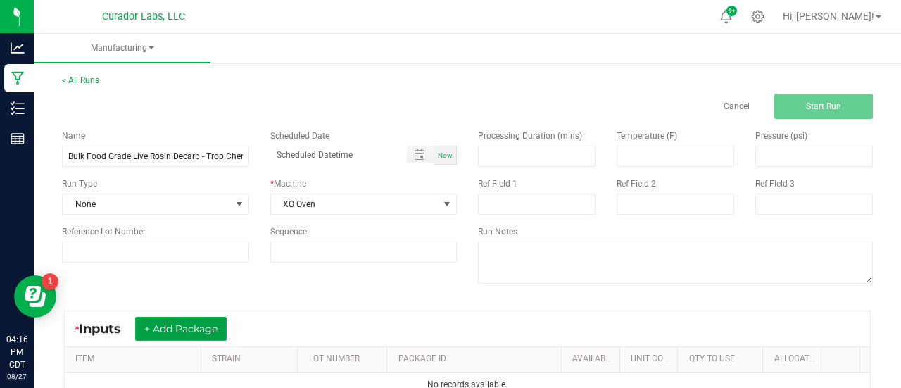
click at [224, 324] on button "+ Add Package" at bounding box center [181, 329] width 92 height 24
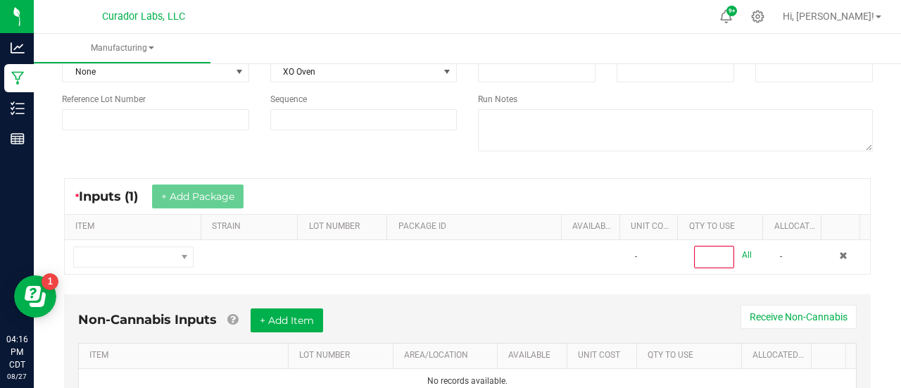
scroll to position [135, 0]
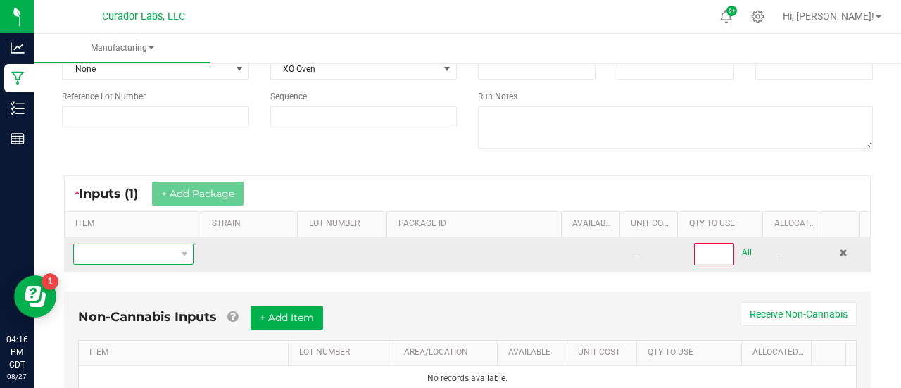
click at [151, 256] on span "NO DATA FOUND" at bounding box center [124, 254] width 101 height 20
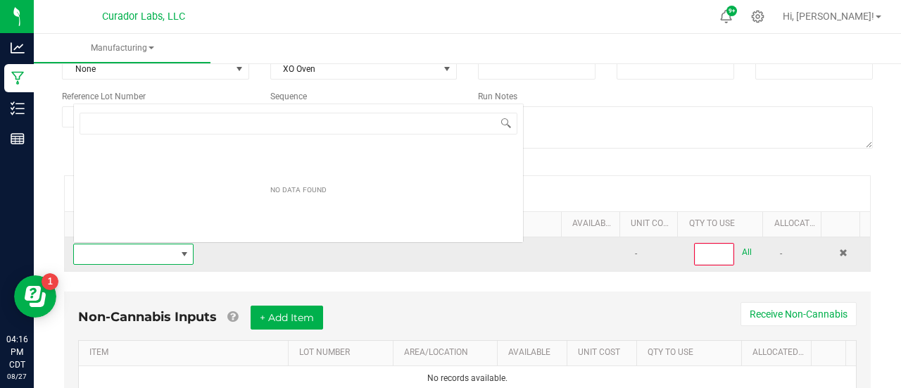
scroll to position [20, 115]
type input "Headchange - Bulk Food Grade Live Rosin - Trop Cherry"
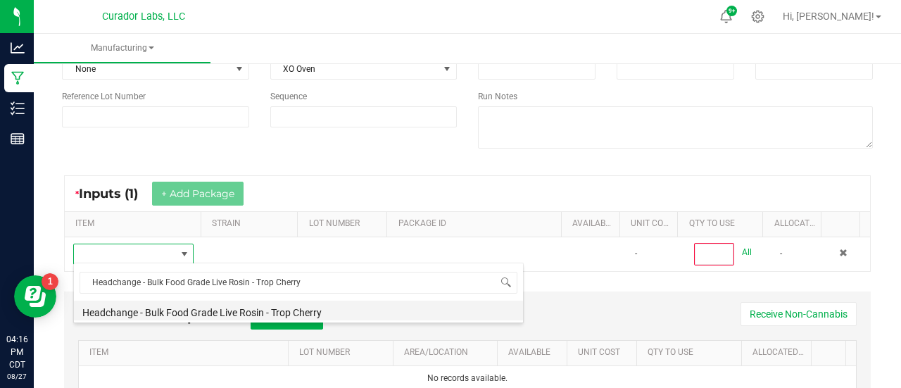
click at [156, 315] on li "Headchange - Bulk Food Grade Live Rosin - Trop Cherry" at bounding box center [298, 311] width 449 height 20
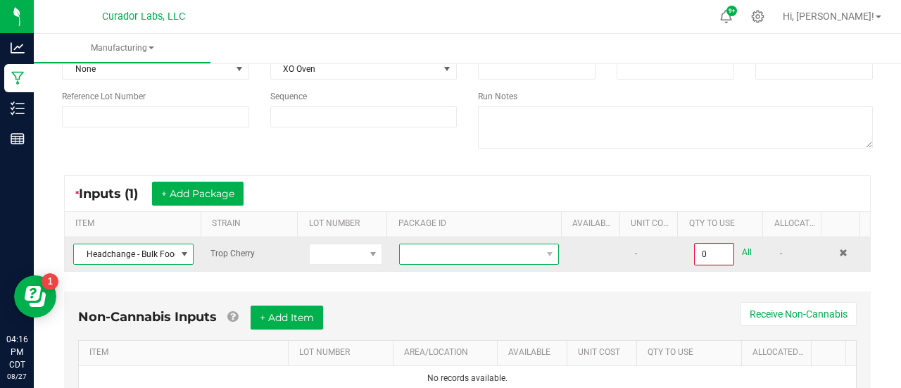
click at [432, 254] on span at bounding box center [470, 254] width 141 height 20
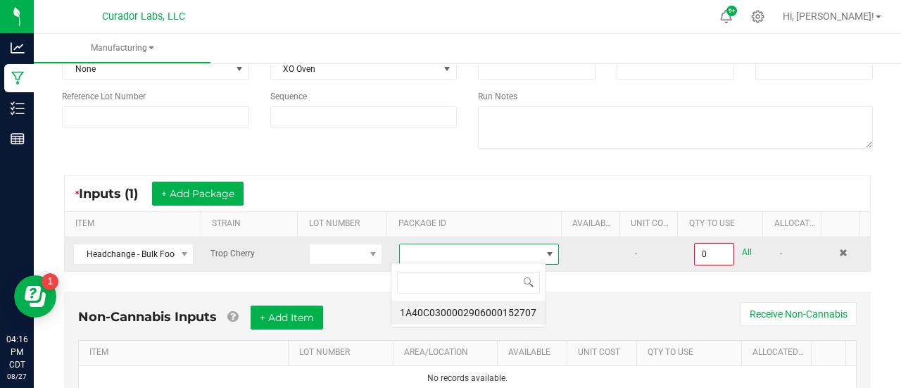
scroll to position [20, 155]
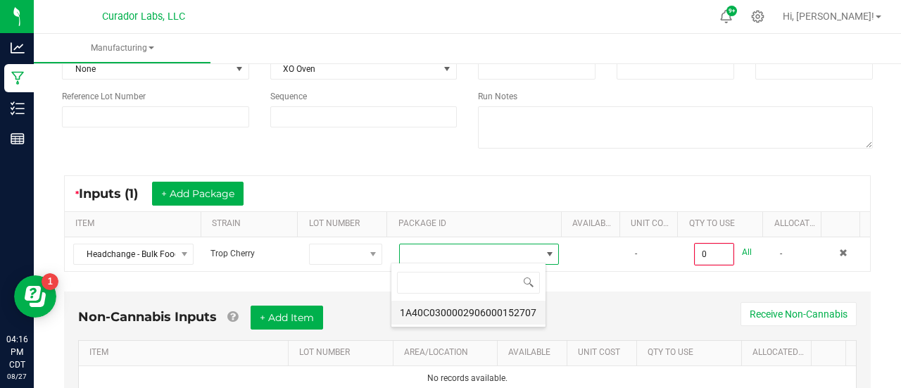
click at [480, 313] on li "1A40C0300002906000152707" at bounding box center [469, 313] width 154 height 24
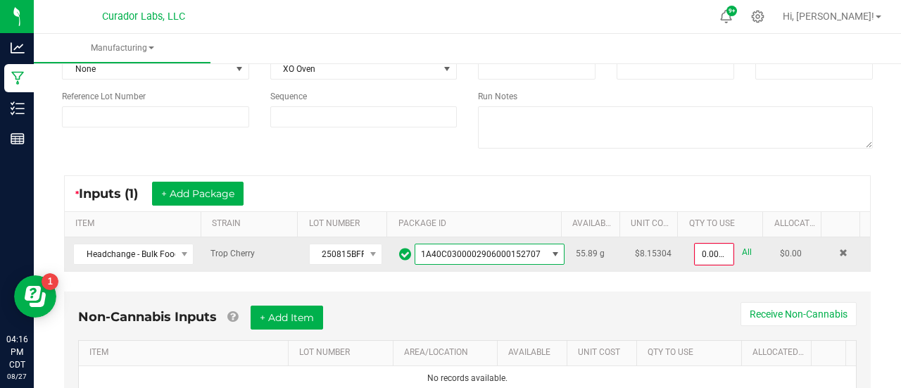
click at [742, 254] on link "All" at bounding box center [747, 252] width 10 height 19
type input "55.8900 g"
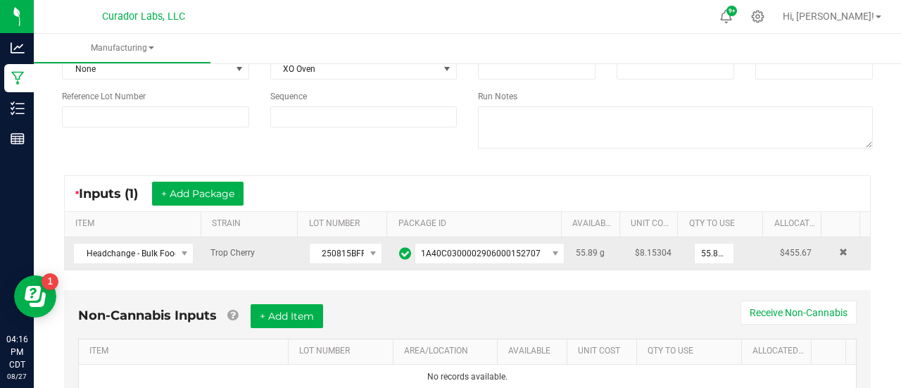
click at [705, 201] on div "* Inputs (1) + Add Package" at bounding box center [468, 193] width 806 height 35
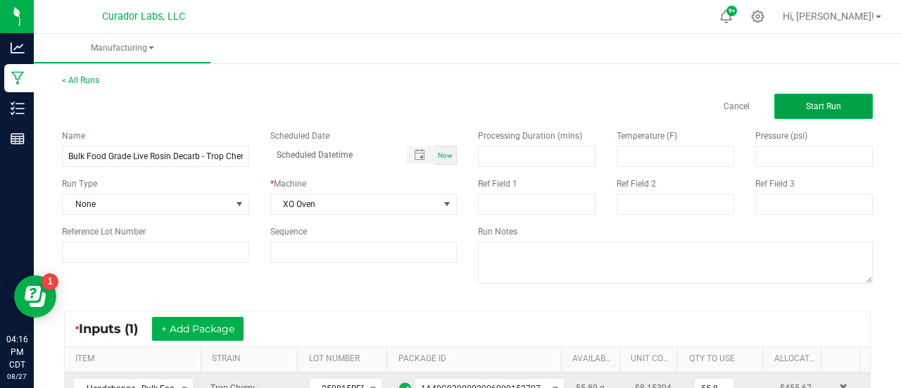
click at [820, 107] on span "Start Run" at bounding box center [823, 106] width 35 height 10
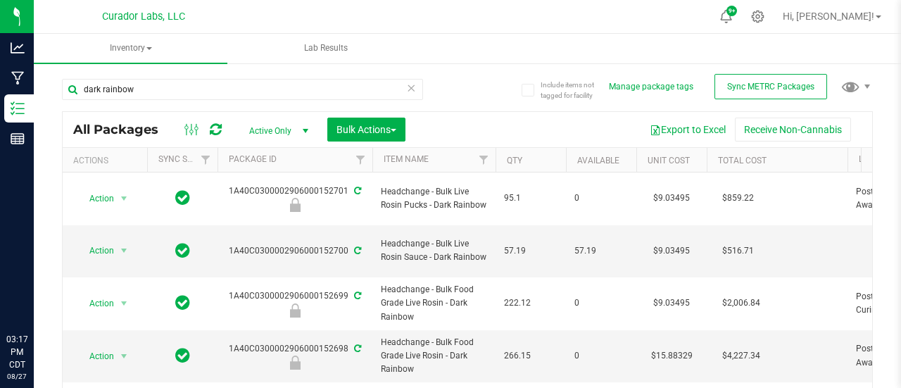
click at [51, 96] on div "Include items not tagged for facility Manage package tags Sync METRC Packages d…" at bounding box center [468, 277] width 868 height 430
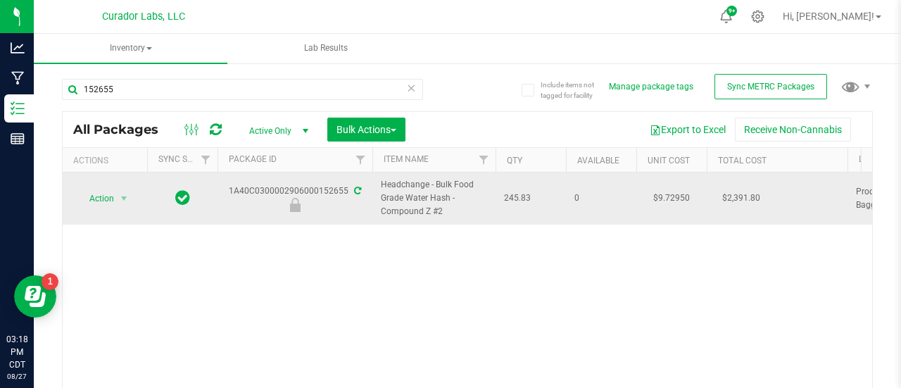
type input "152655"
drag, startPoint x: 449, startPoint y: 214, endPoint x: 369, endPoint y: 187, distance: 84.9
copy tr "Headchange - Bulk Food Grade Water Hash - Compound Z #2"
click at [104, 192] on span "Action" at bounding box center [96, 199] width 38 height 20
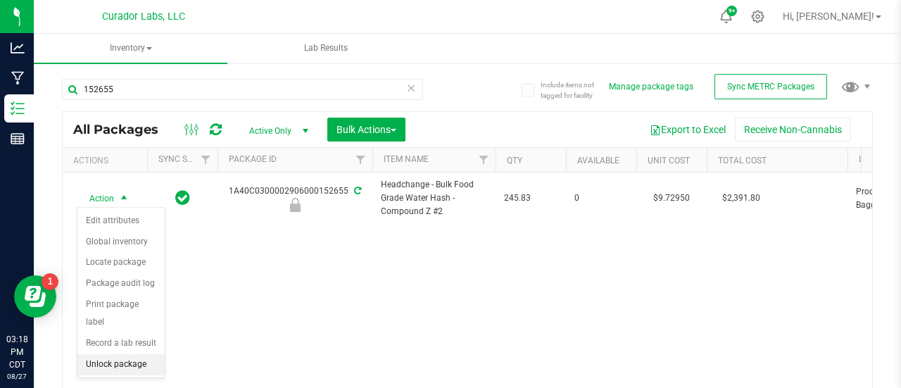
click at [109, 362] on li "Unlock package" at bounding box center [120, 364] width 87 height 21
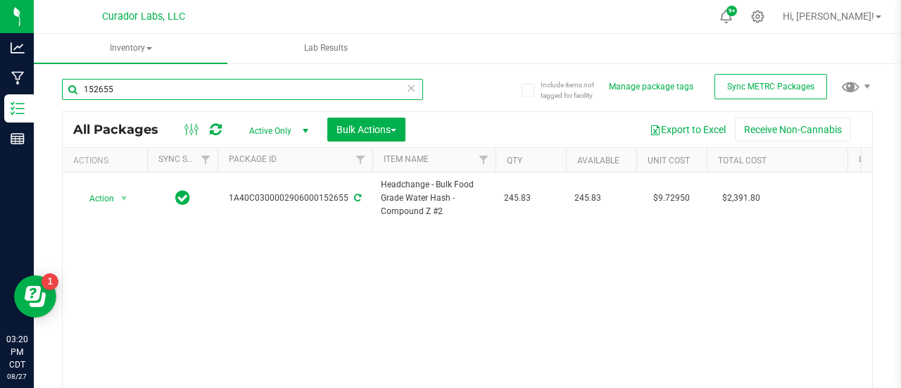
drag, startPoint x: 128, startPoint y: 94, endPoint x: 44, endPoint y: 80, distance: 85.6
click at [44, 80] on div "Include items not tagged for facility Manage package tags Sync METRC Packages 1…" at bounding box center [468, 277] width 868 height 430
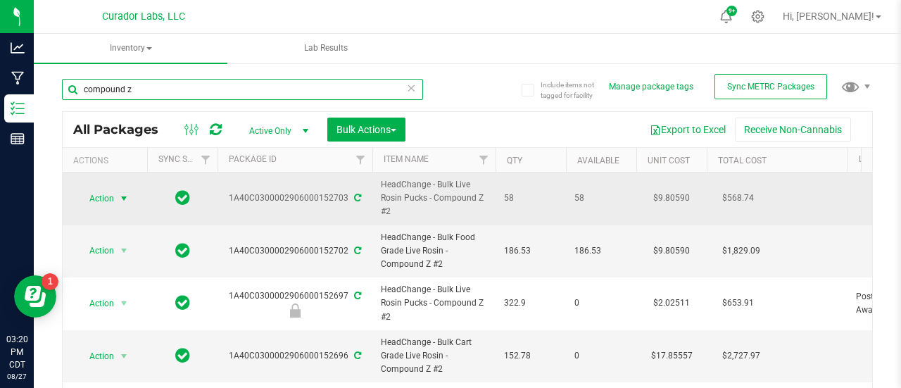
type input "compound z"
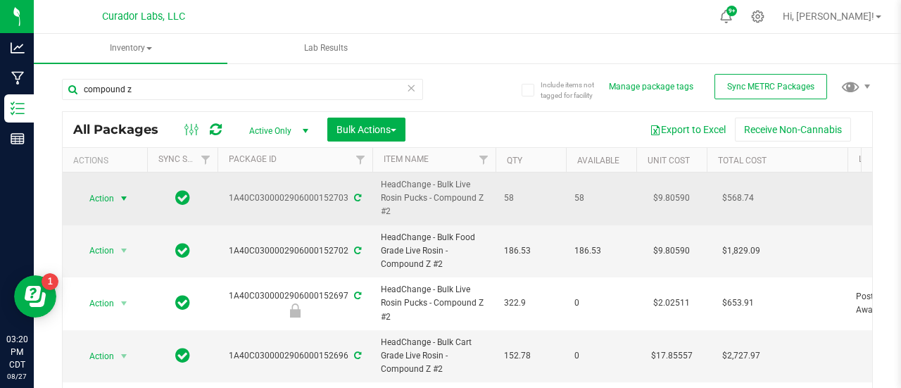
click at [120, 196] on span "select" at bounding box center [123, 198] width 11 height 11
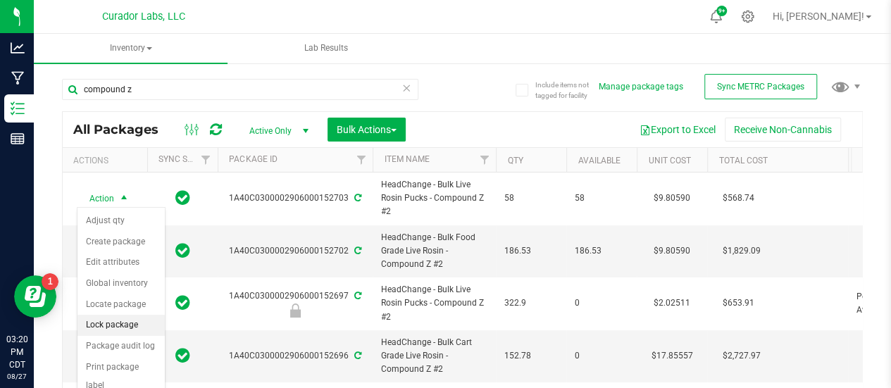
click at [125, 327] on li "Lock package" at bounding box center [120, 325] width 87 height 21
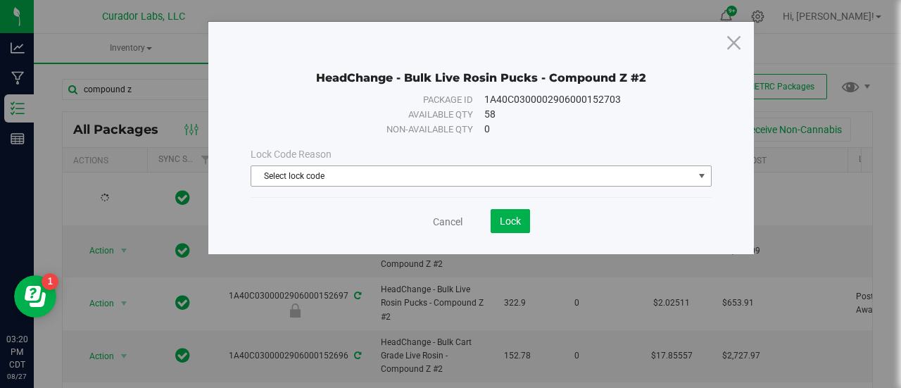
click at [323, 174] on span "Select lock code" at bounding box center [472, 176] width 442 height 20
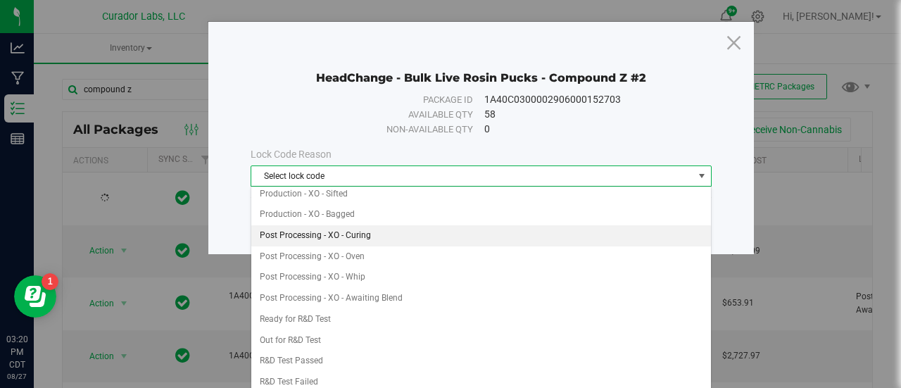
scroll to position [342, 0]
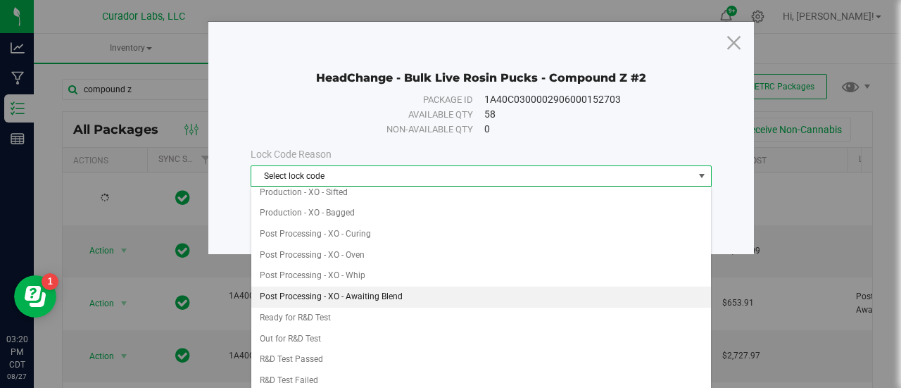
click at [352, 289] on li "Post Processing - XO - Awaiting Blend" at bounding box center [481, 297] width 461 height 21
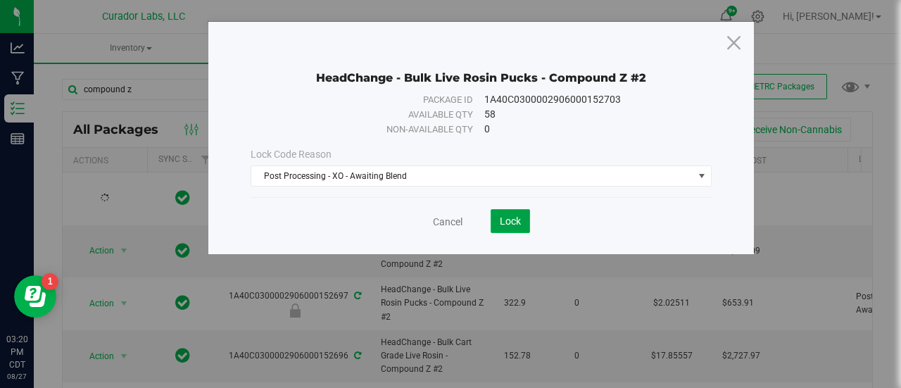
click at [521, 223] on button "Lock" at bounding box center [510, 221] width 39 height 24
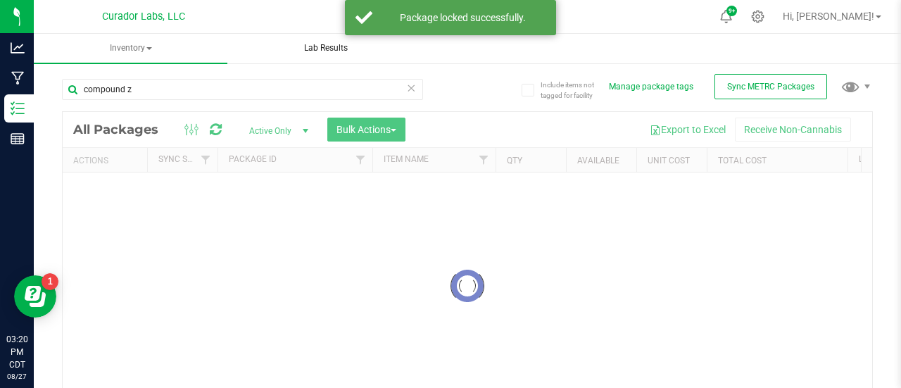
click at [405, 44] on uib-tab-heading "Lab Results" at bounding box center [326, 49] width 192 height 28
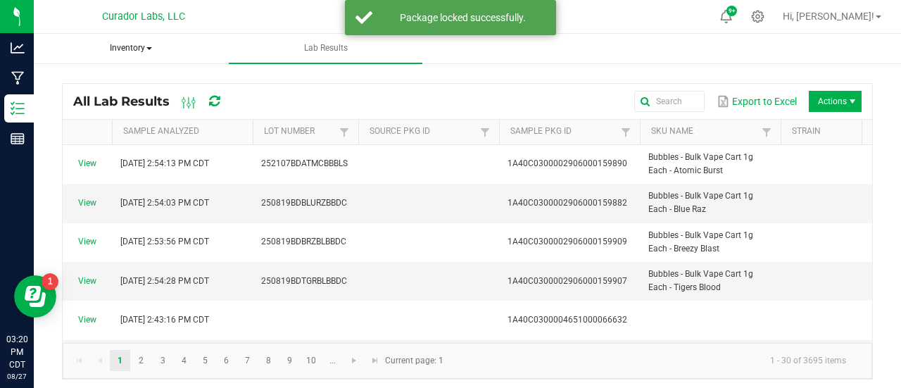
click at [116, 54] on span "Inventory" at bounding box center [131, 49] width 192 height 28
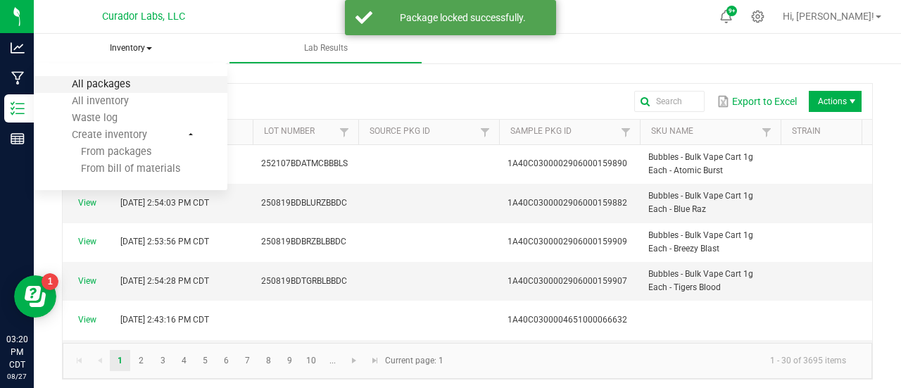
click at [119, 78] on span "All packages" at bounding box center [101, 84] width 96 height 12
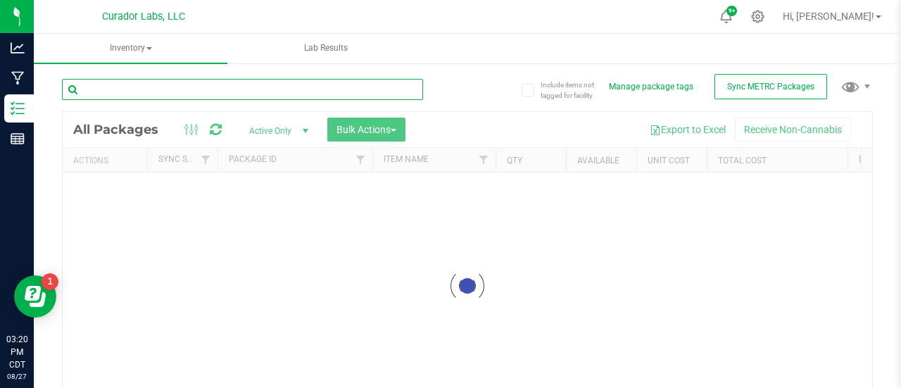
click at [177, 92] on input "text" at bounding box center [242, 89] width 361 height 21
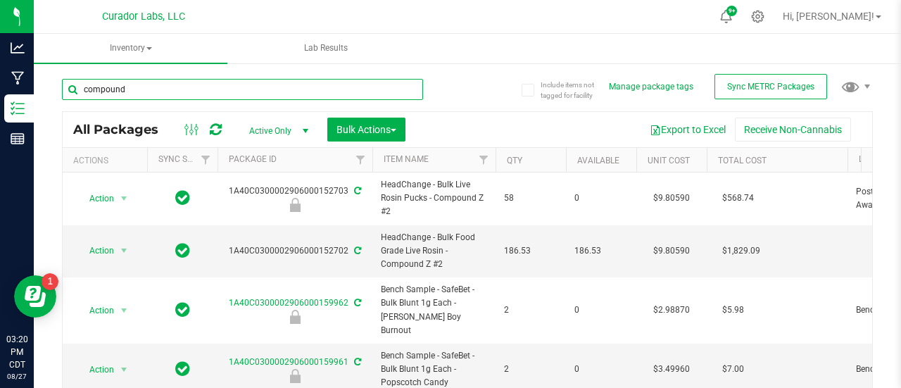
type input "compound z"
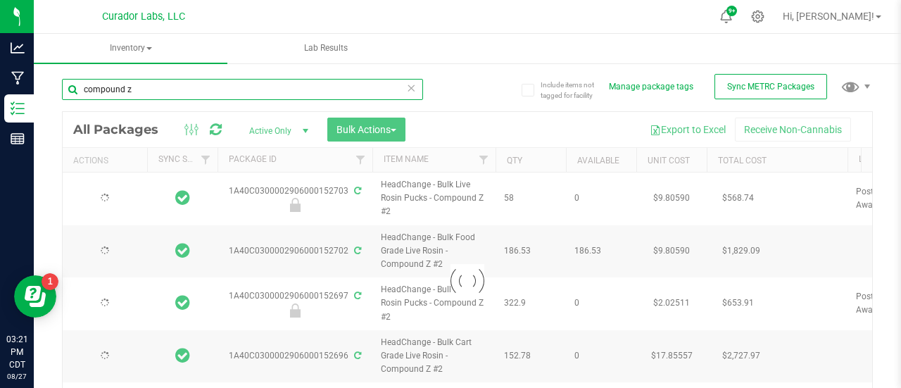
type input "[DATE]"
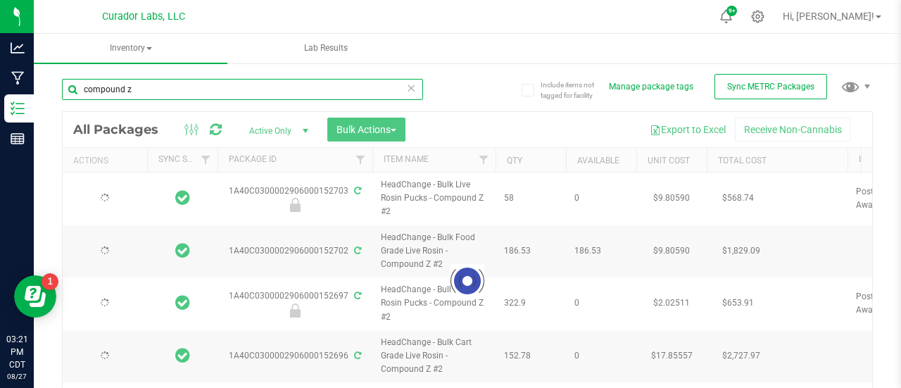
type input "[DATE]"
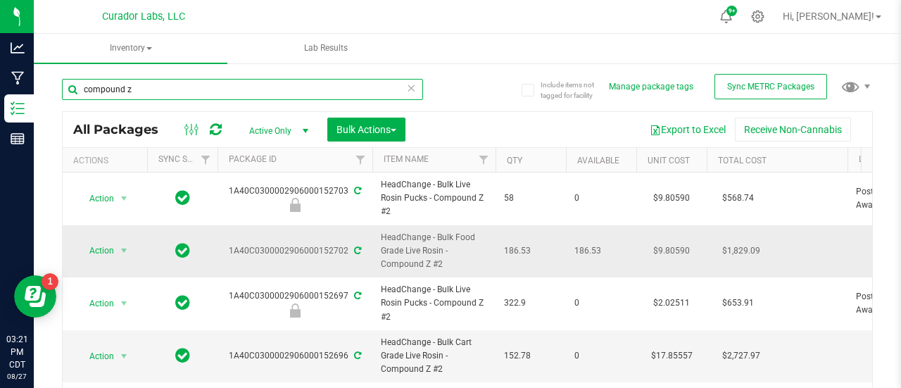
type input "compound z"
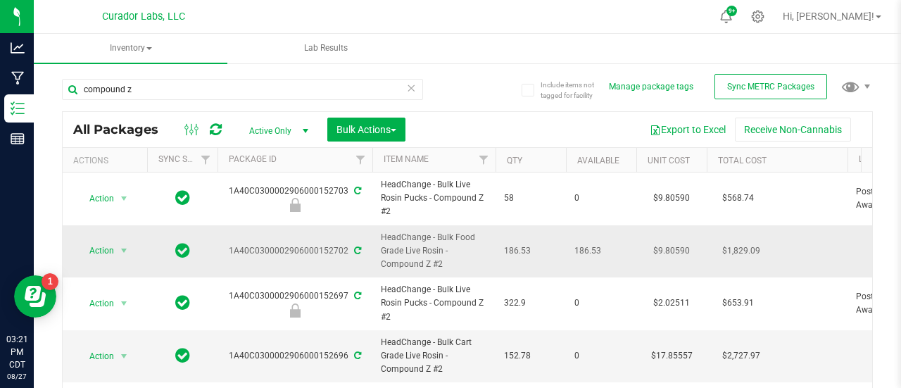
drag, startPoint x: 447, startPoint y: 261, endPoint x: 361, endPoint y: 223, distance: 94.0
copy tr "HeadChange - Bulk Food Grade Live Rosin - Compound Z #2"
type input "c"
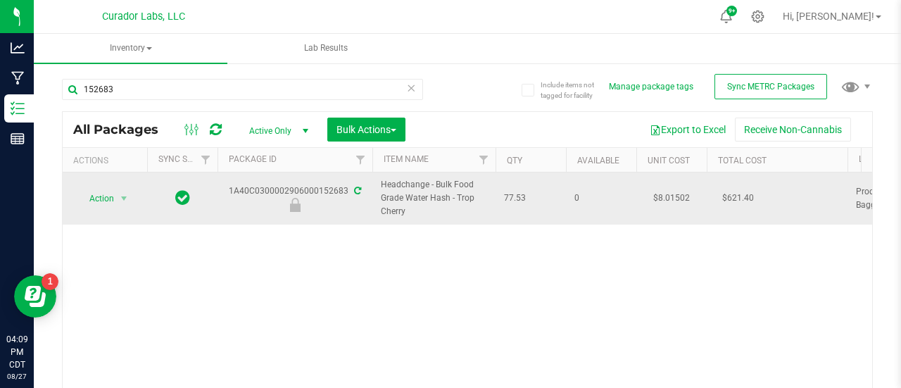
type input "152683"
drag, startPoint x: 413, startPoint y: 206, endPoint x: 376, endPoint y: 185, distance: 42.3
click at [376, 185] on td "Headchange - Bulk Food Grade Water Hash - Trop Cherry" at bounding box center [434, 199] width 123 height 52
copy span "Headchange - Bulk Food Grade Water Hash - Trop Cherry"
click at [93, 192] on span "Action" at bounding box center [96, 199] width 38 height 20
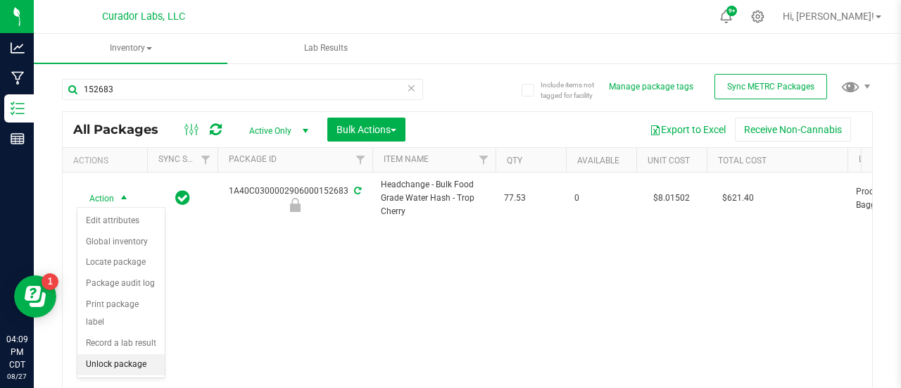
click at [118, 360] on li "Unlock package" at bounding box center [120, 364] width 87 height 21
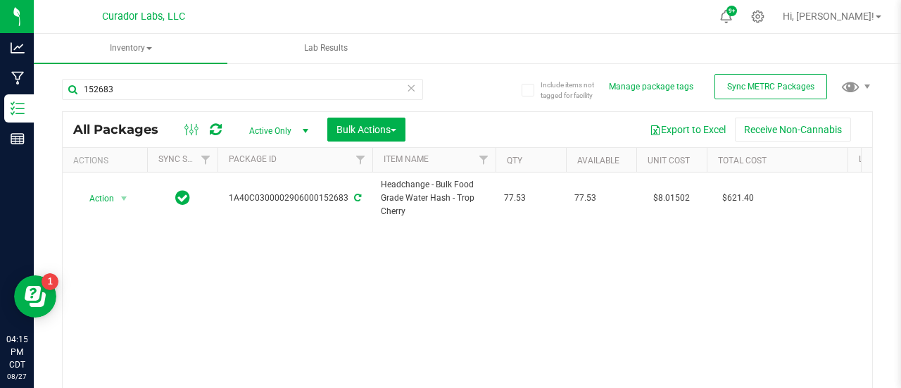
drag, startPoint x: 150, startPoint y: 99, endPoint x: 56, endPoint y: 87, distance: 94.3
click at [56, 87] on div "Include items not tagged for facility Manage package tags Sync METRC Packages 1…" at bounding box center [468, 277] width 868 height 430
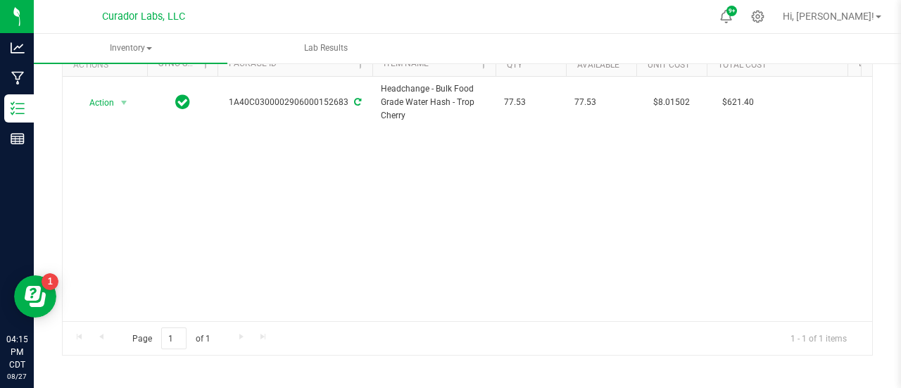
scroll to position [103, 0]
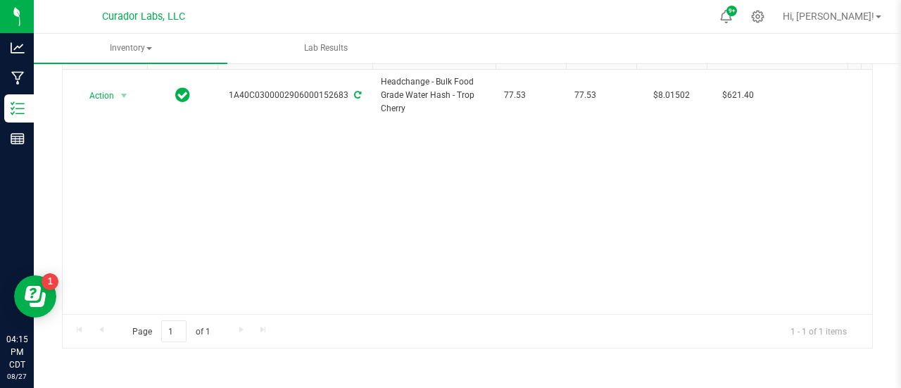
click at [61, 91] on div "Include items not tagged for facility Manage package tags Sync METRC Packages 1…" at bounding box center [468, 174] width 868 height 430
click at [172, 151] on div "Action Action Adjust qty Create package Edit attributes Global inventory Locate…" at bounding box center [468, 192] width 810 height 244
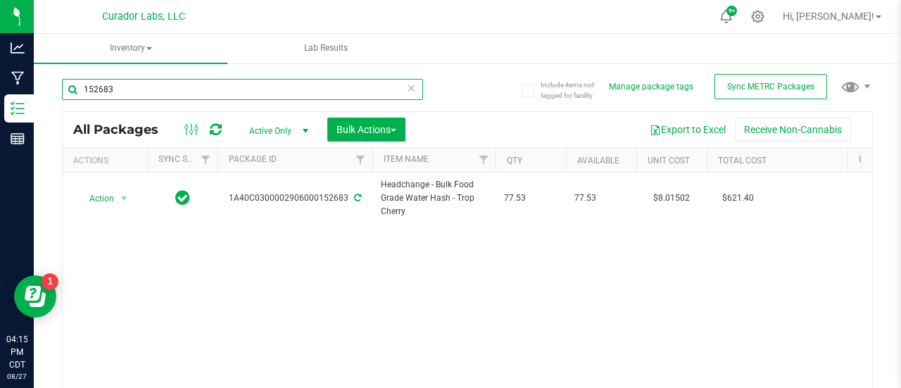
drag, startPoint x: 131, startPoint y: 82, endPoint x: 64, endPoint y: 82, distance: 66.9
click at [64, 82] on input "152683" at bounding box center [242, 89] width 361 height 21
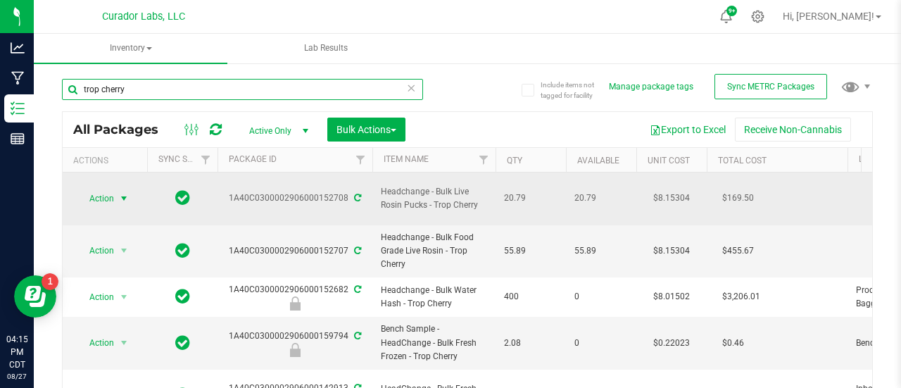
type input "trop cherry"
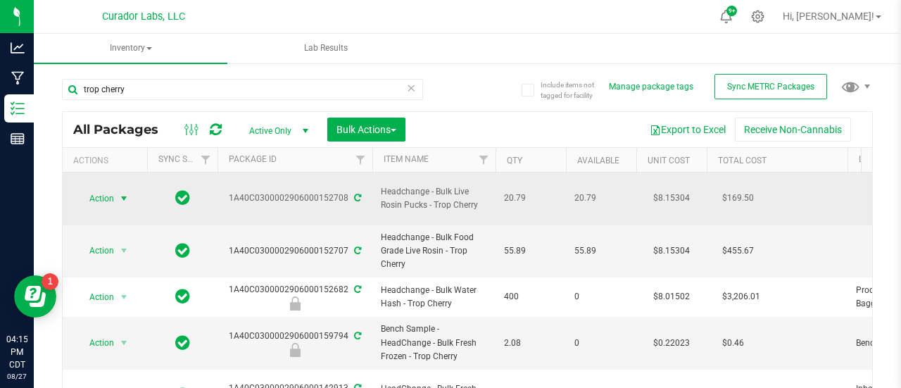
click at [115, 192] on span "select" at bounding box center [124, 199] width 18 height 20
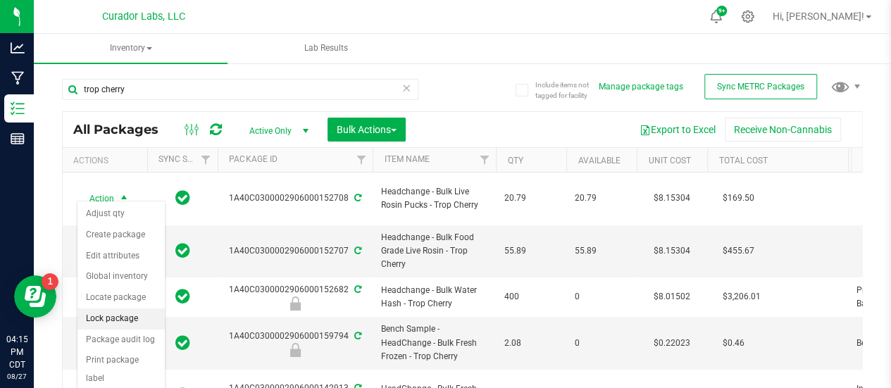
click at [123, 322] on li "Lock package" at bounding box center [120, 318] width 87 height 21
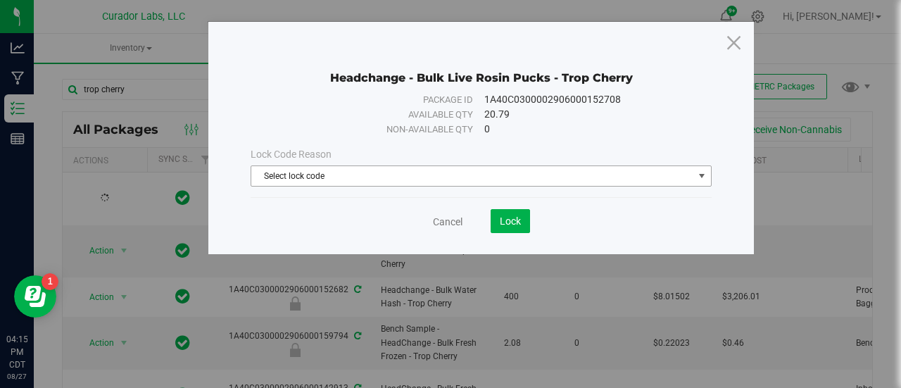
click at [274, 174] on span "Select lock code" at bounding box center [472, 176] width 442 height 20
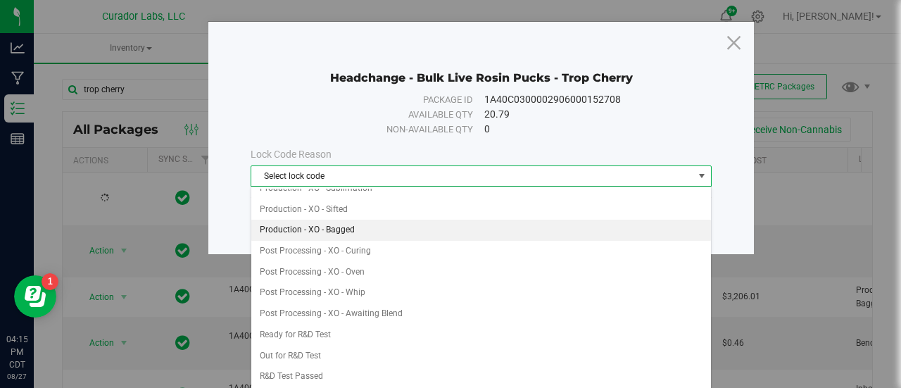
scroll to position [325, 0]
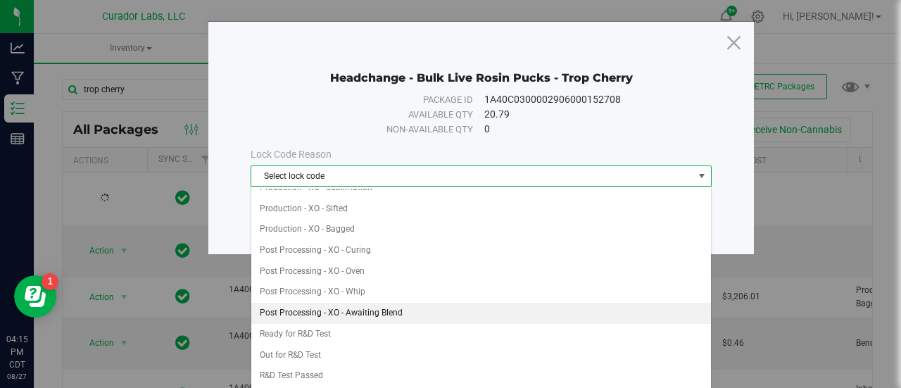
click at [337, 303] on li "Post Processing - XO - Awaiting Blend" at bounding box center [481, 313] width 461 height 21
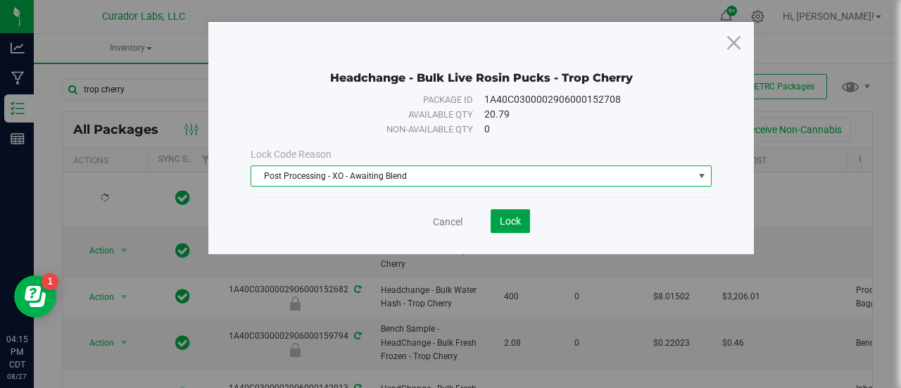
click at [524, 225] on button "Lock" at bounding box center [510, 221] width 39 height 24
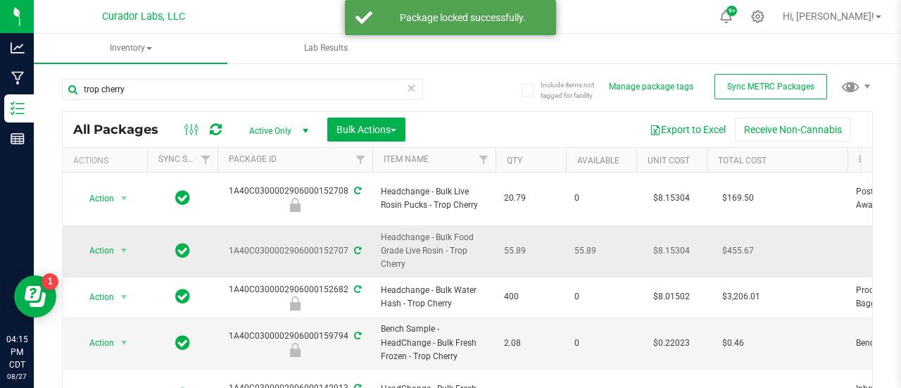
drag, startPoint x: 432, startPoint y: 30, endPoint x: 416, endPoint y: 244, distance: 214.8
click at [416, 244] on body "Analytics Manufacturing Inventory Reports 04:15 PM CDT [DATE] 08/27 Curador Lab…" at bounding box center [450, 194] width 901 height 388
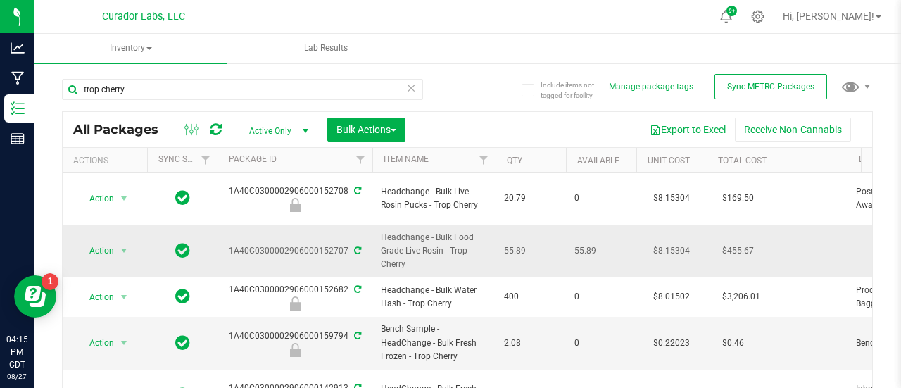
click at [416, 244] on span "Headchange - Bulk Food Grade Live Rosin - Trop Cherry" at bounding box center [434, 251] width 106 height 41
drag, startPoint x: 406, startPoint y: 250, endPoint x: 368, endPoint y: 230, distance: 42.2
copy tr "Headchange - Bulk Food Grade Live Rosin - Trop Cherry"
click at [518, 251] on td "55.89" at bounding box center [531, 251] width 70 height 53
